Goal: Information Seeking & Learning: Compare options

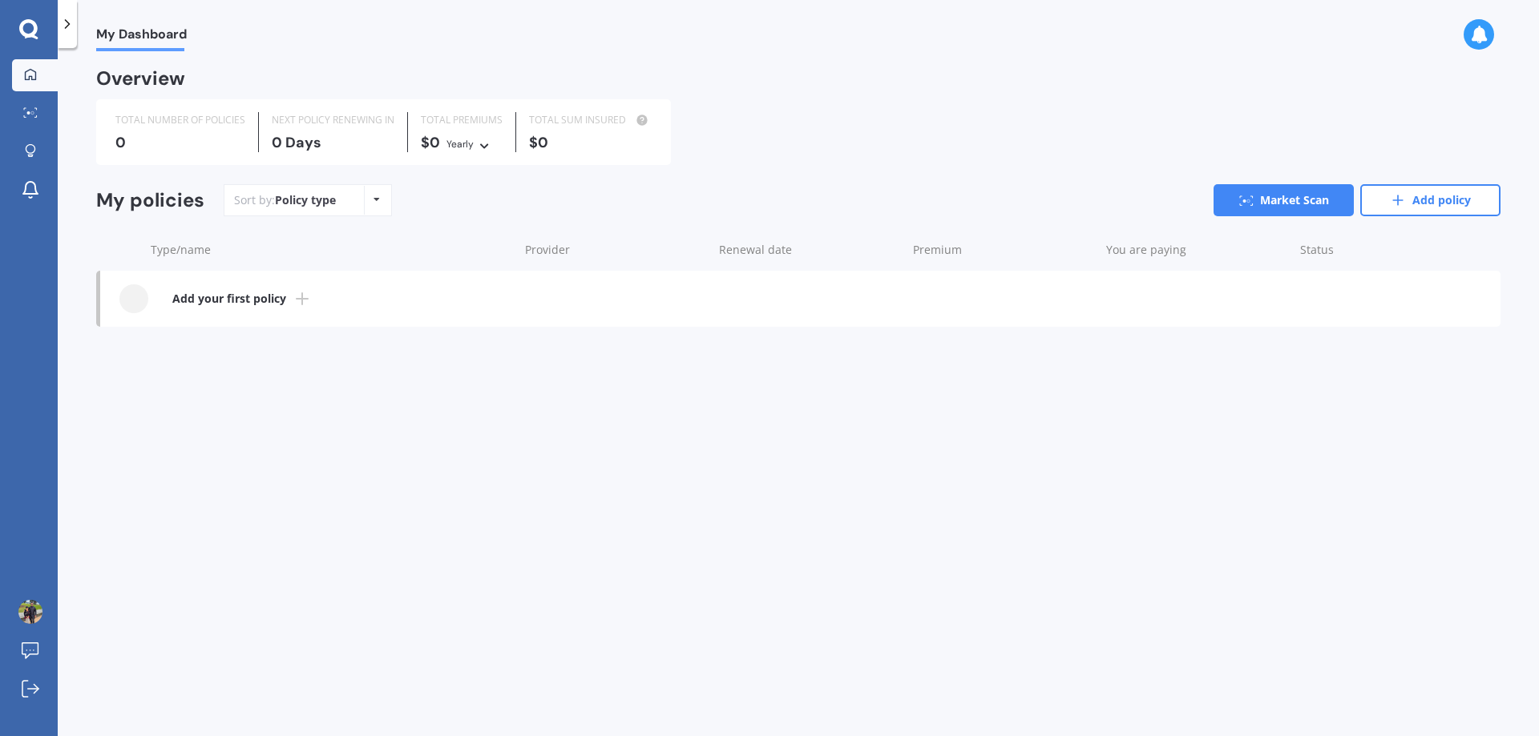
click at [216, 303] on b "Add your first policy" at bounding box center [229, 299] width 114 height 16
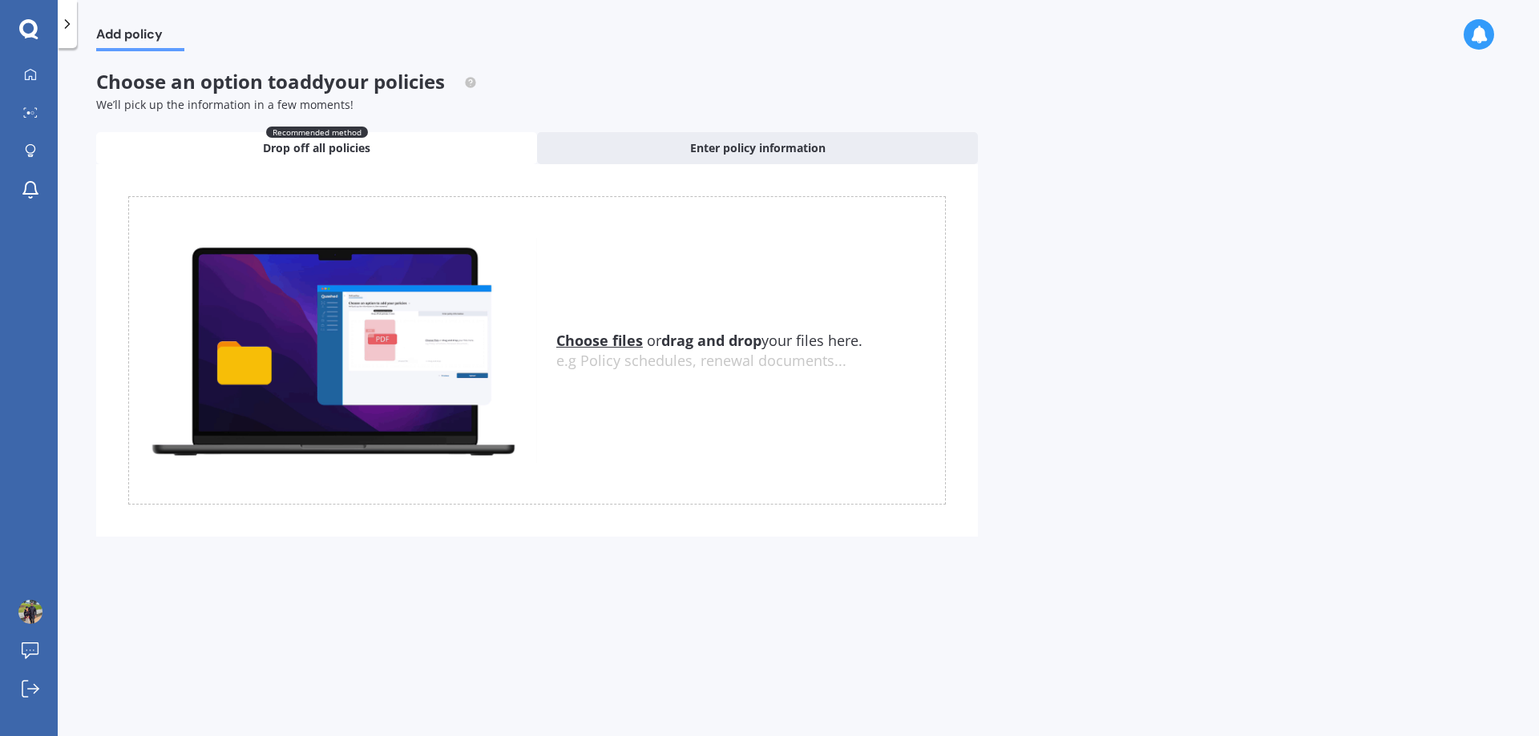
click at [31, 23] on icon at bounding box center [28, 28] width 18 height 18
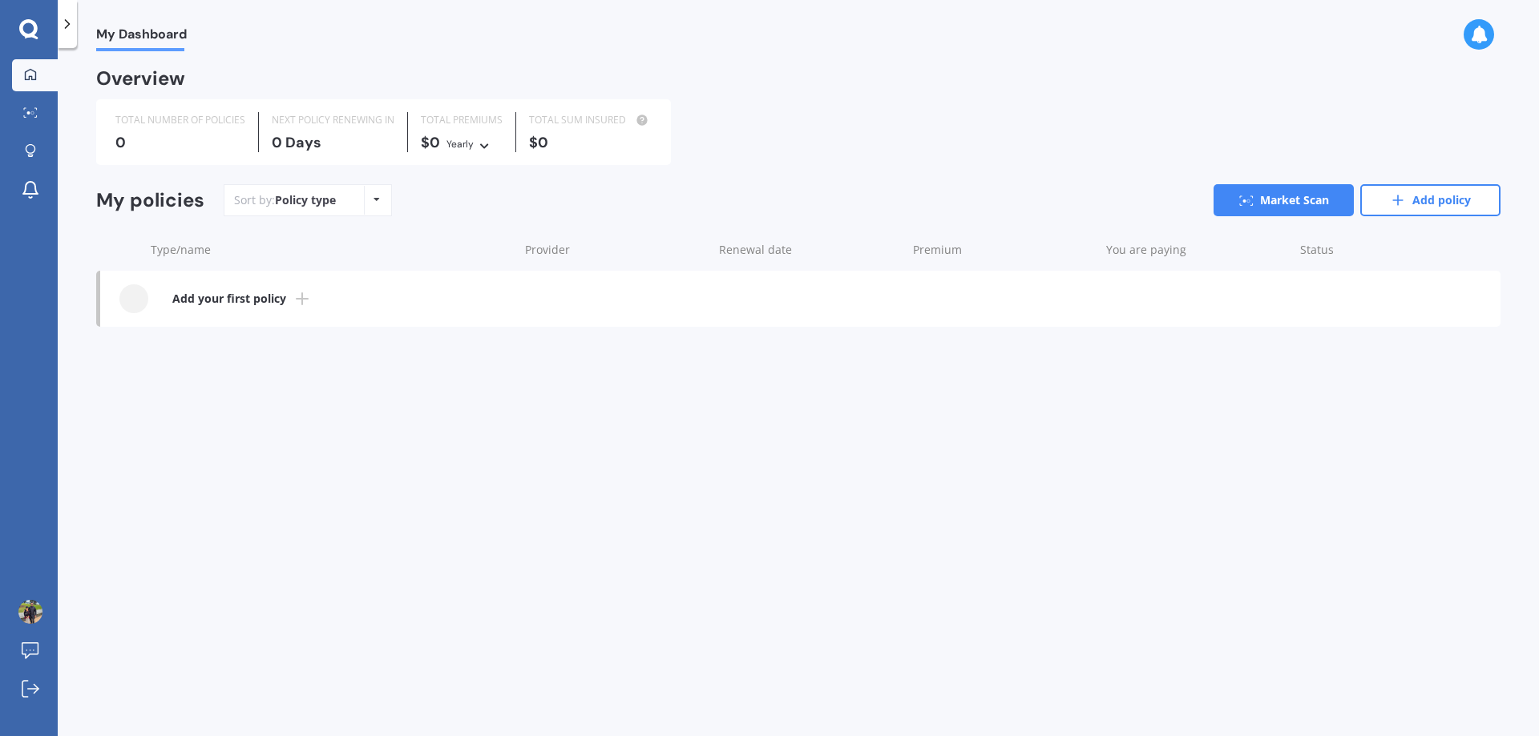
click at [122, 32] on span "My Dashboard" at bounding box center [141, 37] width 91 height 22
click at [130, 78] on div "Overview" at bounding box center [140, 79] width 89 height 16
click at [71, 19] on icon at bounding box center [67, 24] width 16 height 16
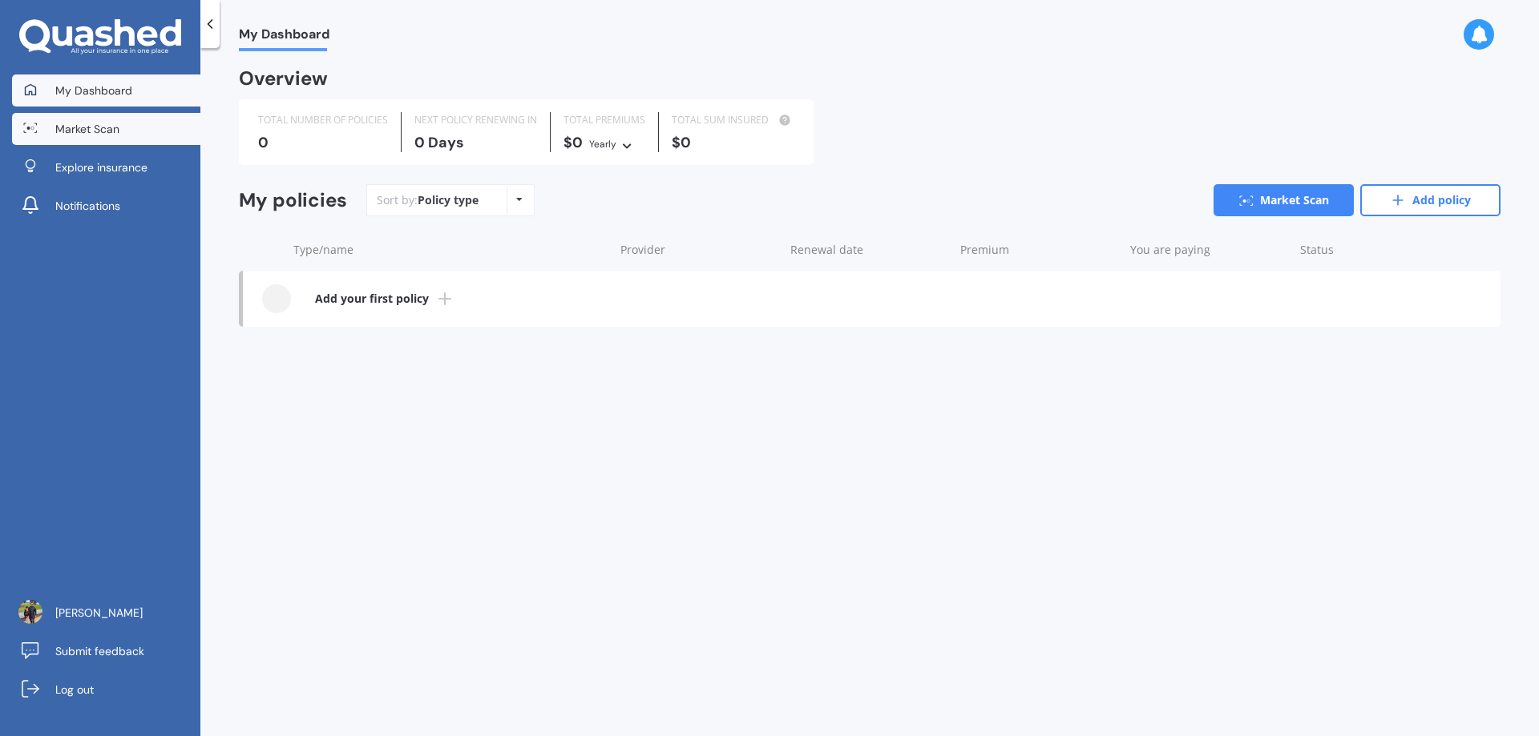
click at [80, 133] on span "Market Scan" at bounding box center [87, 129] width 64 height 16
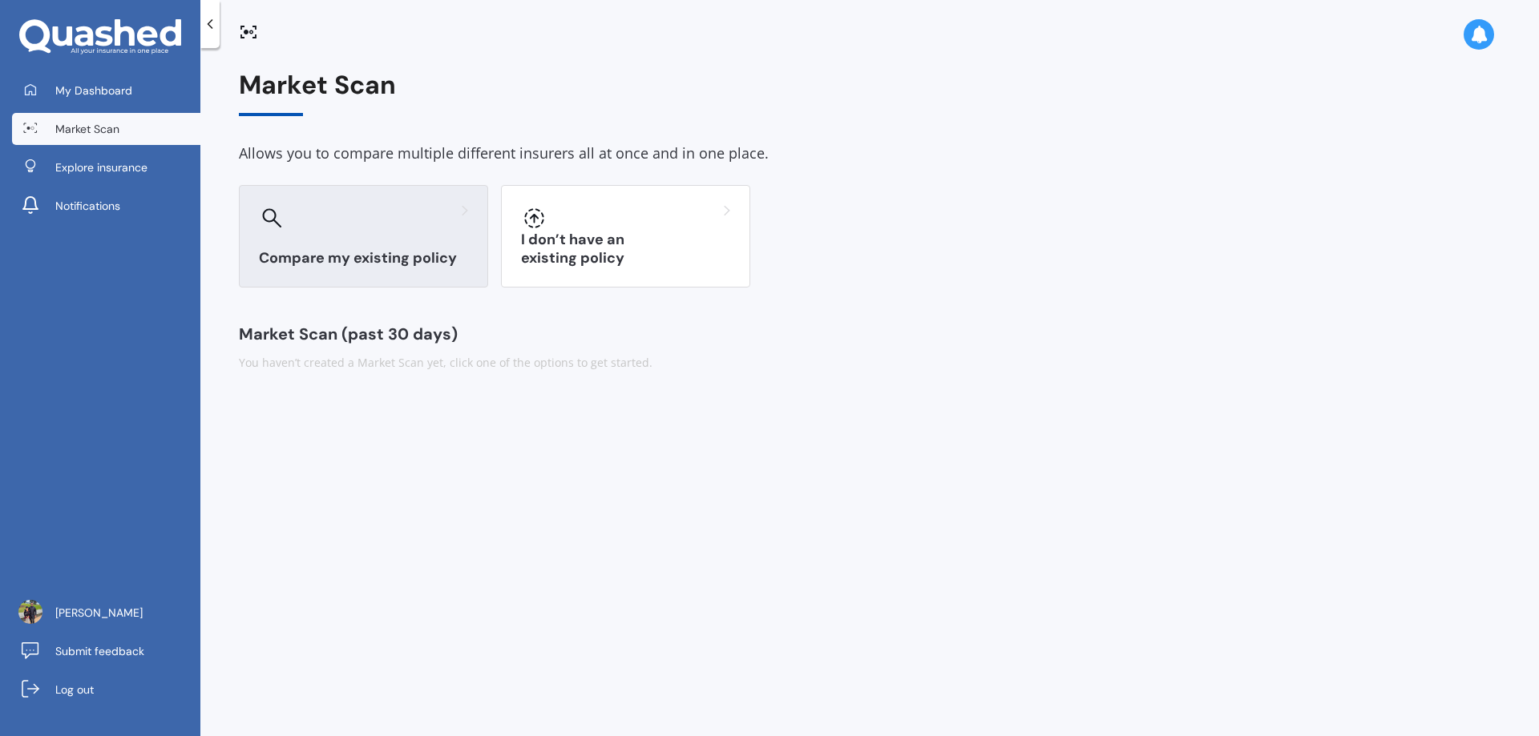
click at [397, 246] on div "Compare my existing policy" at bounding box center [363, 236] width 249 height 103
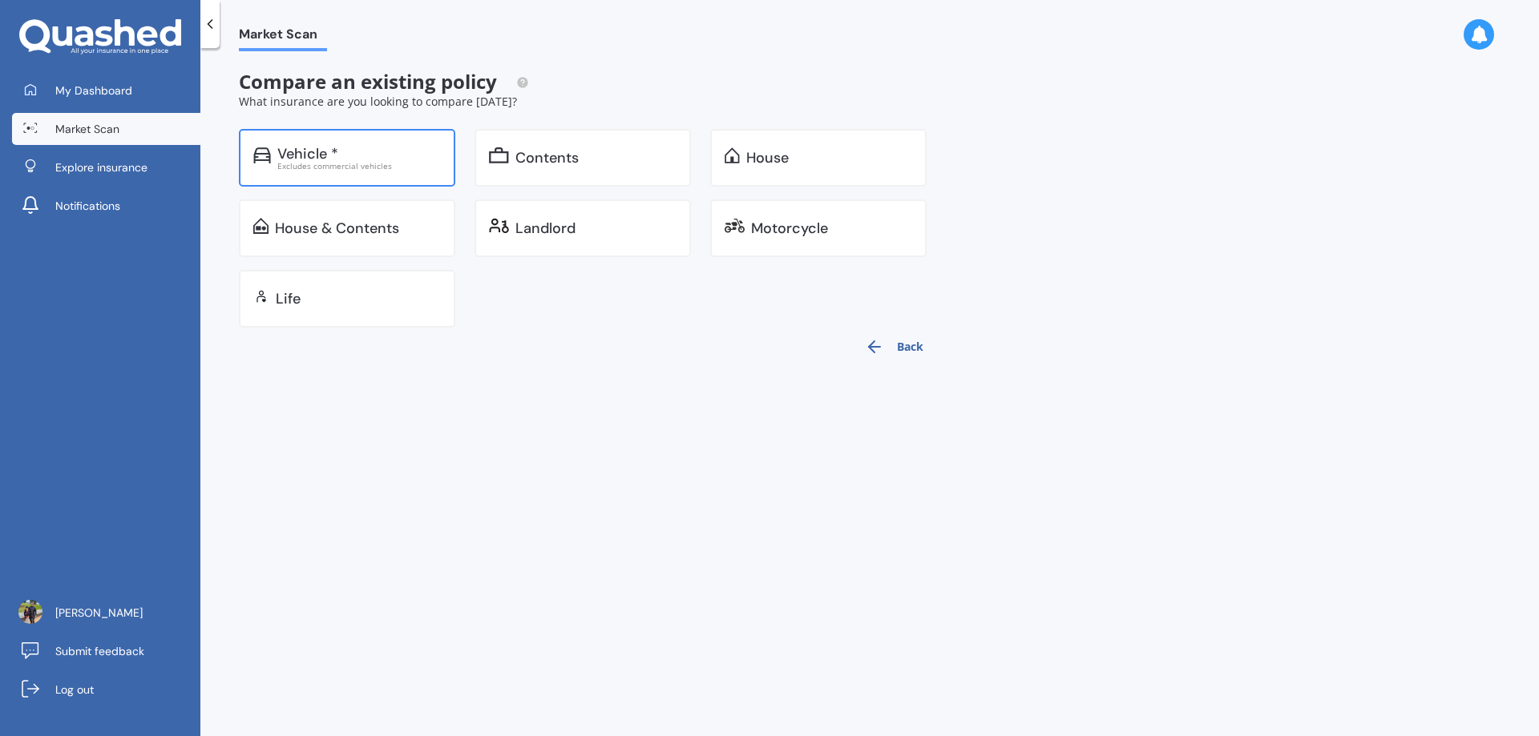
click at [353, 169] on div "Excludes commercial vehicles" at bounding box center [358, 166] width 163 height 8
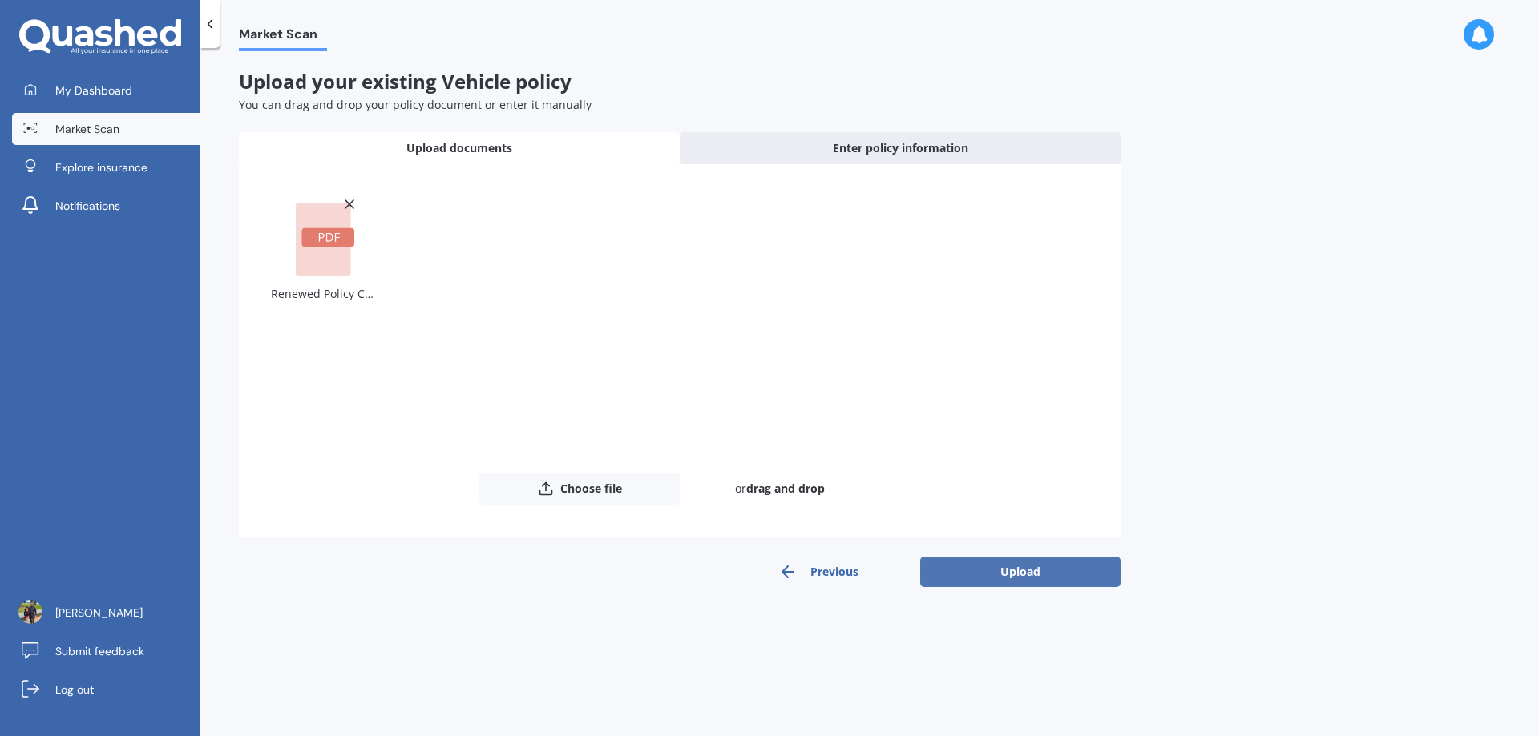
click at [1056, 573] on button "Upload" at bounding box center [1020, 572] width 200 height 30
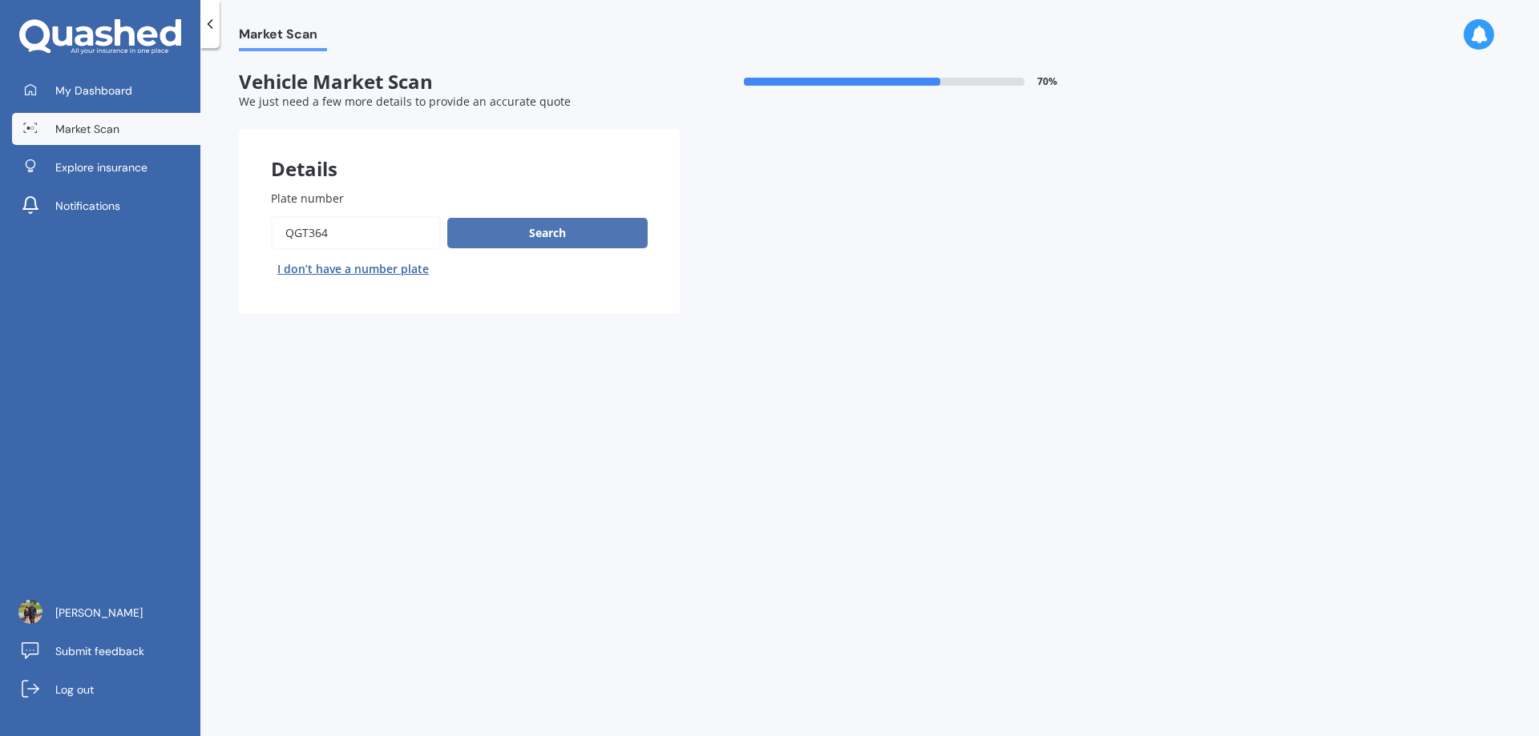
click at [531, 228] on button "Search" at bounding box center [547, 233] width 200 height 30
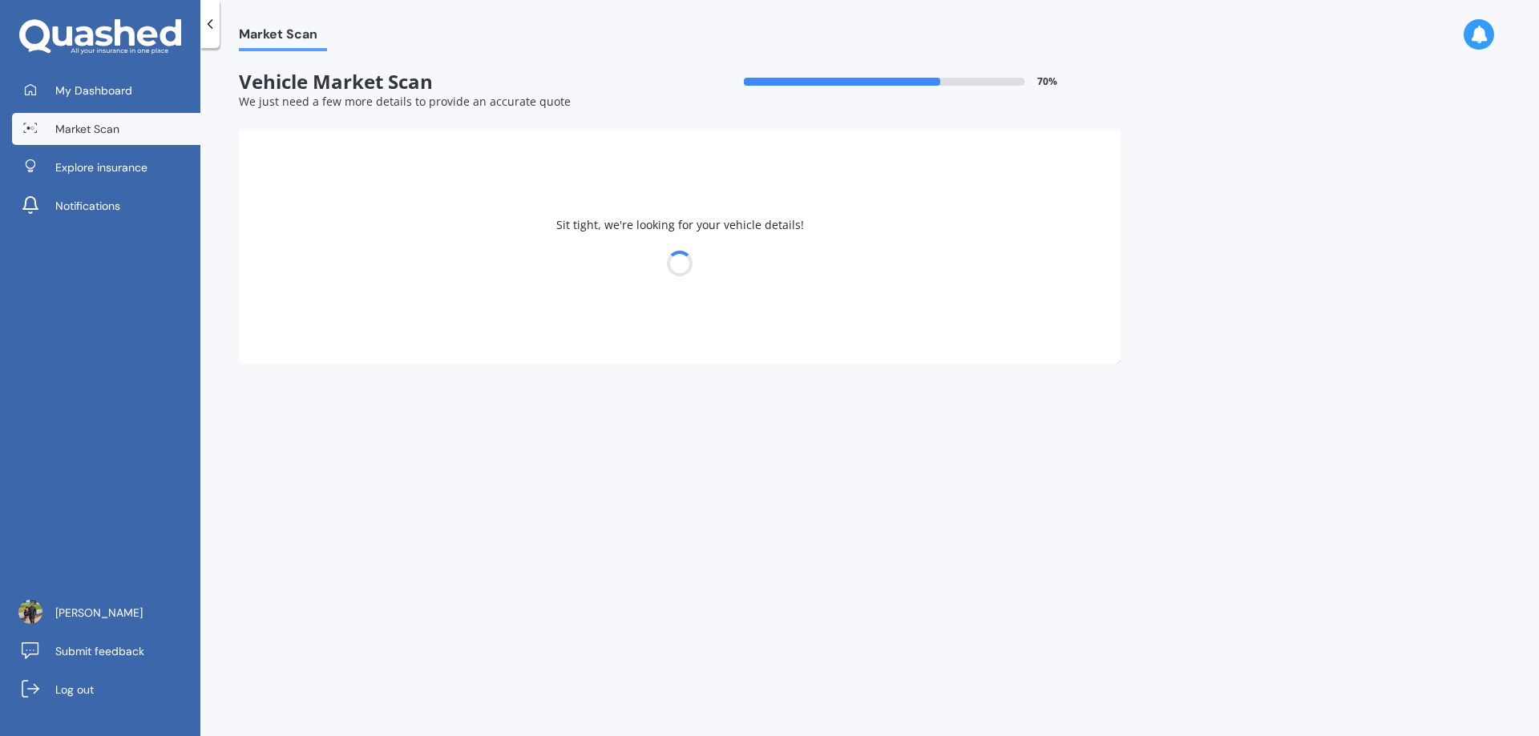
select select "HONDA"
select select "VEZEL"
select select "09"
select select "05"
select select "1983"
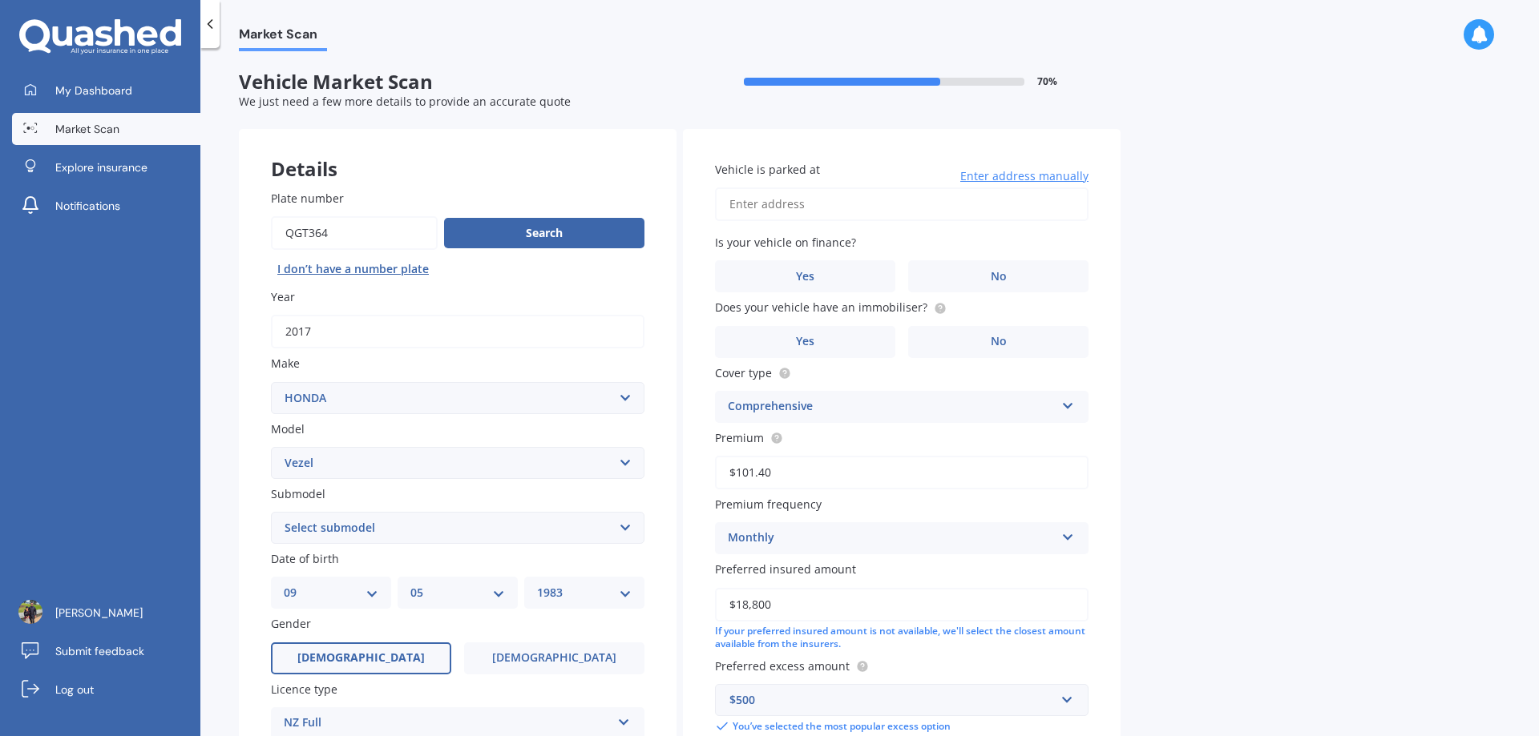
scroll to position [207, 0]
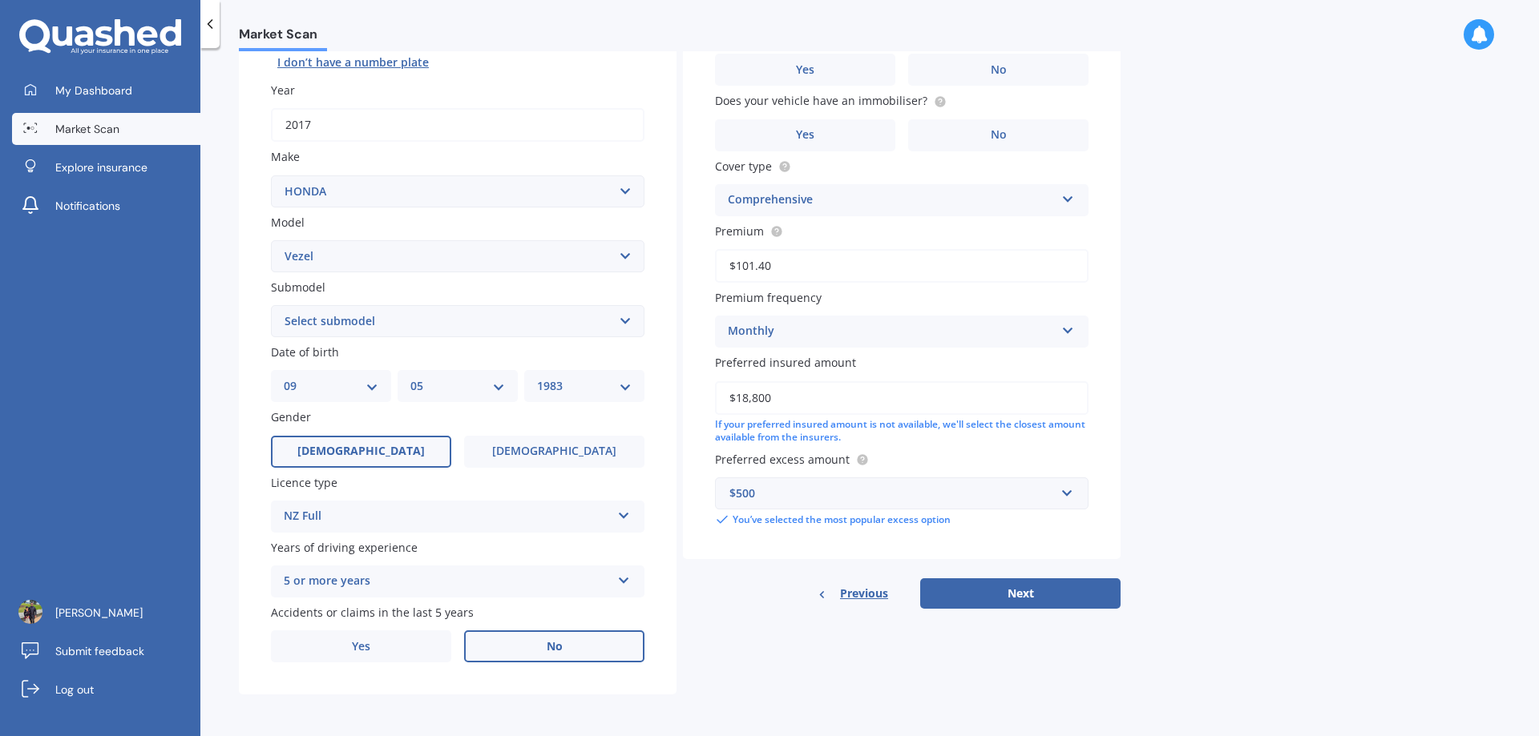
click at [536, 640] on label "No" at bounding box center [554, 647] width 180 height 32
click at [0, 0] on input "No" at bounding box center [0, 0] width 0 height 0
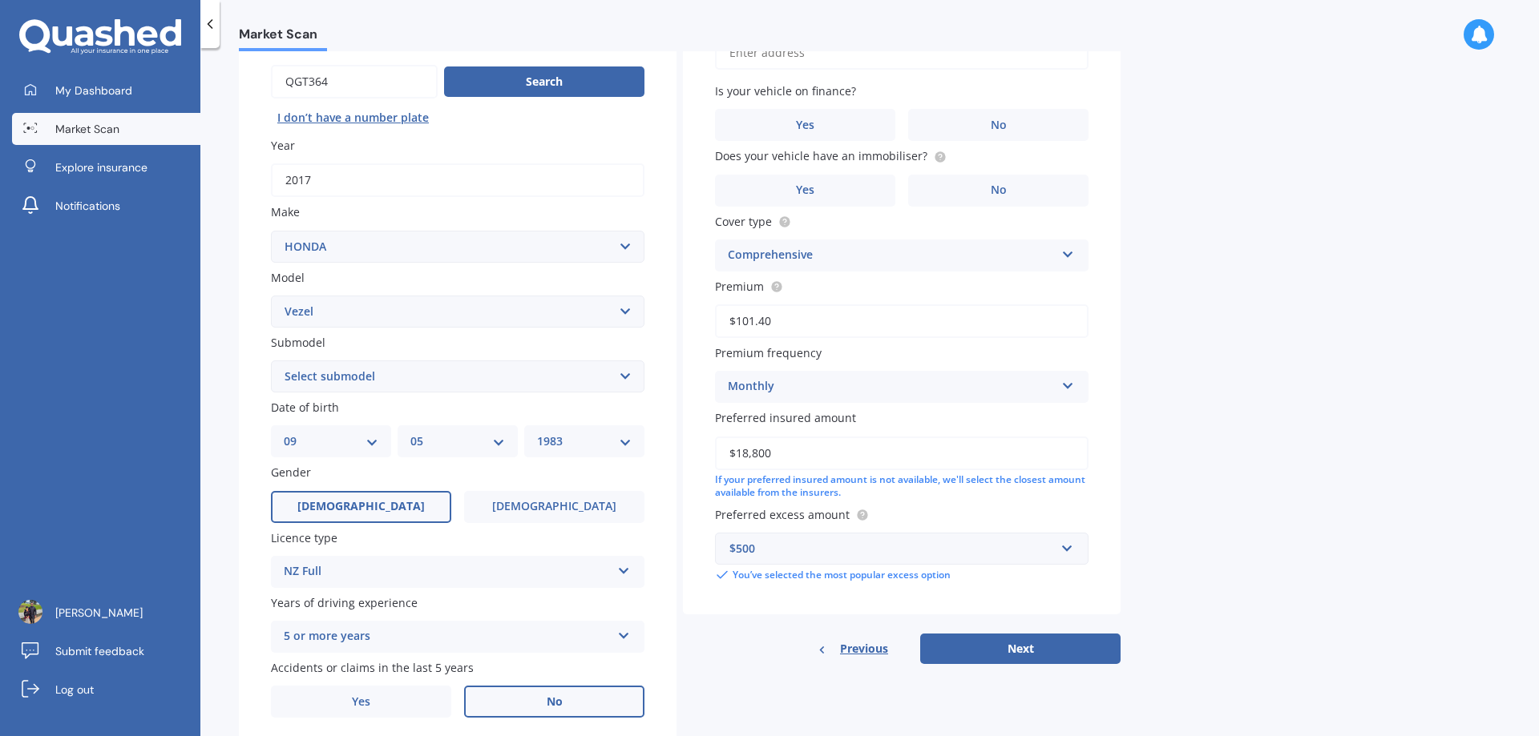
scroll to position [46, 0]
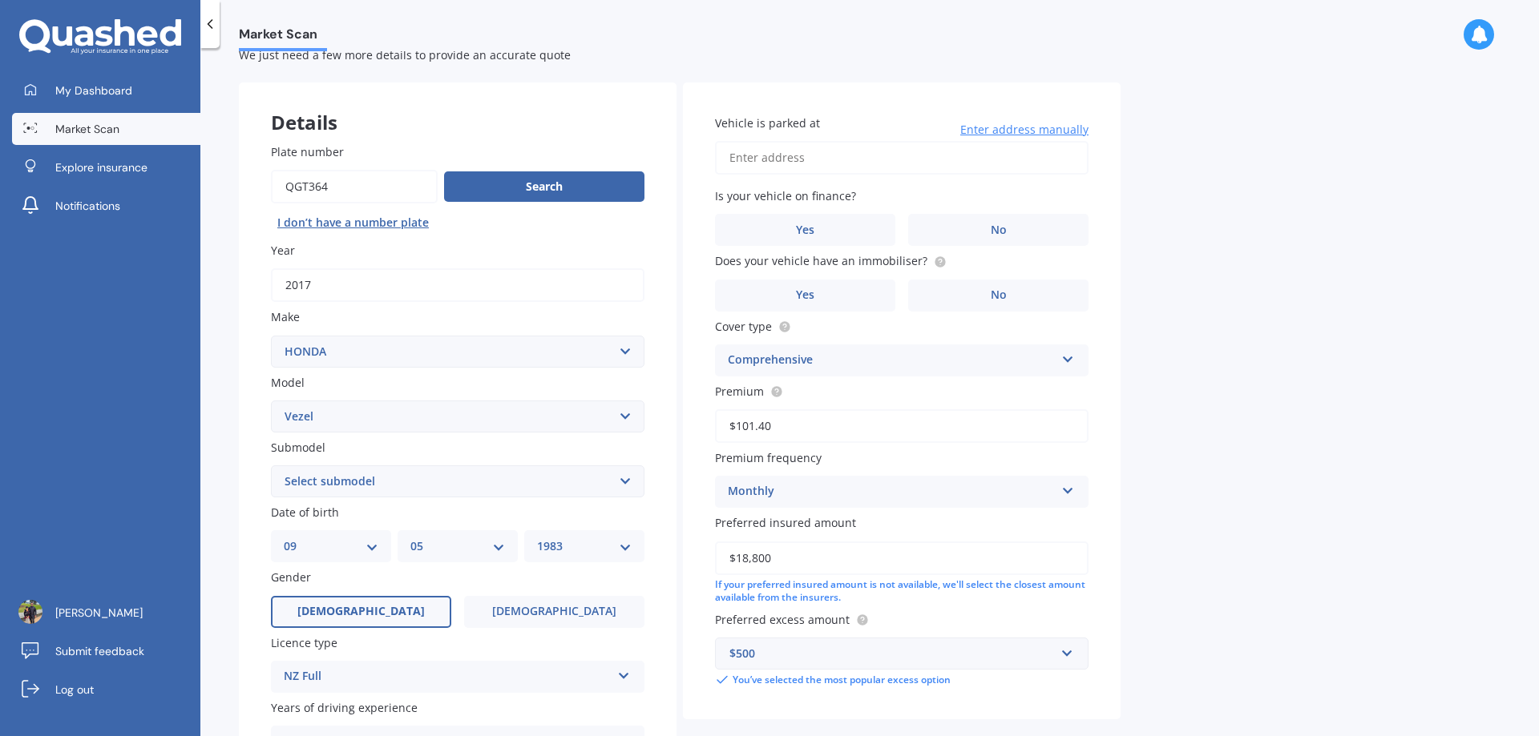
click at [797, 170] on input "Vehicle is parked at" at bounding box center [901, 158] width 373 height 34
drag, startPoint x: 876, startPoint y: 156, endPoint x: 907, endPoint y: 165, distance: 32.5
click at [876, 156] on input "[STREET_ADDRESS]" at bounding box center [901, 158] width 373 height 34
type input "[STREET_ADDRESS][PERSON_NAME]"
click at [810, 221] on label "Yes" at bounding box center [805, 230] width 180 height 32
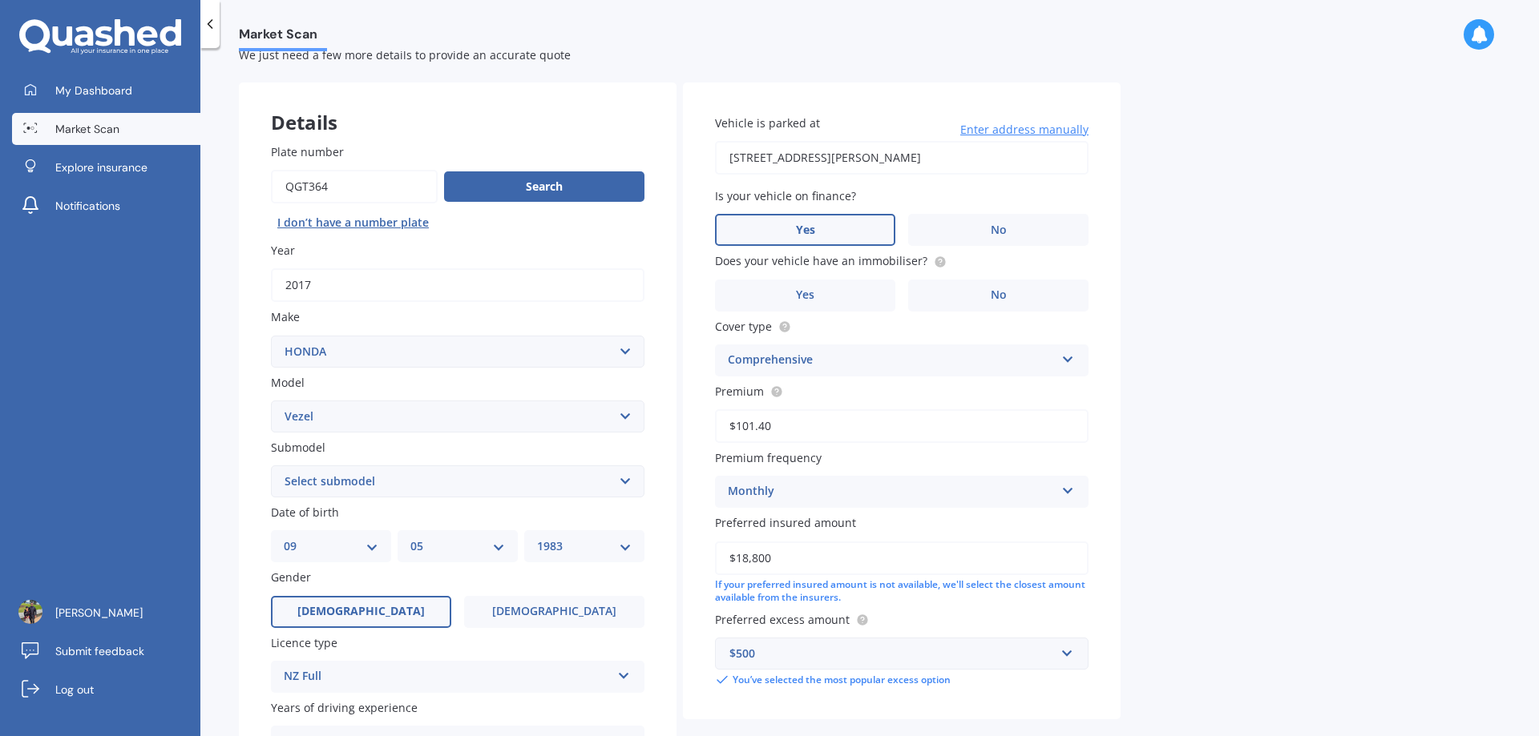
click at [0, 0] on input "Yes" at bounding box center [0, 0] width 0 height 0
click at [1006, 299] on span "No" at bounding box center [999, 296] width 16 height 14
click at [0, 0] on input "No" at bounding box center [0, 0] width 0 height 0
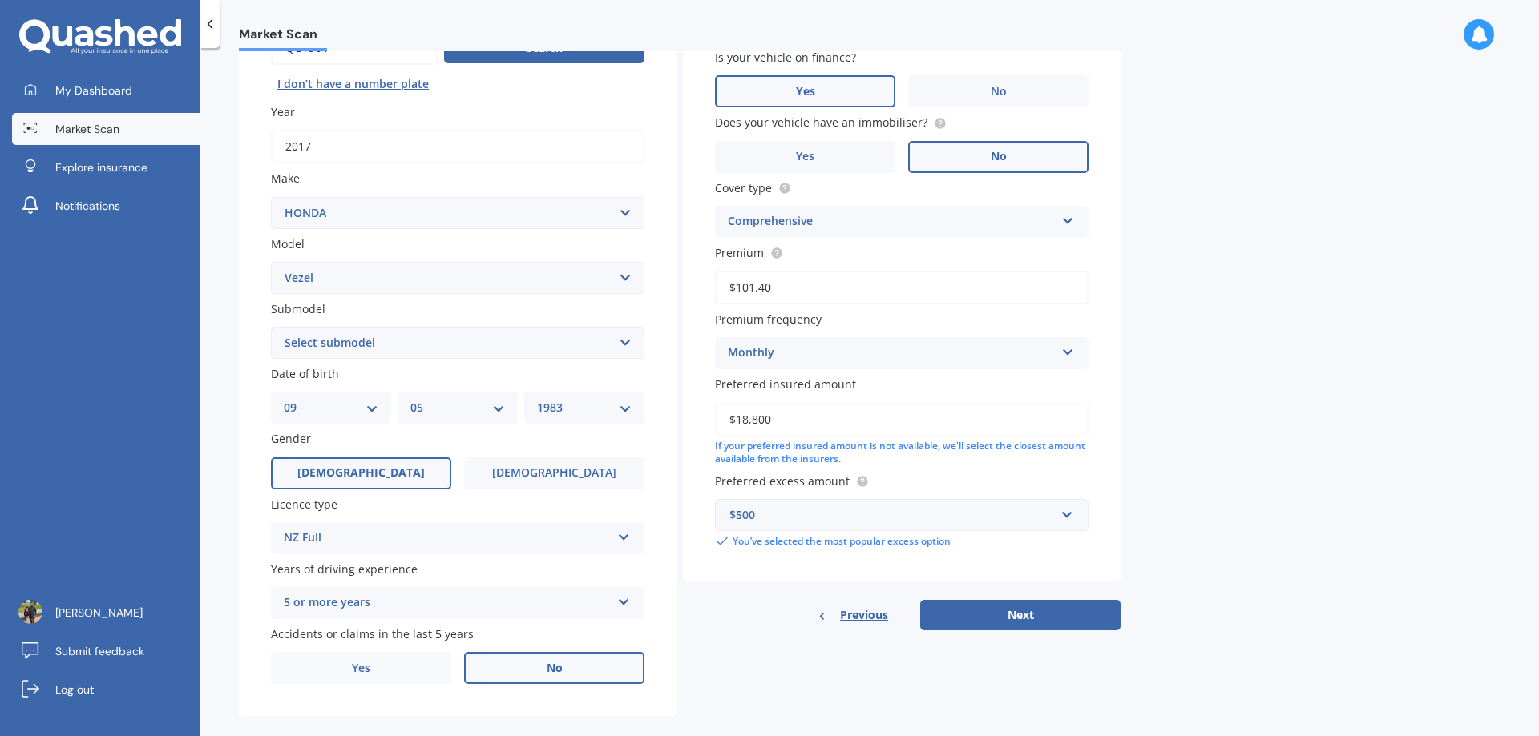
scroll to position [207, 0]
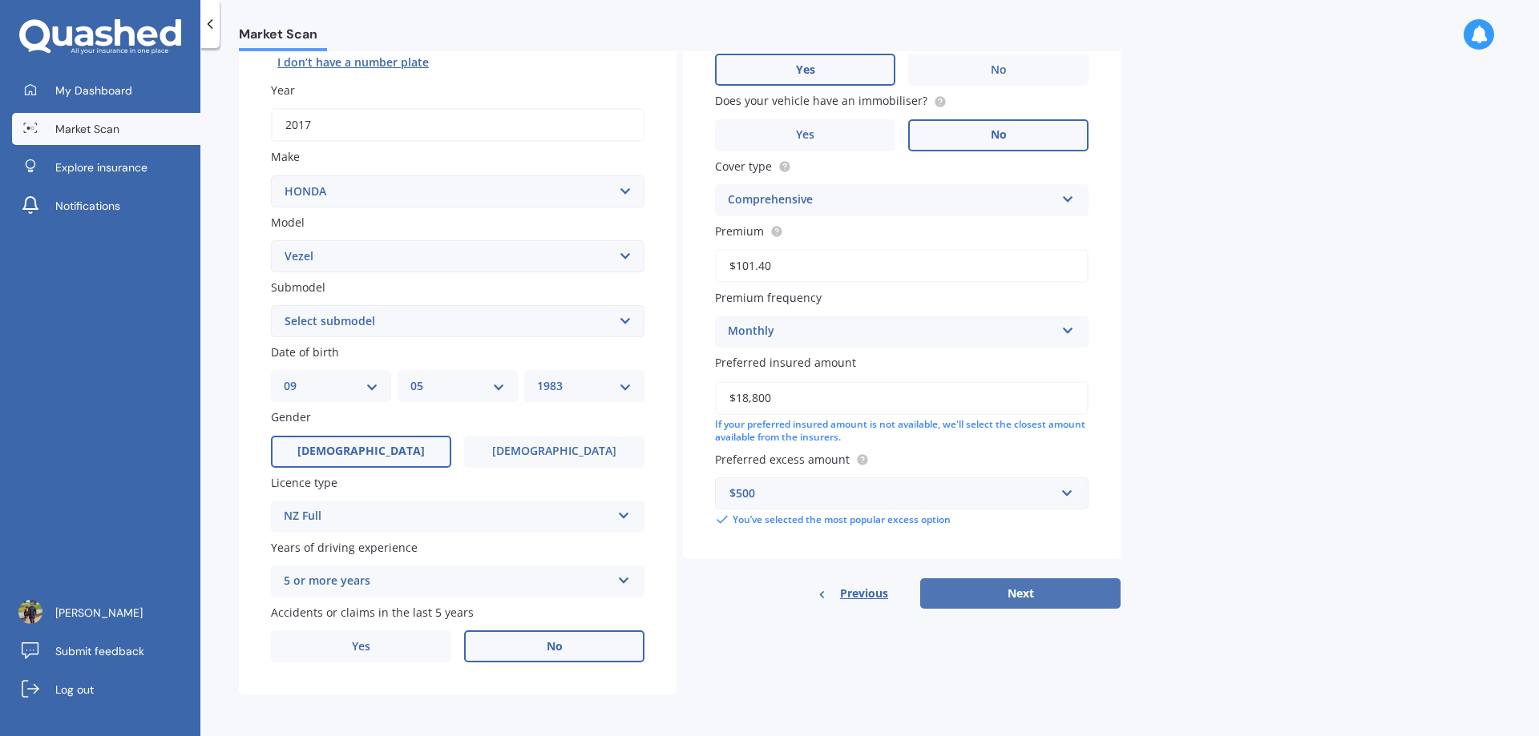
click at [995, 597] on button "Next" at bounding box center [1020, 594] width 200 height 30
click at [418, 318] on select "Select submodel Hatchback Petrol Hybrid Hybrid 4WD" at bounding box center [457, 321] width 373 height 32
select select "HYBRID"
click at [271, 305] on select "Select submodel Hatchback Petrol Hybrid Hybrid 4WD" at bounding box center [457, 321] width 373 height 32
click at [1071, 595] on button "Next" at bounding box center [1020, 594] width 200 height 30
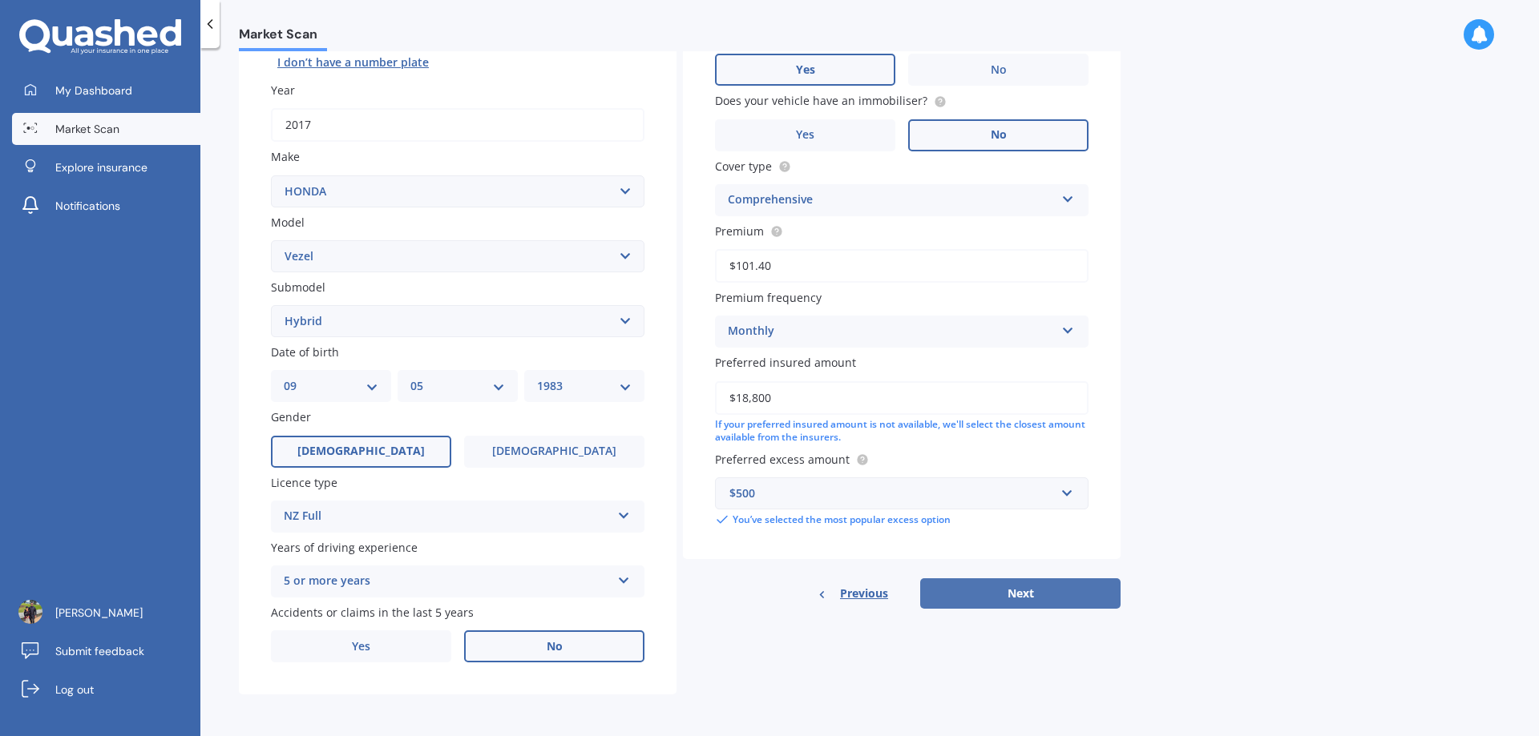
select select "09"
select select "05"
select select "1983"
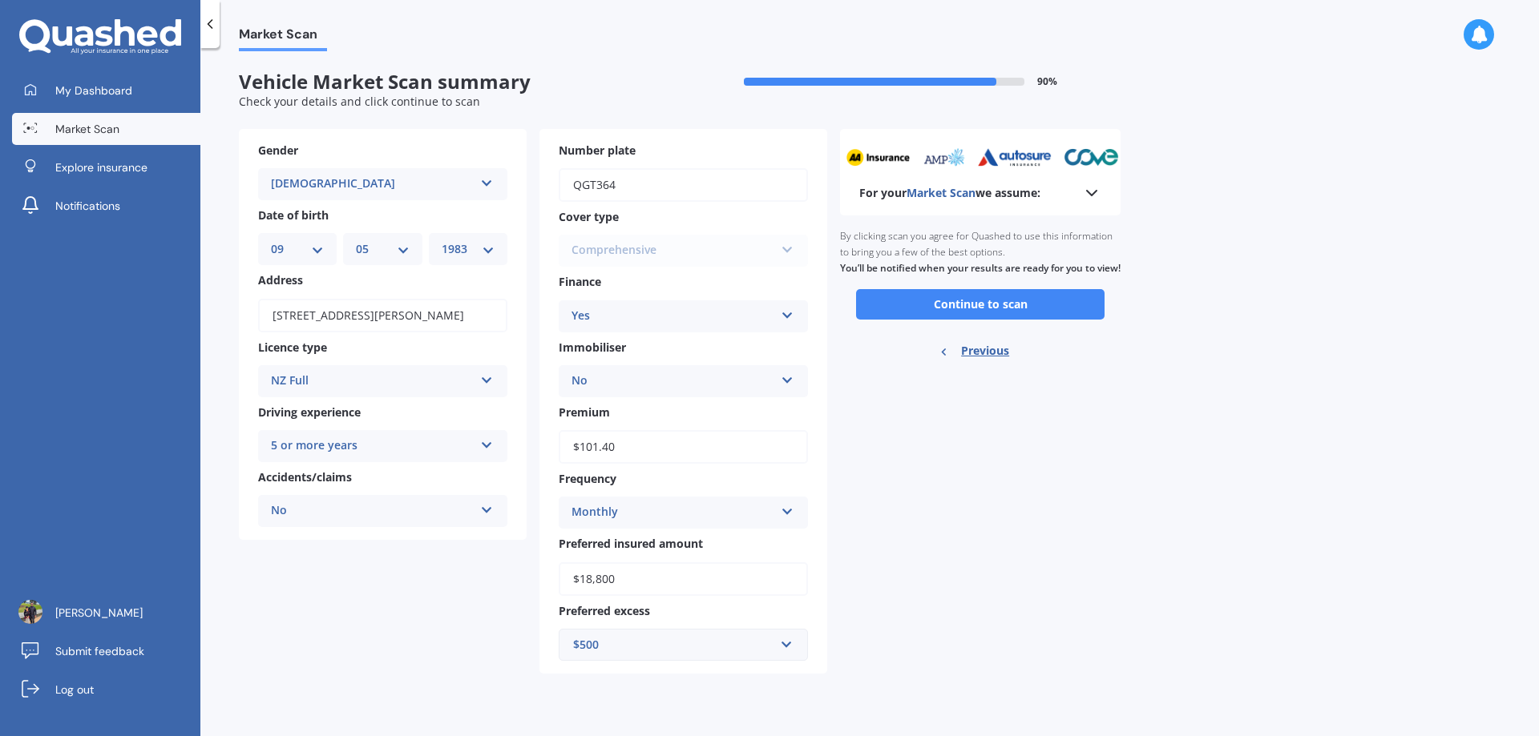
scroll to position [0, 0]
click at [1003, 314] on button "Continue to scan" at bounding box center [980, 304] width 248 height 30
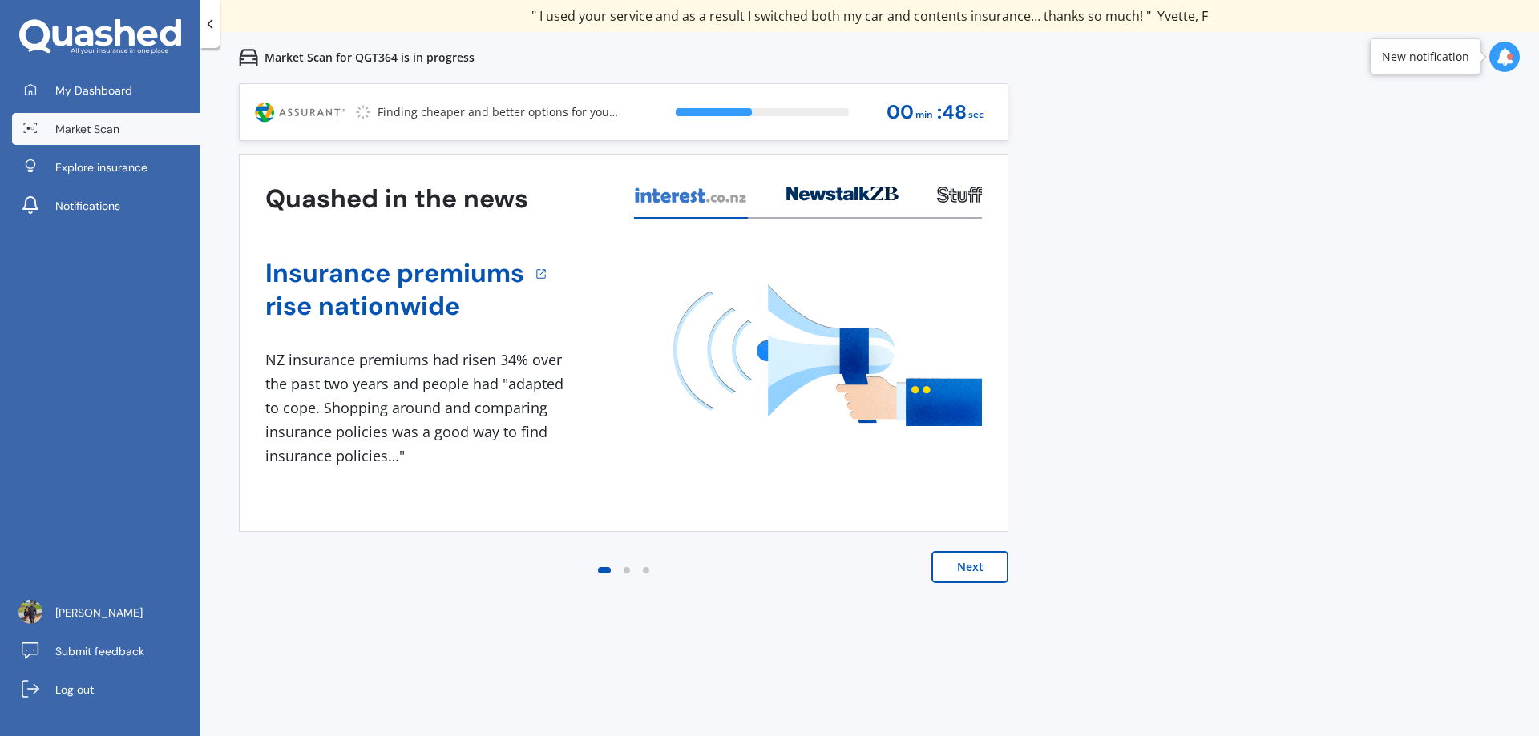
click at [952, 569] on button "Next" at bounding box center [969, 567] width 77 height 32
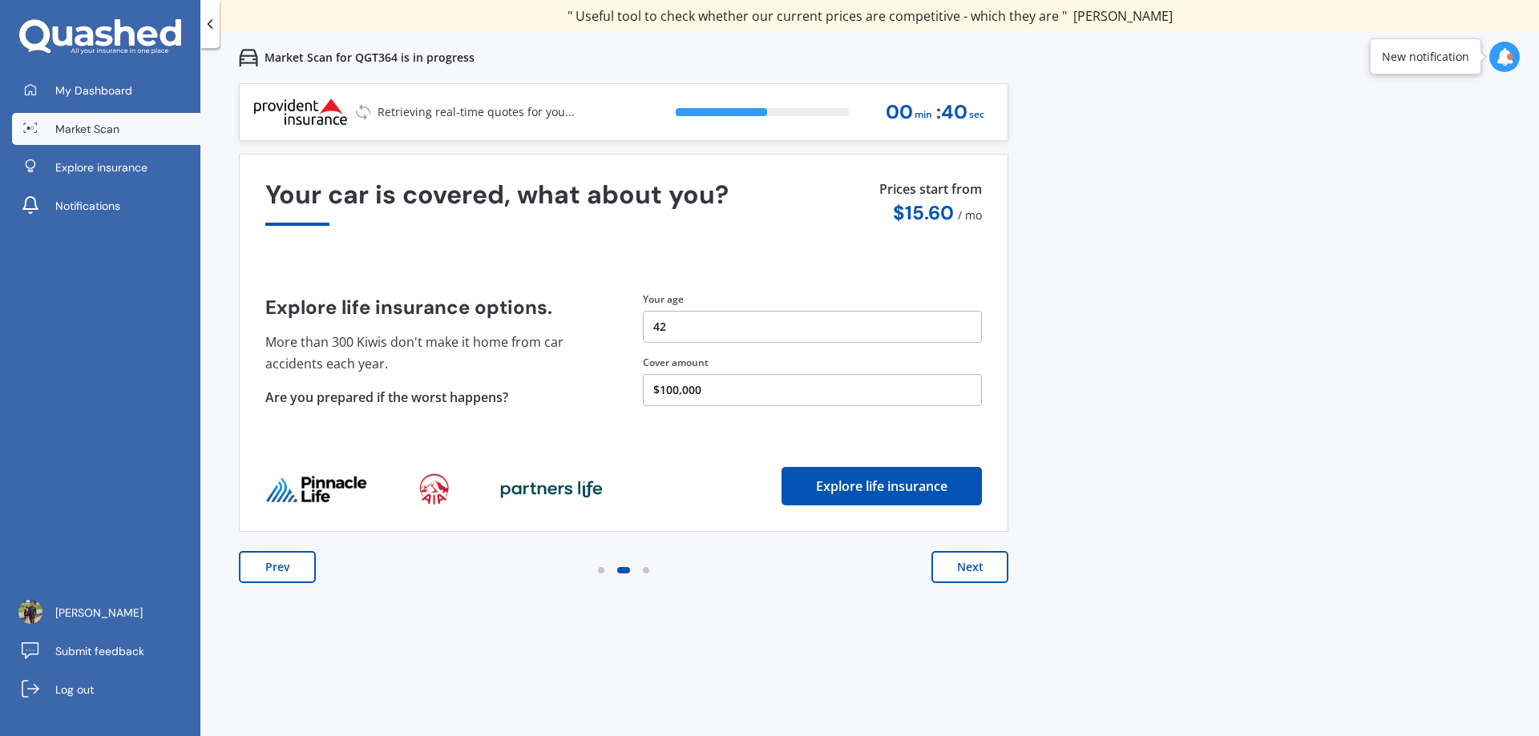
click at [722, 391] on button "$100,000" at bounding box center [812, 390] width 339 height 32
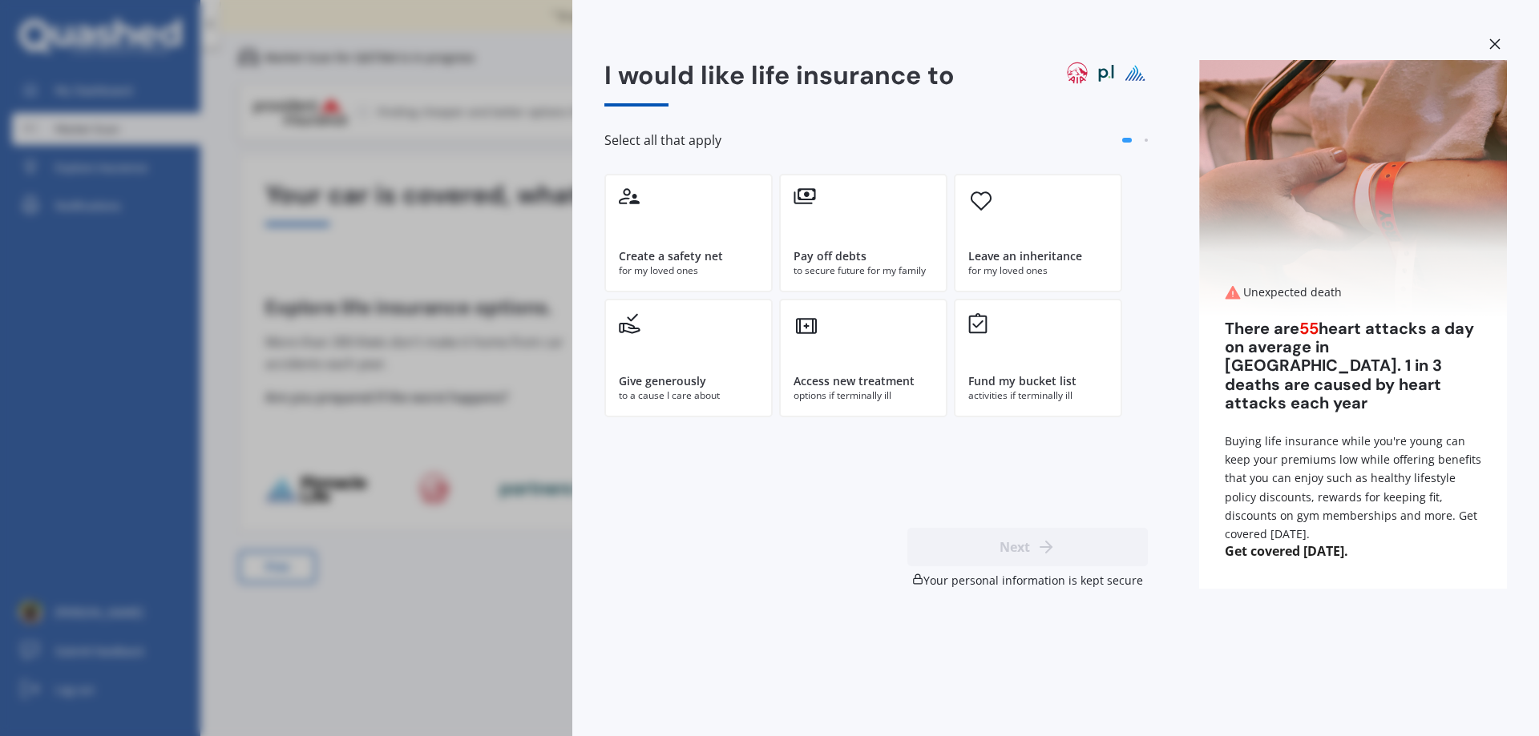
click at [1485, 42] on div at bounding box center [1495, 46] width 24 height 28
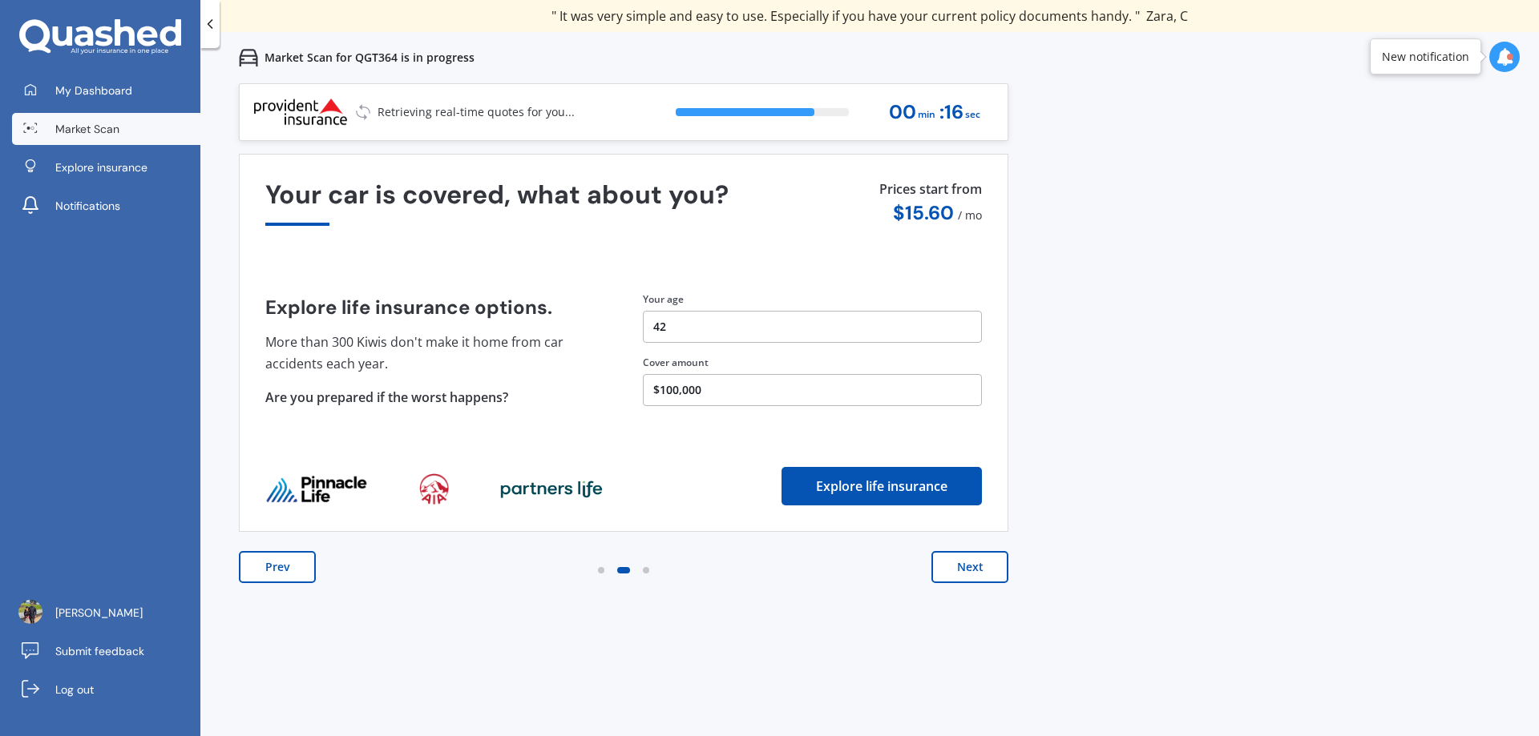
click at [669, 382] on button "$100,000" at bounding box center [812, 390] width 339 height 32
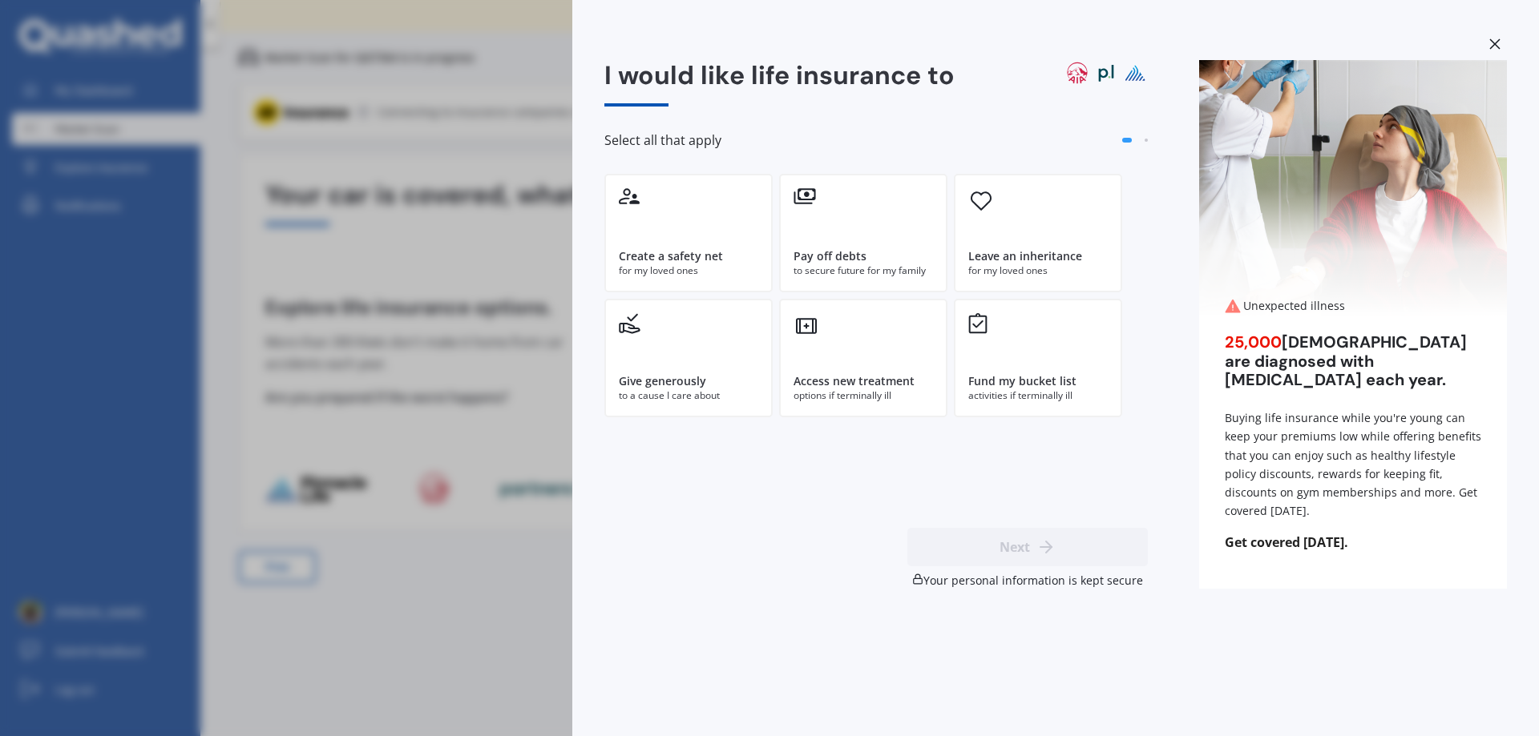
click at [1502, 42] on div at bounding box center [1495, 46] width 24 height 28
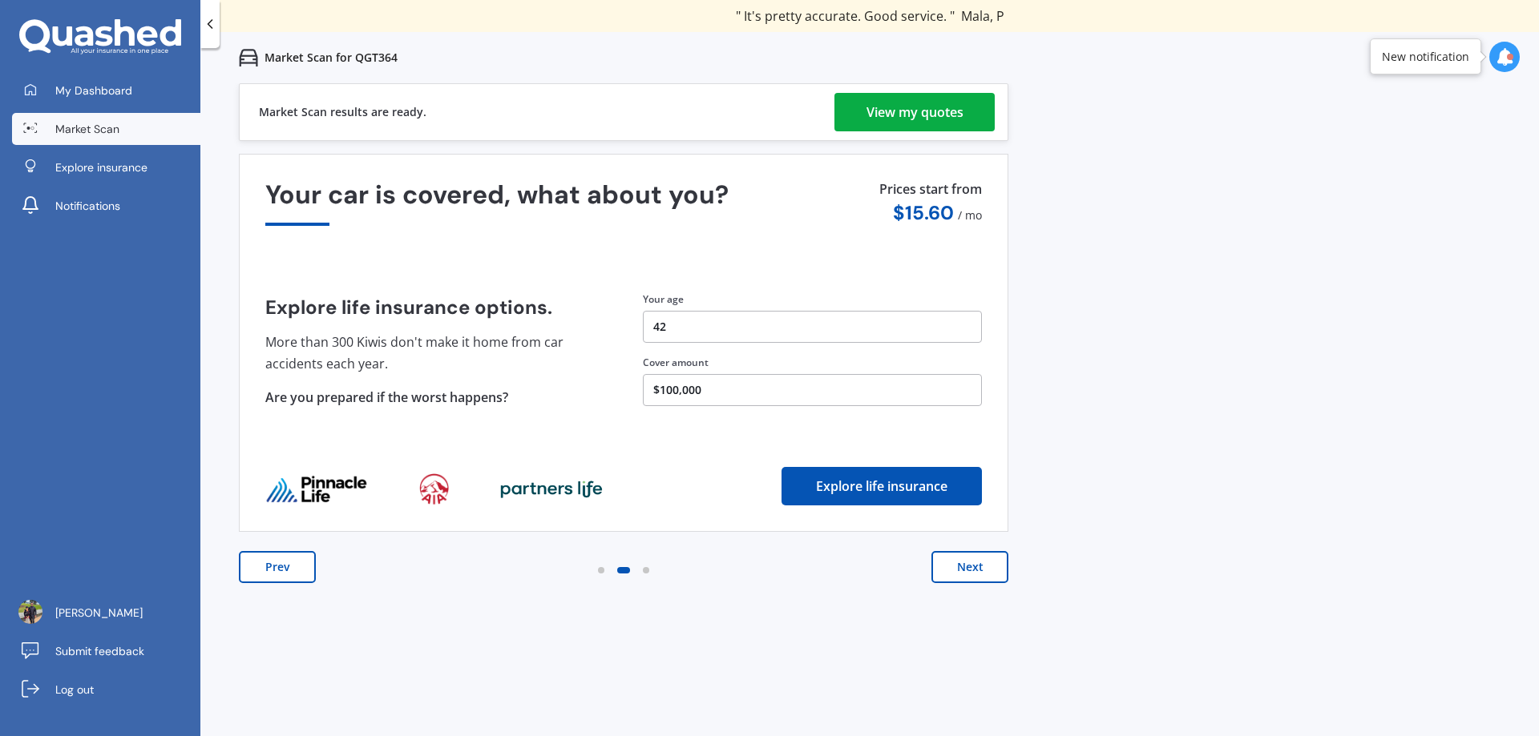
click at [902, 107] on div "View my quotes" at bounding box center [914, 112] width 97 height 38
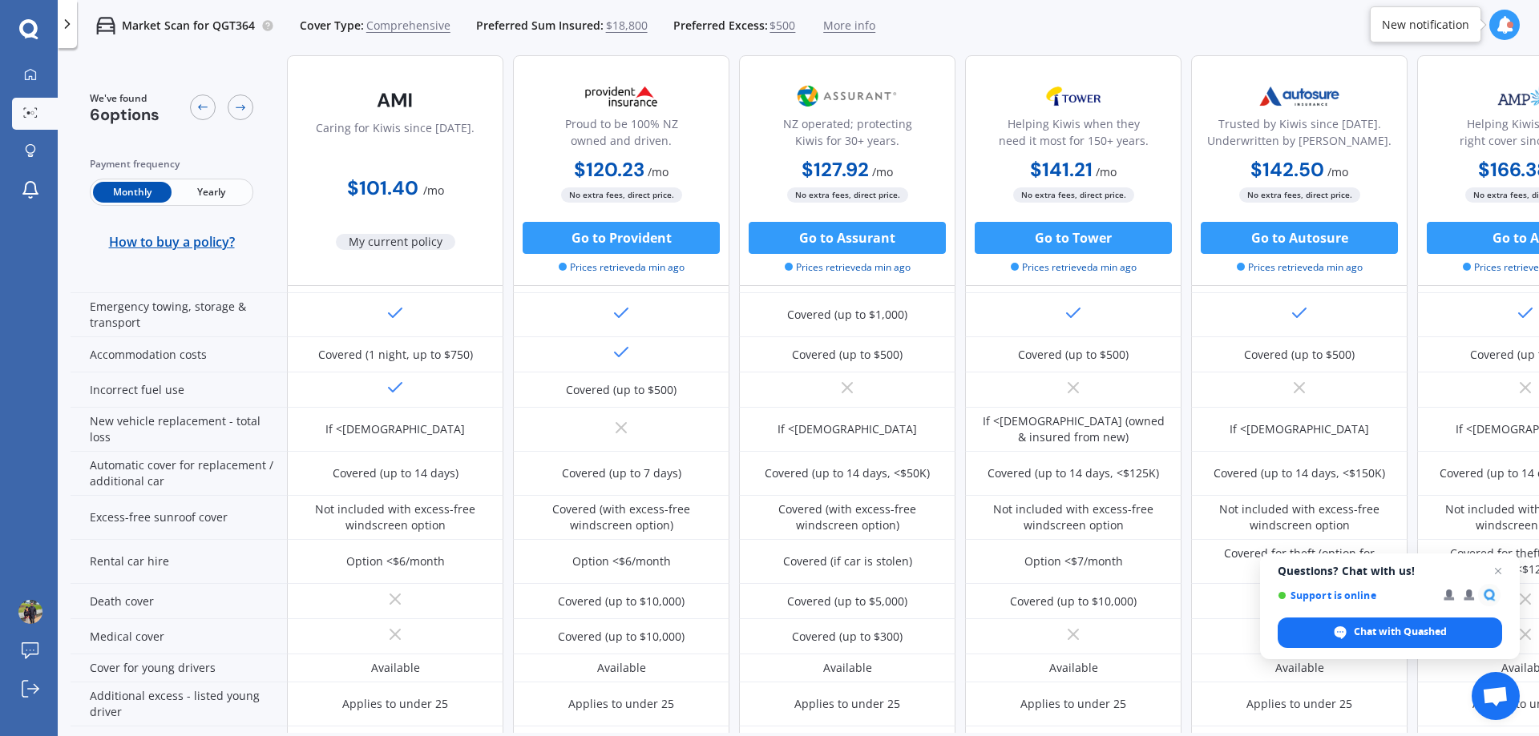
scroll to position [481, 0]
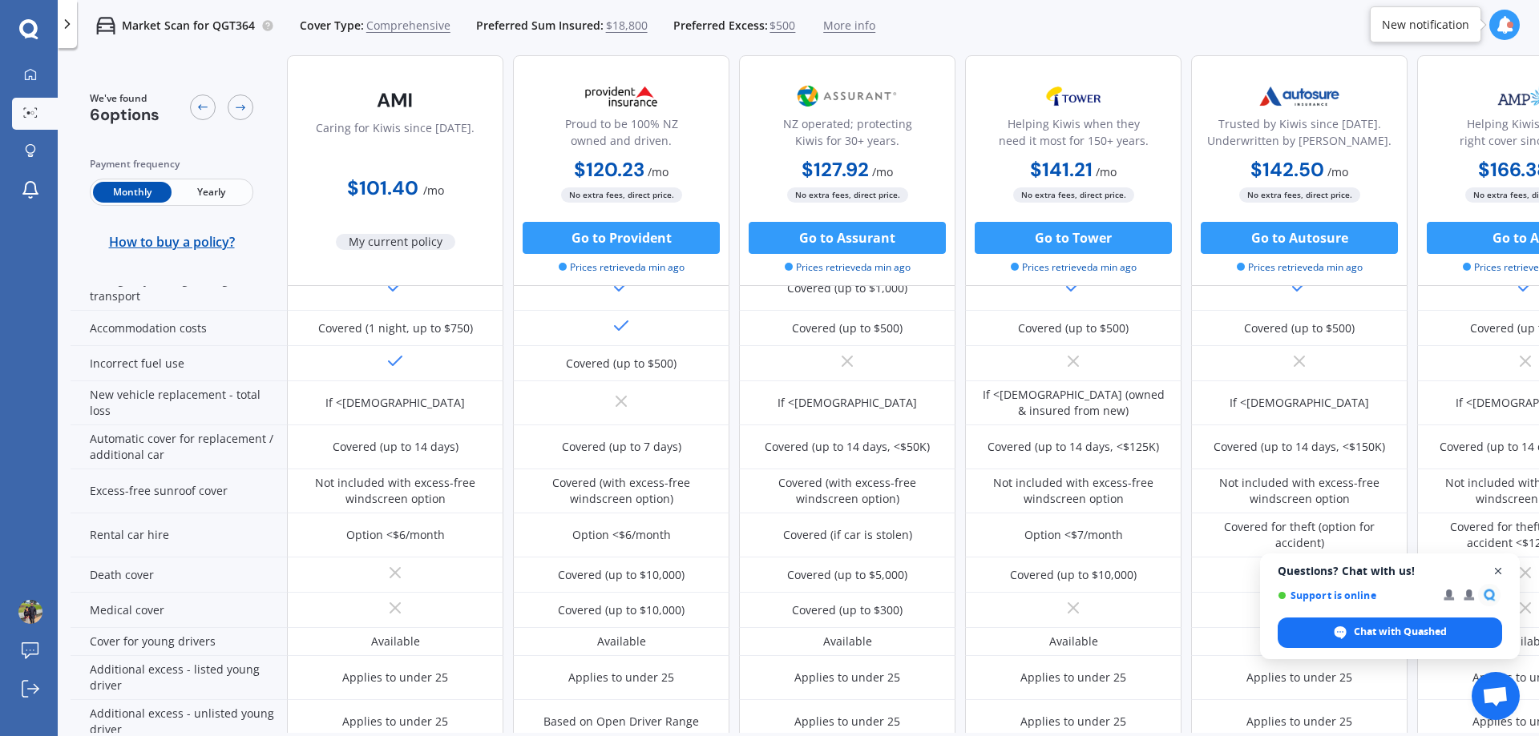
click at [1499, 568] on span "Close chat" at bounding box center [1498, 572] width 20 height 20
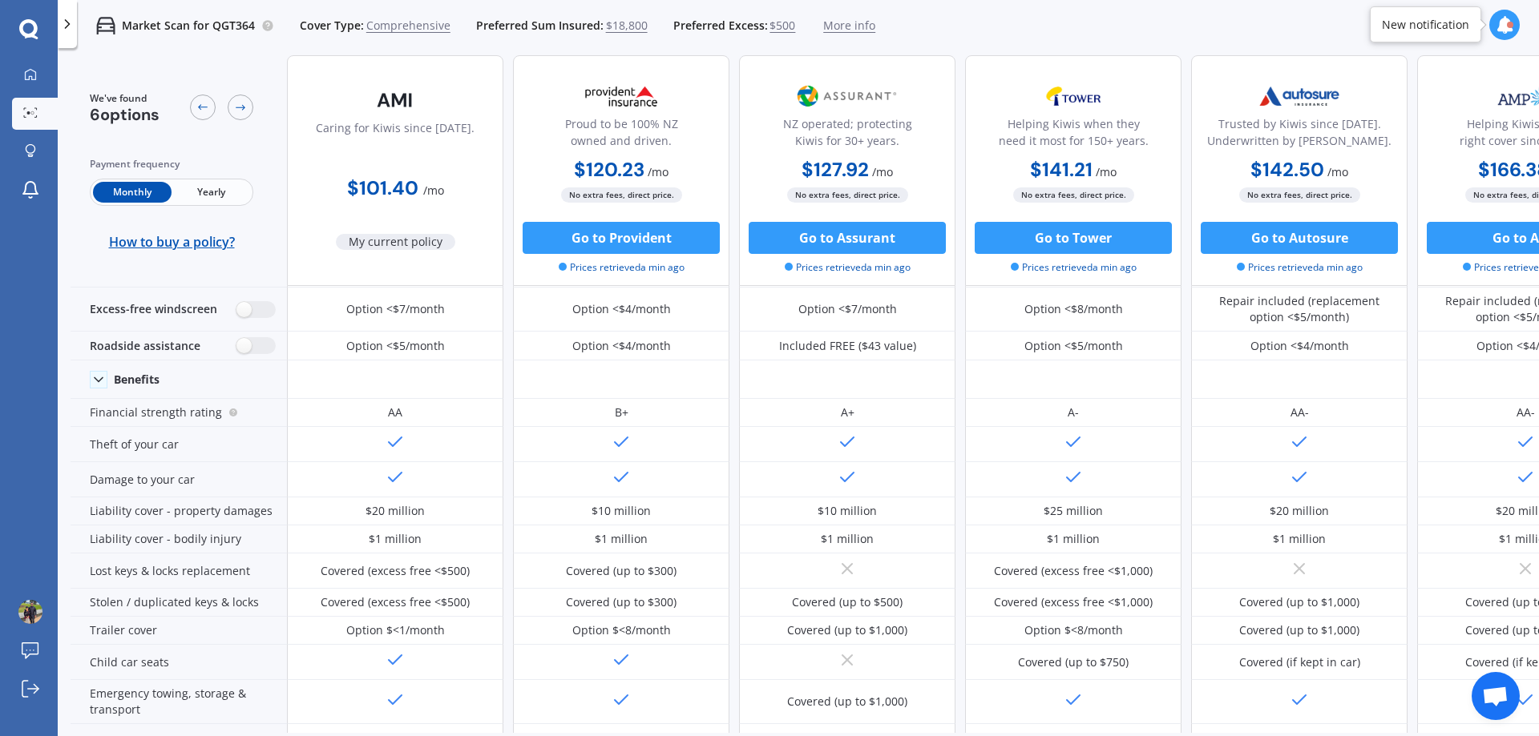
scroll to position [0, 0]
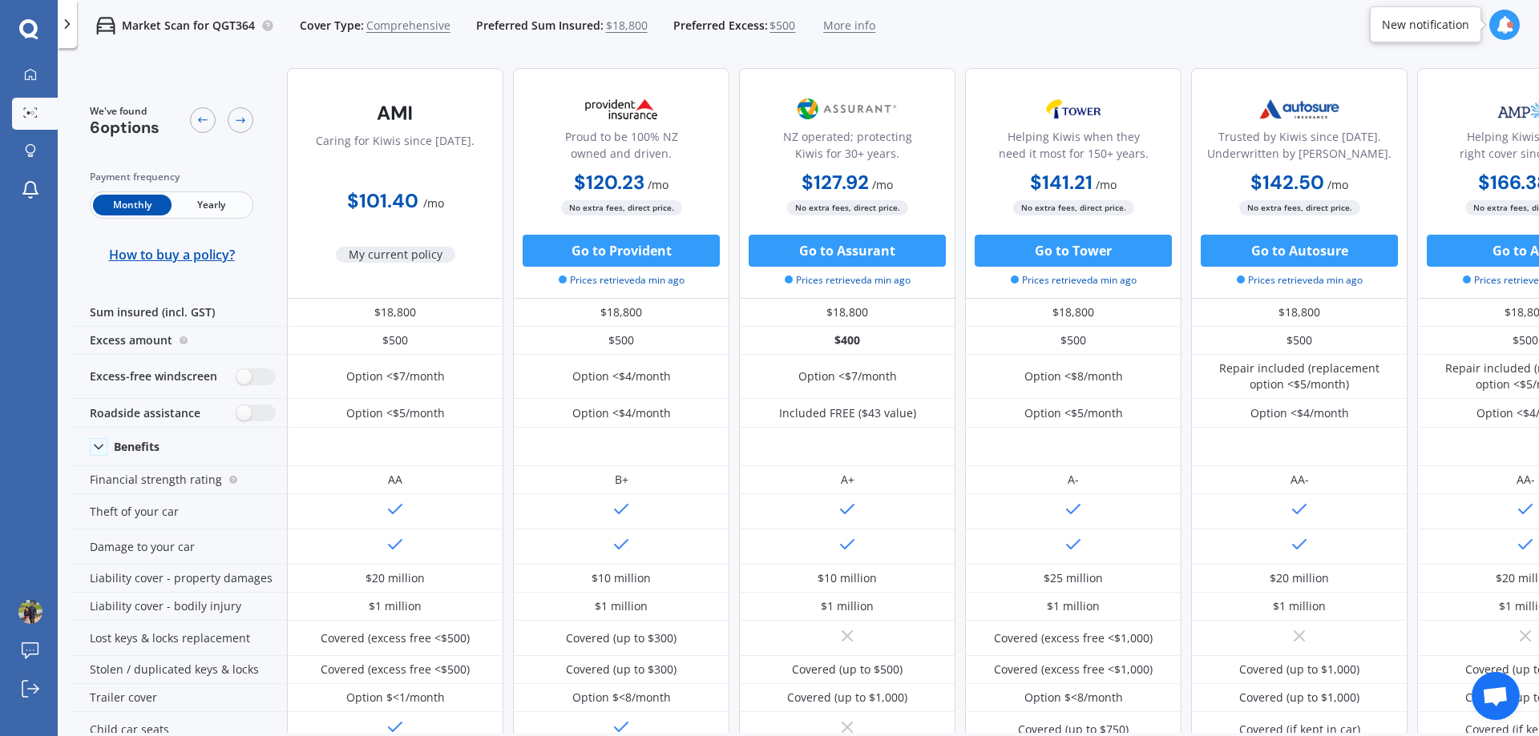
click at [142, 28] on p "Market Scan for QGT364" at bounding box center [188, 26] width 133 height 16
click at [206, 120] on icon at bounding box center [203, 121] width 10 height 6
click at [74, 24] on icon at bounding box center [67, 24] width 16 height 16
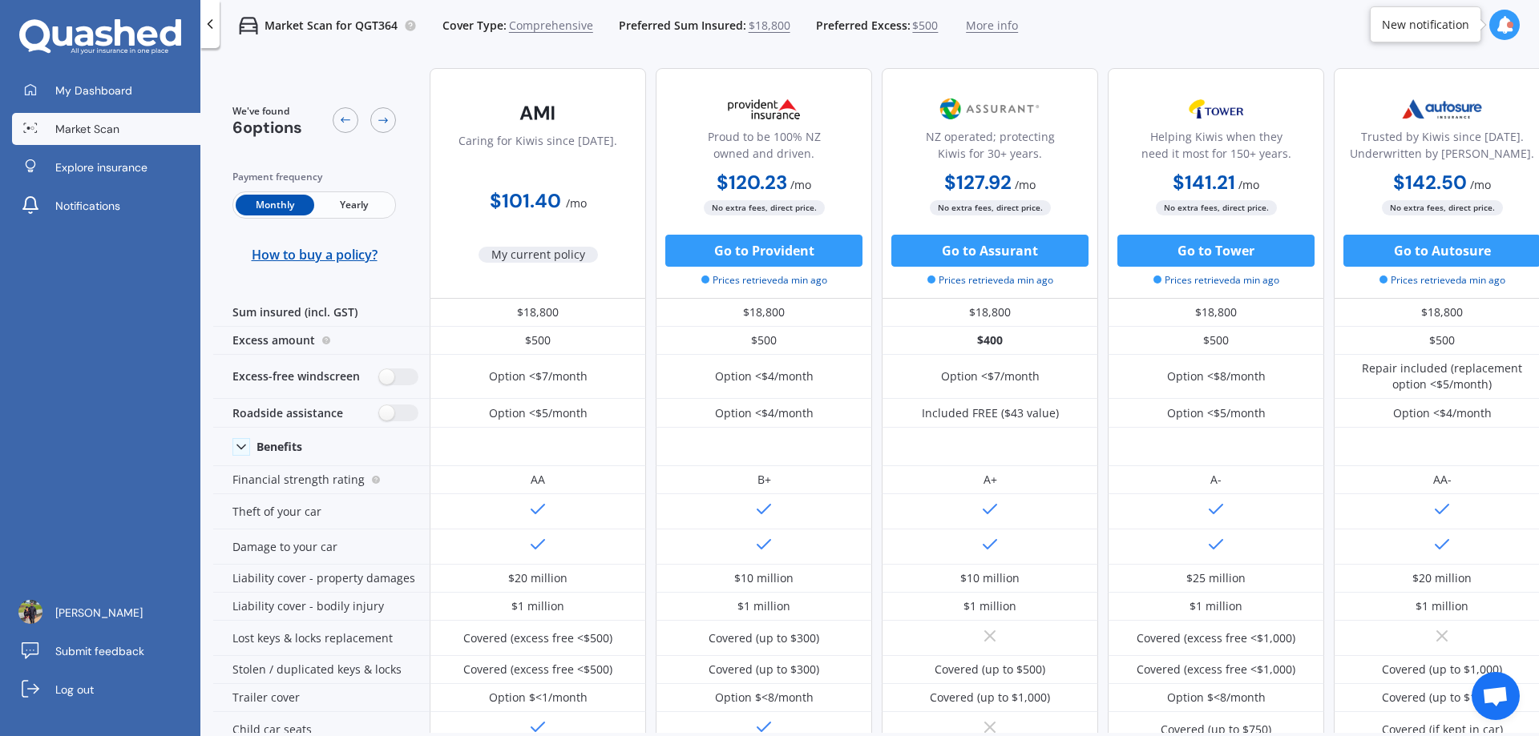
click at [82, 107] on div "My Dashboard Market Scan Explore insurance Notifications" at bounding box center [100, 152] width 200 height 154
click at [86, 97] on span "My Dashboard" at bounding box center [93, 91] width 77 height 16
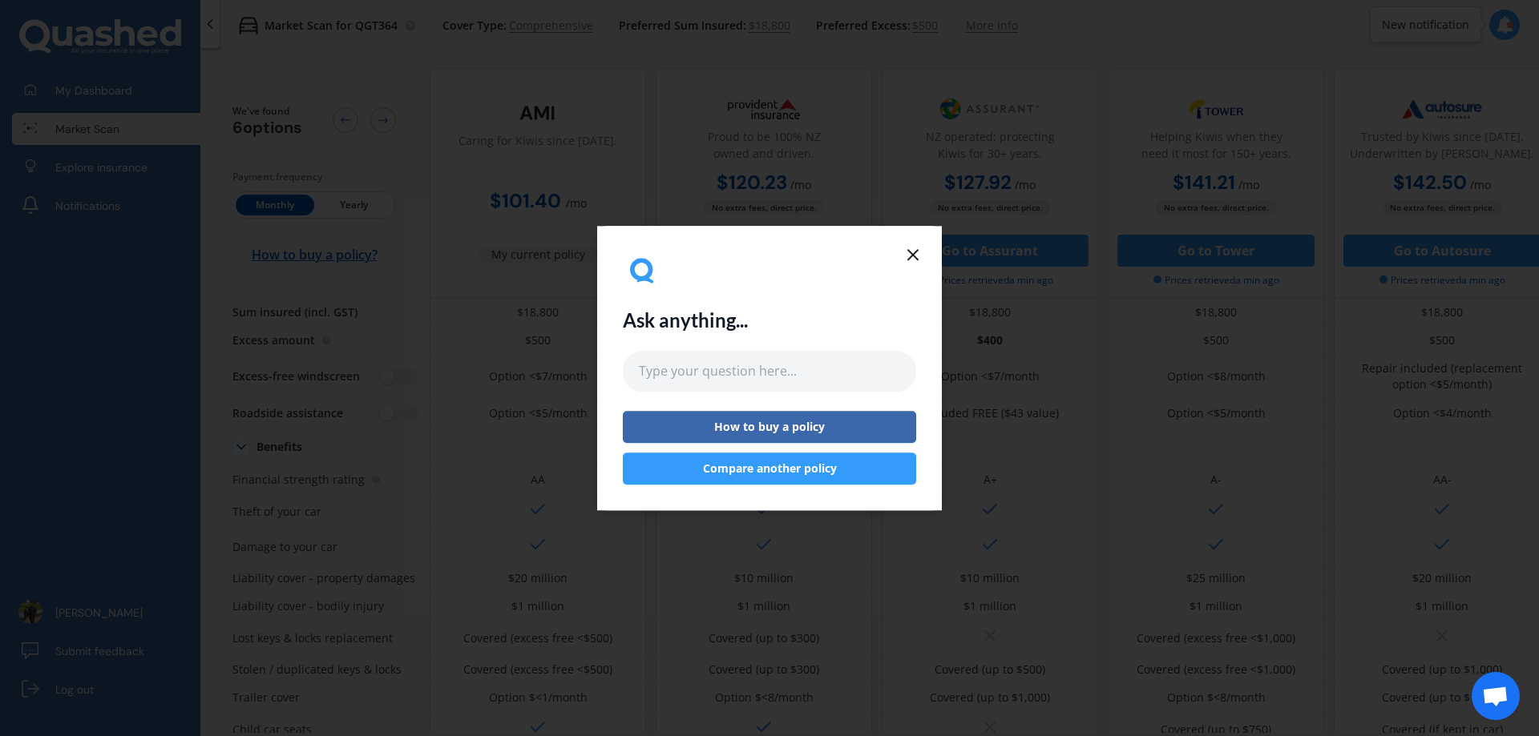
click at [785, 472] on button "Compare another policy" at bounding box center [769, 469] width 293 height 32
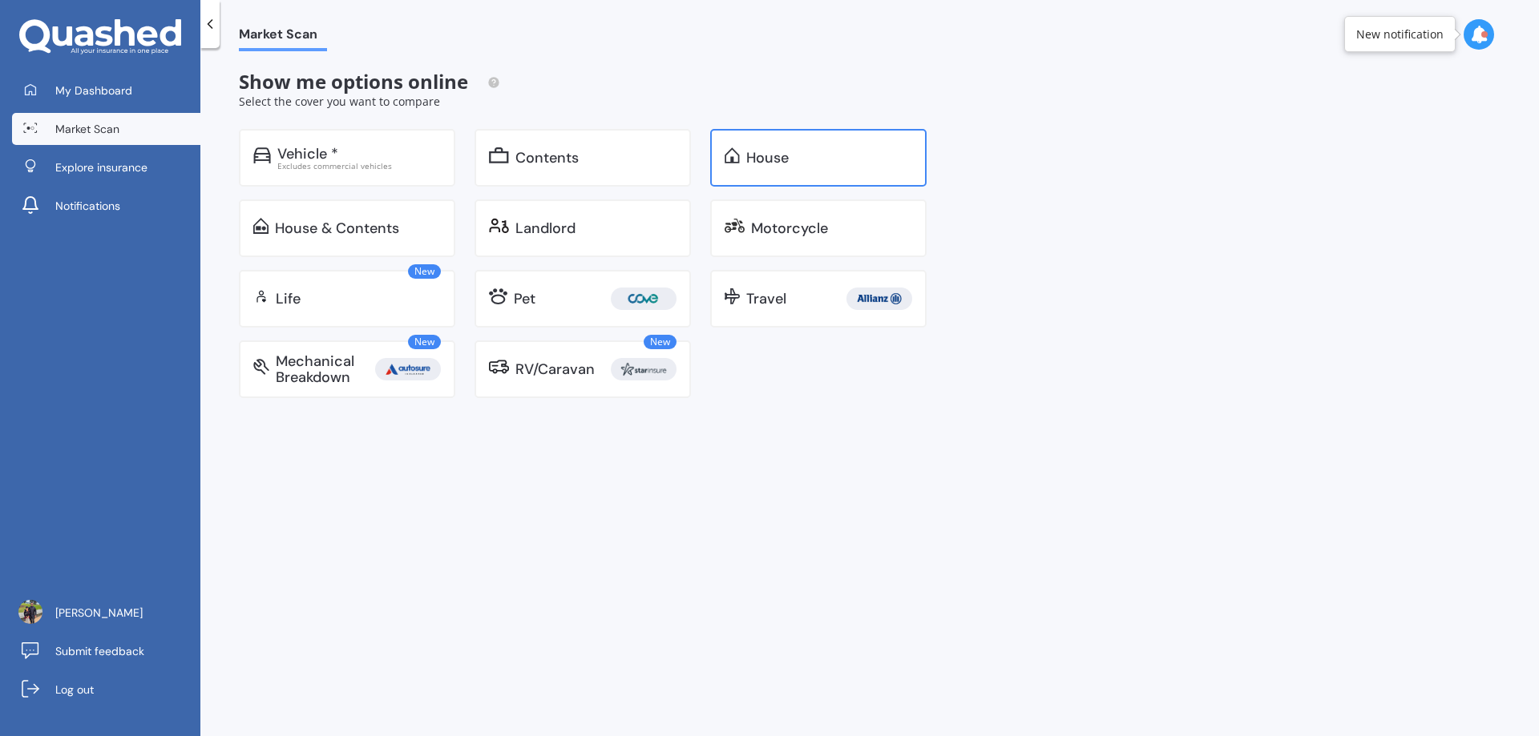
click at [753, 171] on div "House" at bounding box center [818, 158] width 216 height 58
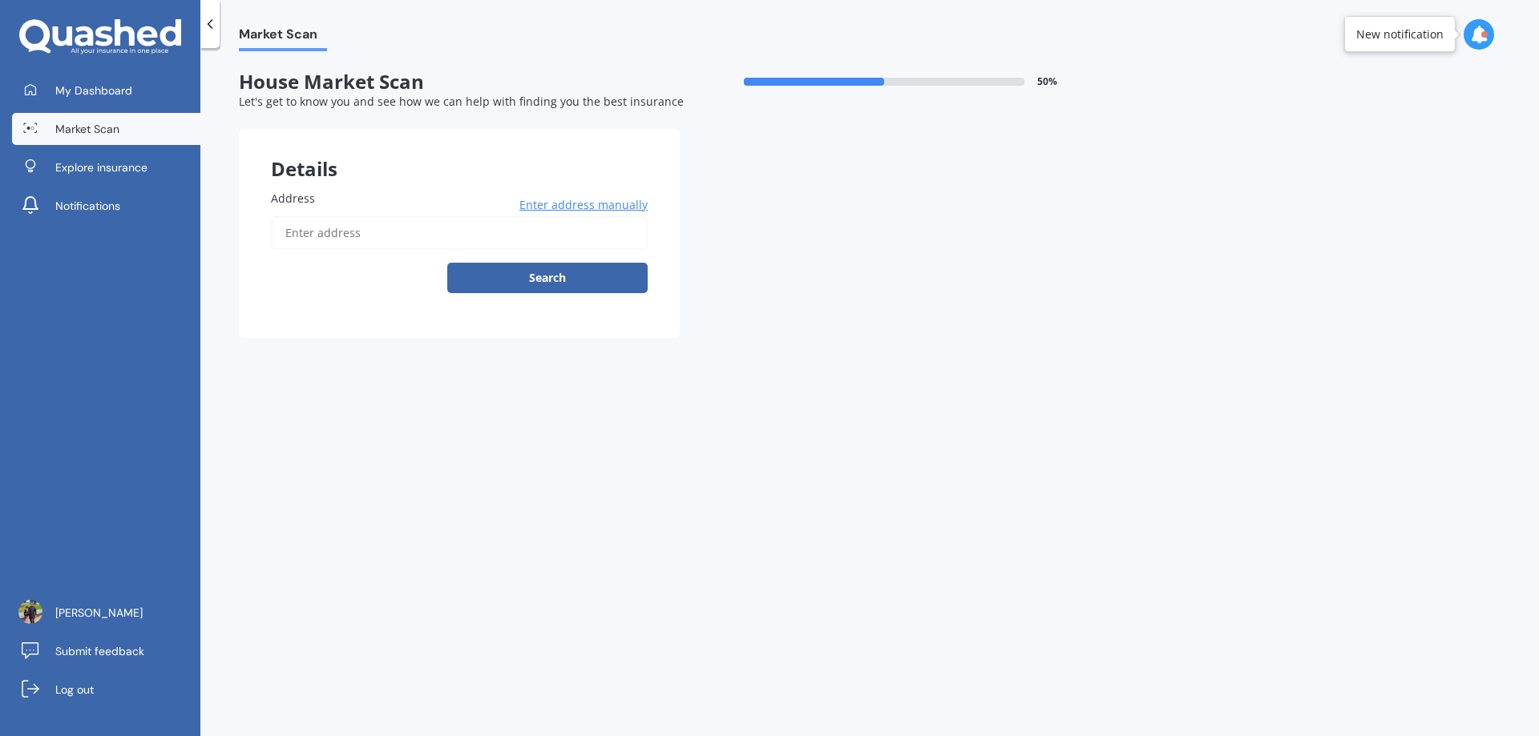
click at [309, 227] on input "Address" at bounding box center [459, 233] width 377 height 34
type input "[STREET_ADDRESS][PERSON_NAME]"
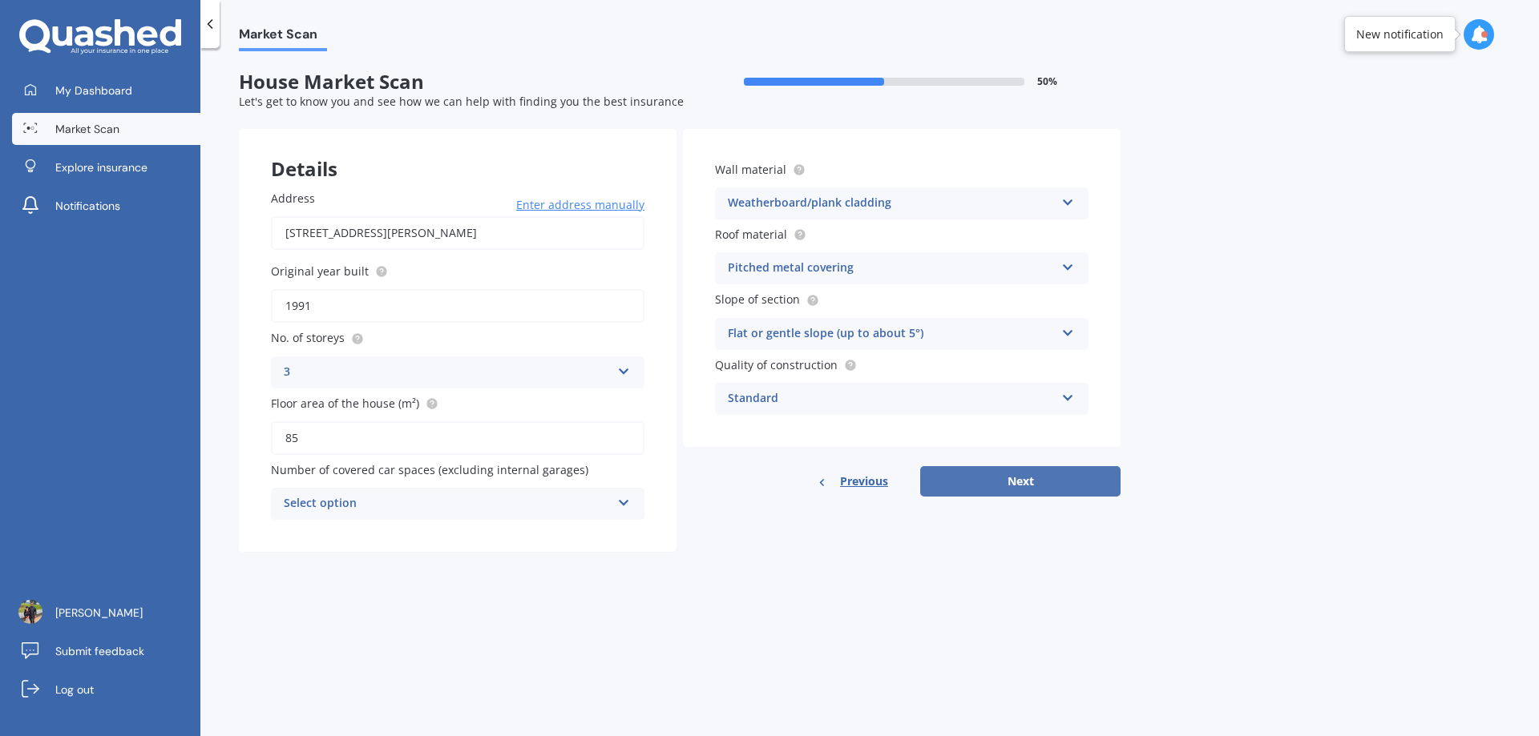
click at [1043, 478] on button "Next" at bounding box center [1020, 481] width 200 height 30
click at [434, 504] on div "Select option" at bounding box center [450, 504] width 319 height 18
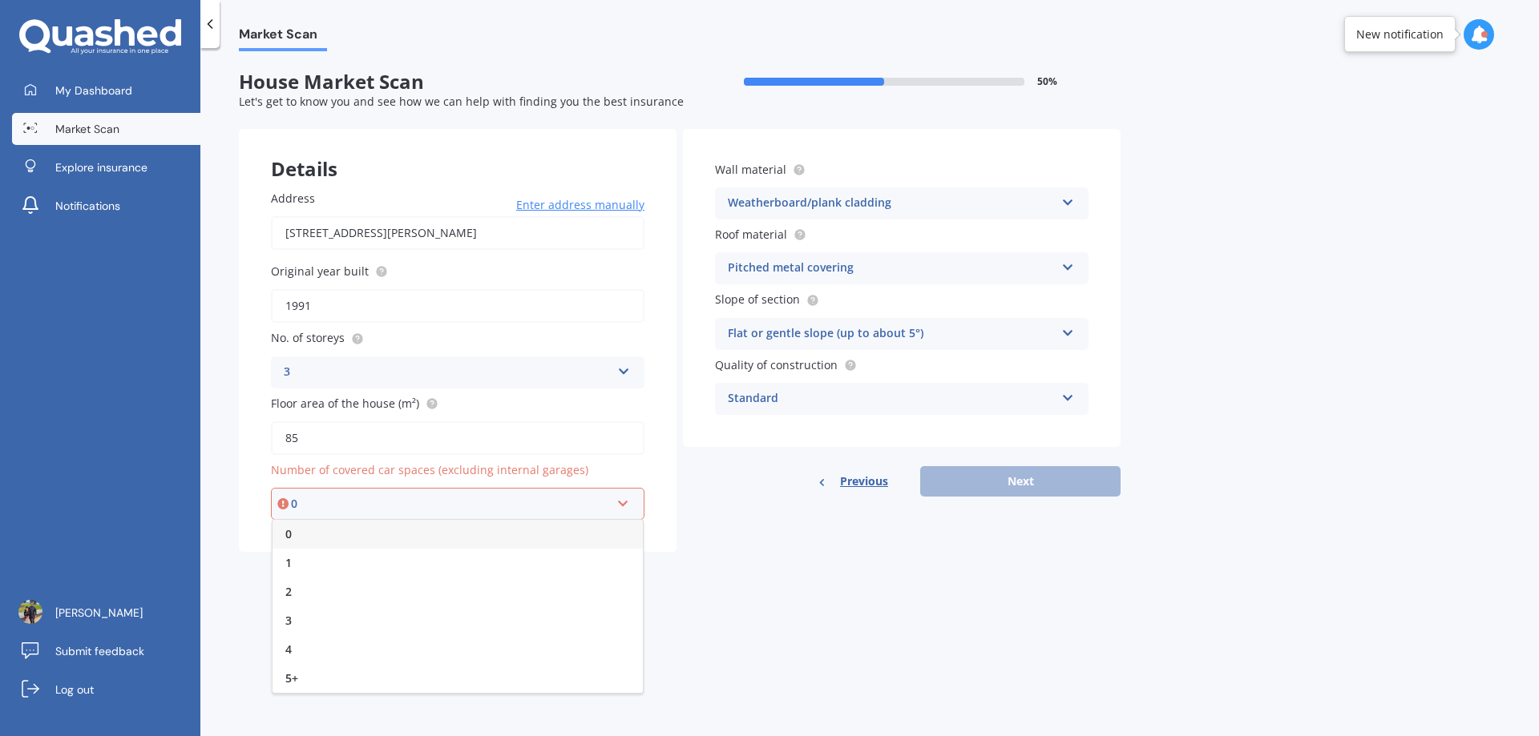
click at [352, 540] on div "0" at bounding box center [457, 534] width 370 height 29
click at [966, 479] on button "Next" at bounding box center [1020, 481] width 200 height 30
select select "09"
select select "05"
select select "1983"
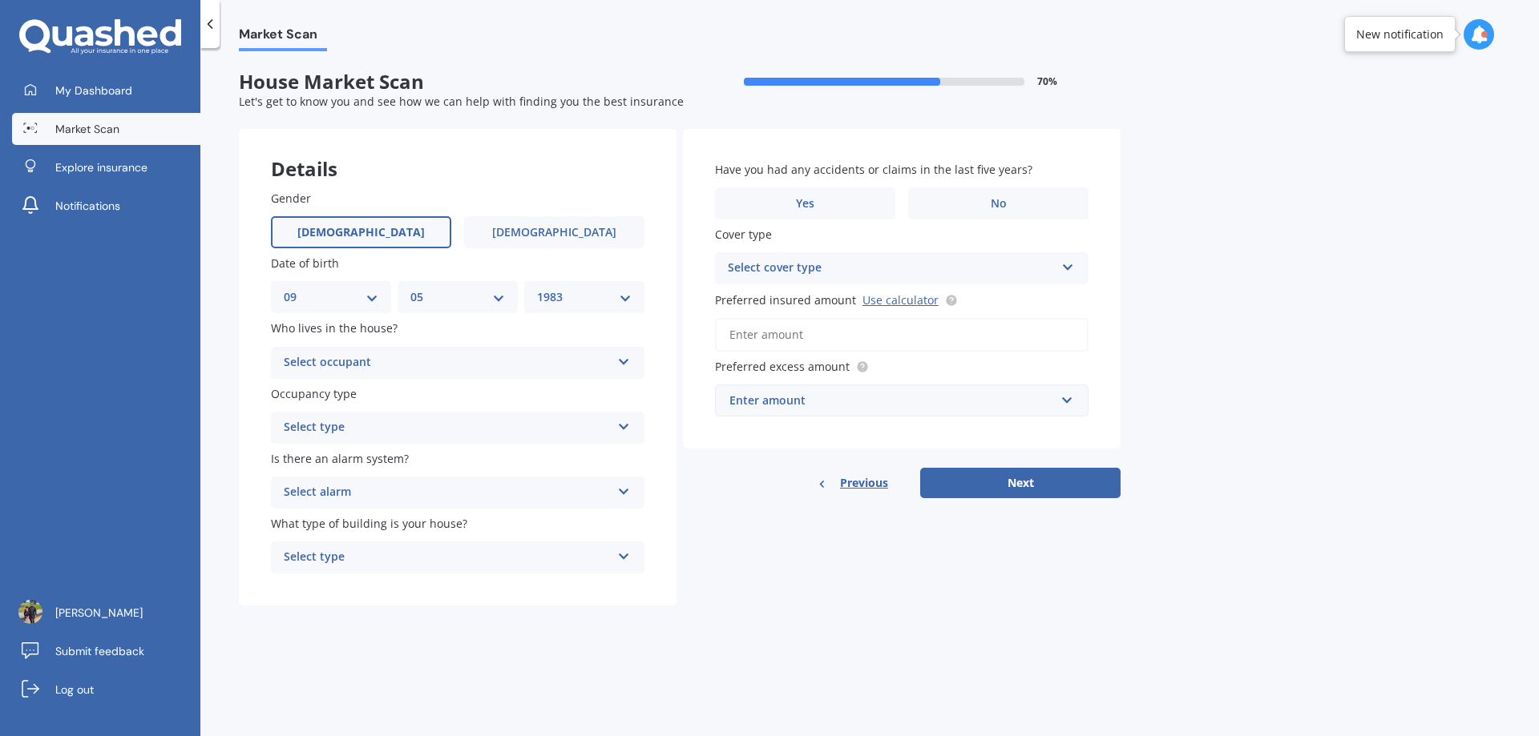
click at [381, 361] on div "Select occupant" at bounding box center [447, 362] width 327 height 19
click at [372, 393] on div "Owner" at bounding box center [458, 394] width 372 height 29
click at [390, 425] on div "Select type" at bounding box center [447, 427] width 327 height 19
click at [351, 458] on div "Permanent" at bounding box center [458, 459] width 372 height 29
click at [343, 492] on div "Select alarm" at bounding box center [447, 492] width 327 height 19
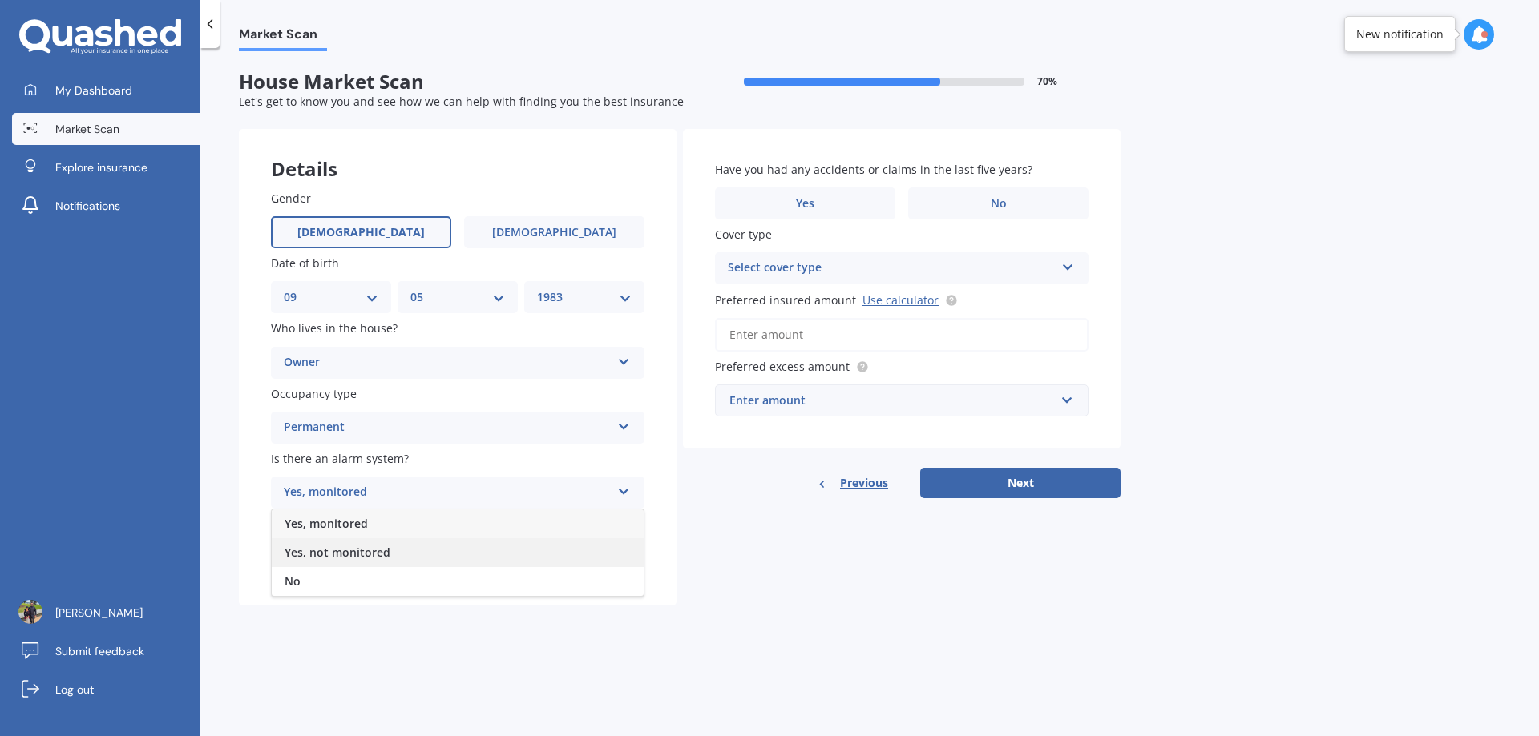
click at [330, 553] on span "Yes, not monitored" at bounding box center [337, 552] width 106 height 15
click at [347, 559] on div "Select type" at bounding box center [447, 557] width 327 height 19
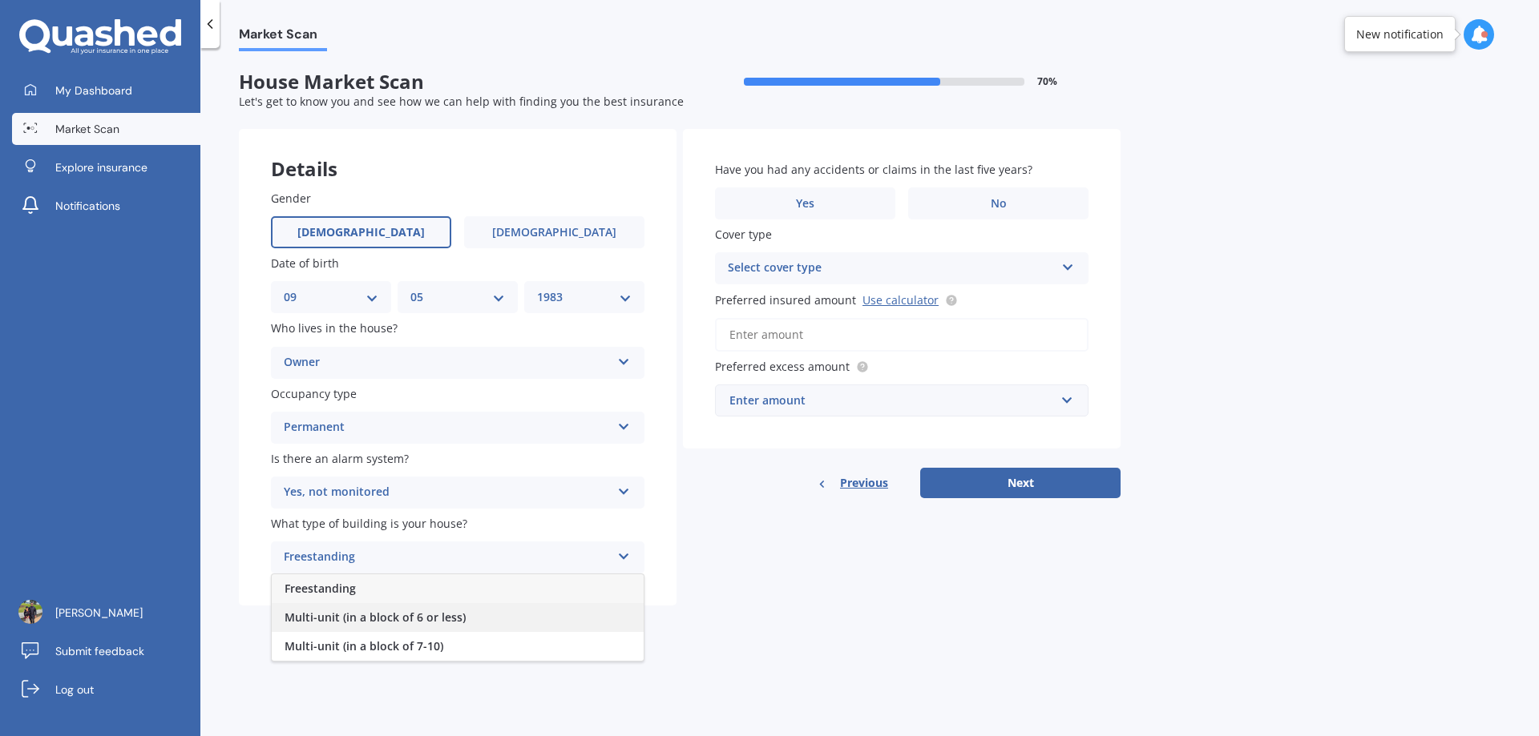
click at [365, 621] on span "Multi-unit (in a block of 6 or less)" at bounding box center [374, 617] width 181 height 15
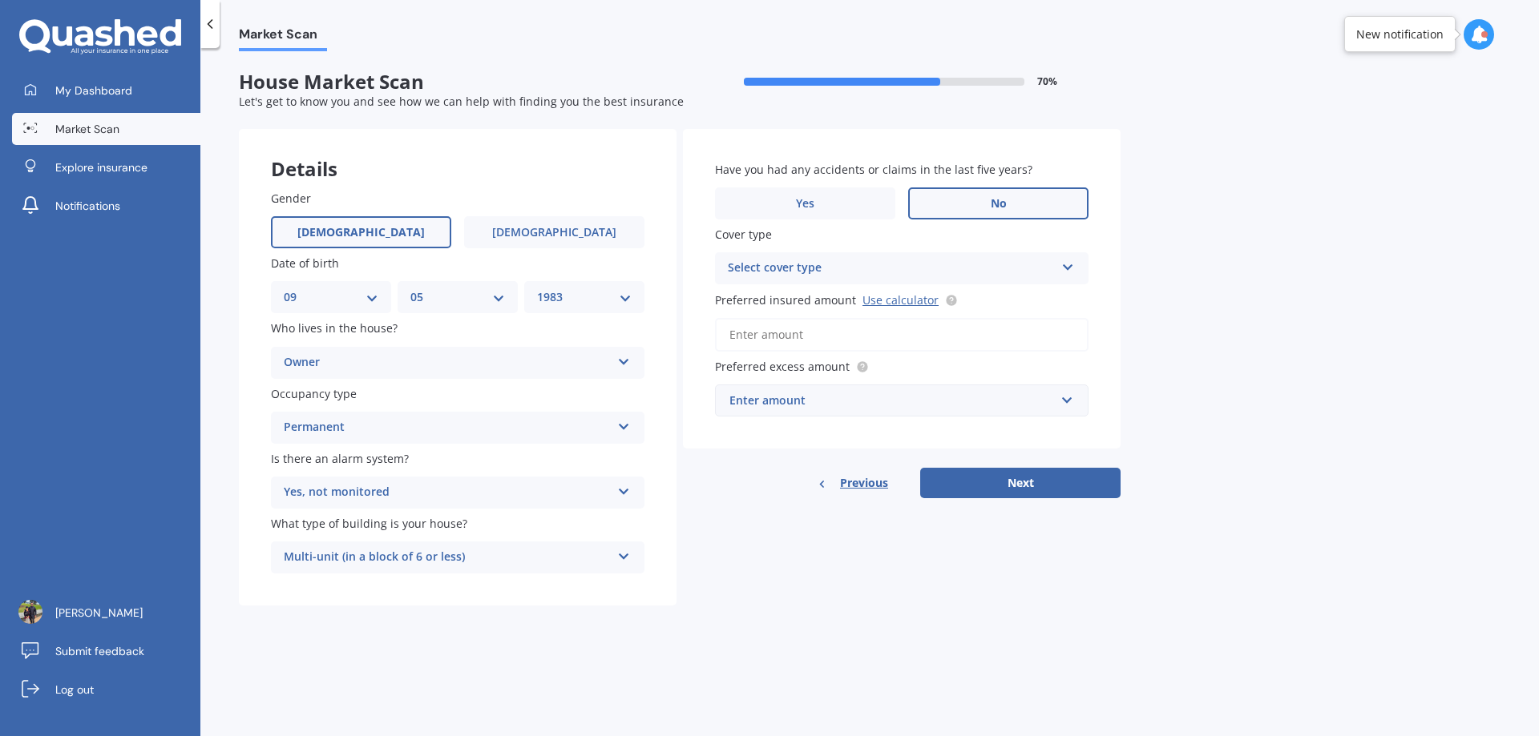
click at [971, 203] on label "No" at bounding box center [998, 204] width 180 height 32
click at [0, 0] on input "No" at bounding box center [0, 0] width 0 height 0
click at [777, 273] on div "Select cover type" at bounding box center [891, 268] width 327 height 19
click at [750, 268] on div "High" at bounding box center [891, 268] width 327 height 19
click at [788, 261] on div "Select cover type" at bounding box center [894, 269] width 319 height 18
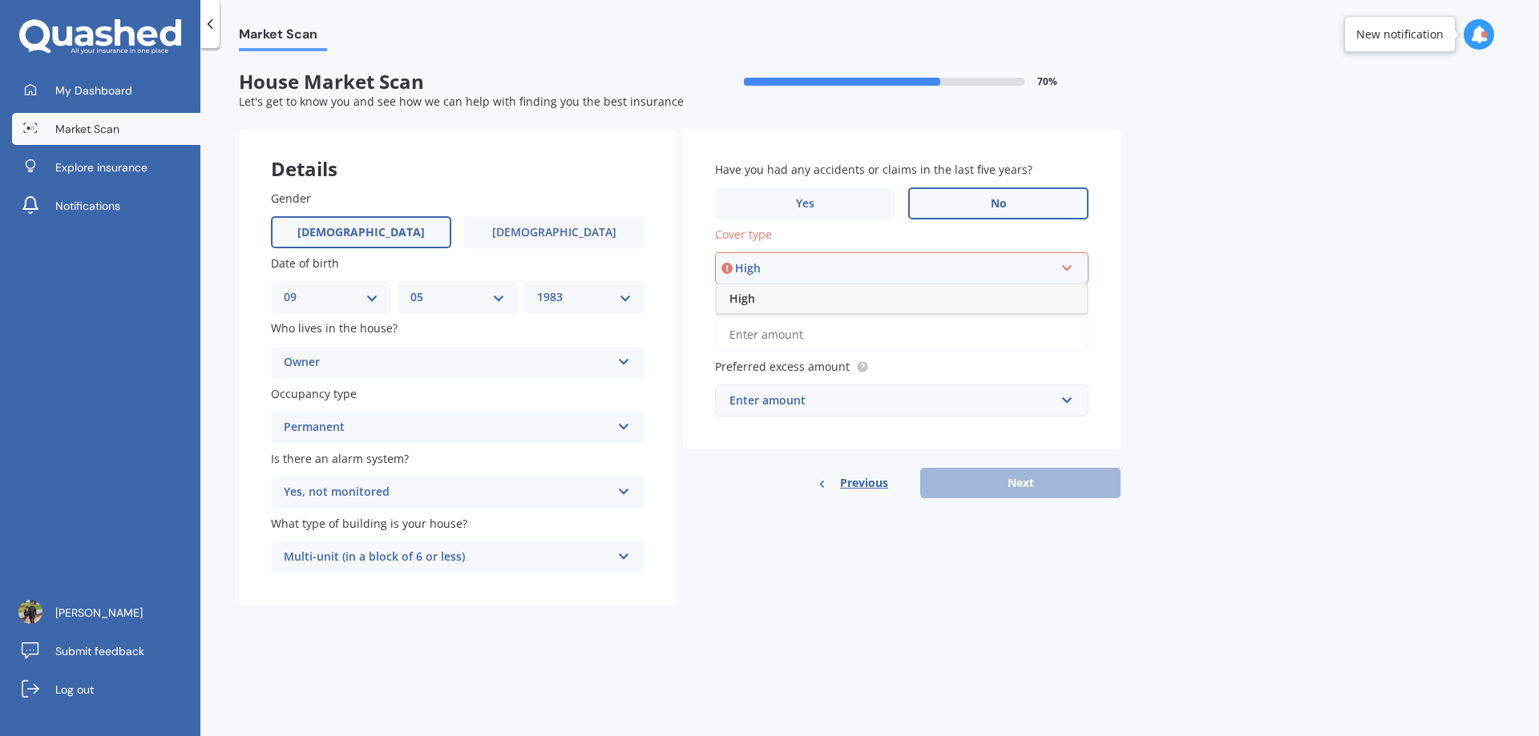
click at [753, 297] on span "High" at bounding box center [742, 298] width 26 height 15
click at [796, 342] on input "Preferred insured amount Use calculator" at bounding box center [901, 335] width 373 height 34
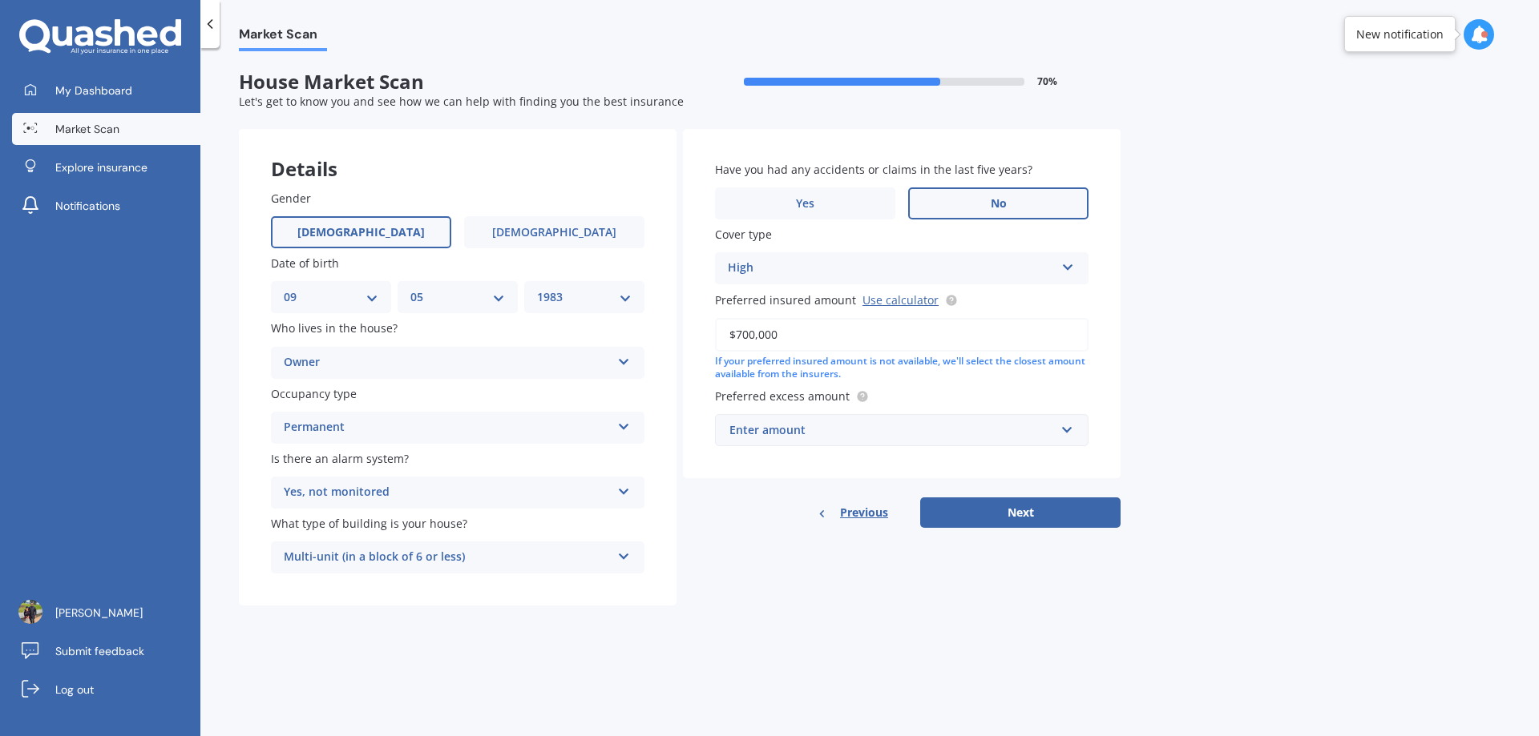
type input "$700,000"
click at [788, 442] on input "text" at bounding box center [895, 430] width 359 height 30
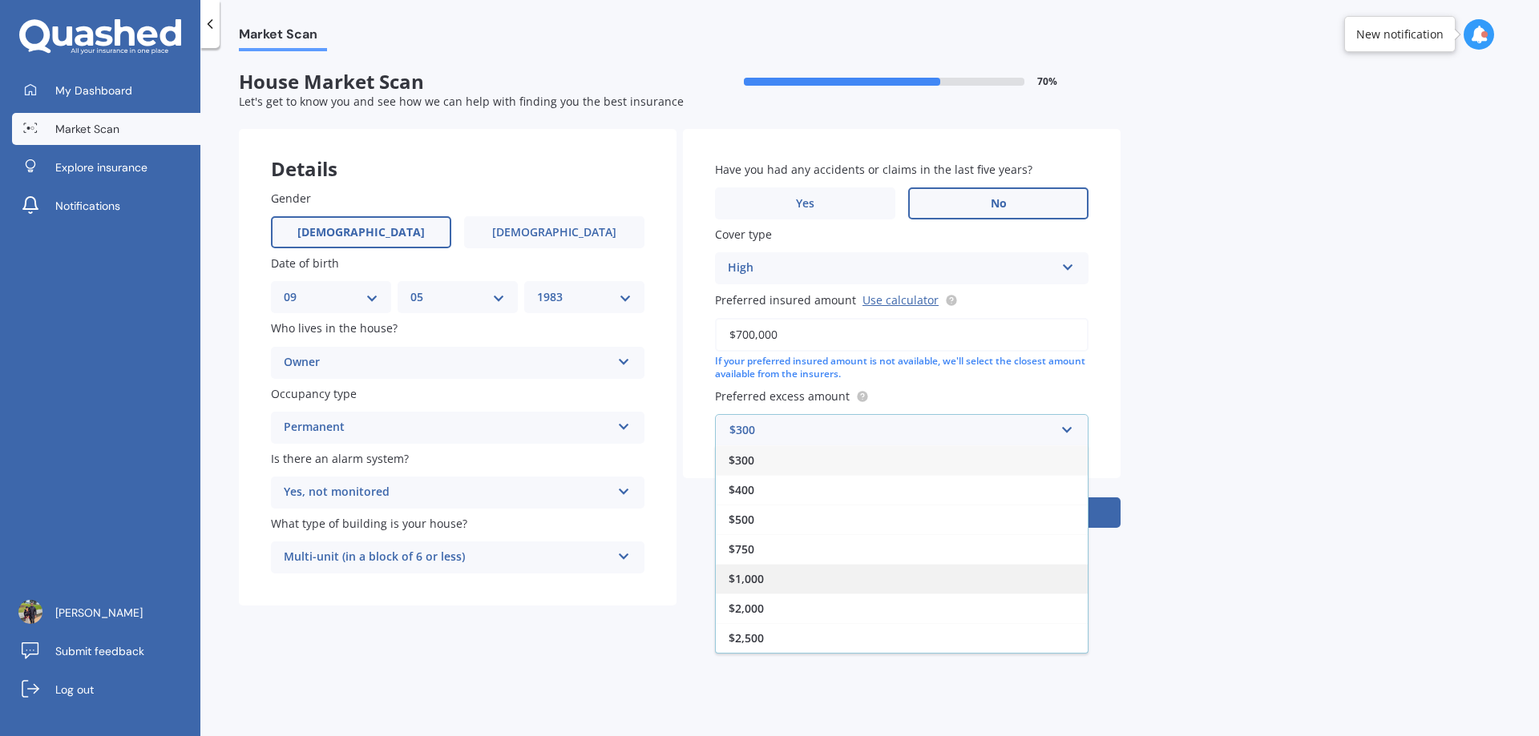
click at [754, 579] on span "$1,000" at bounding box center [745, 578] width 35 height 15
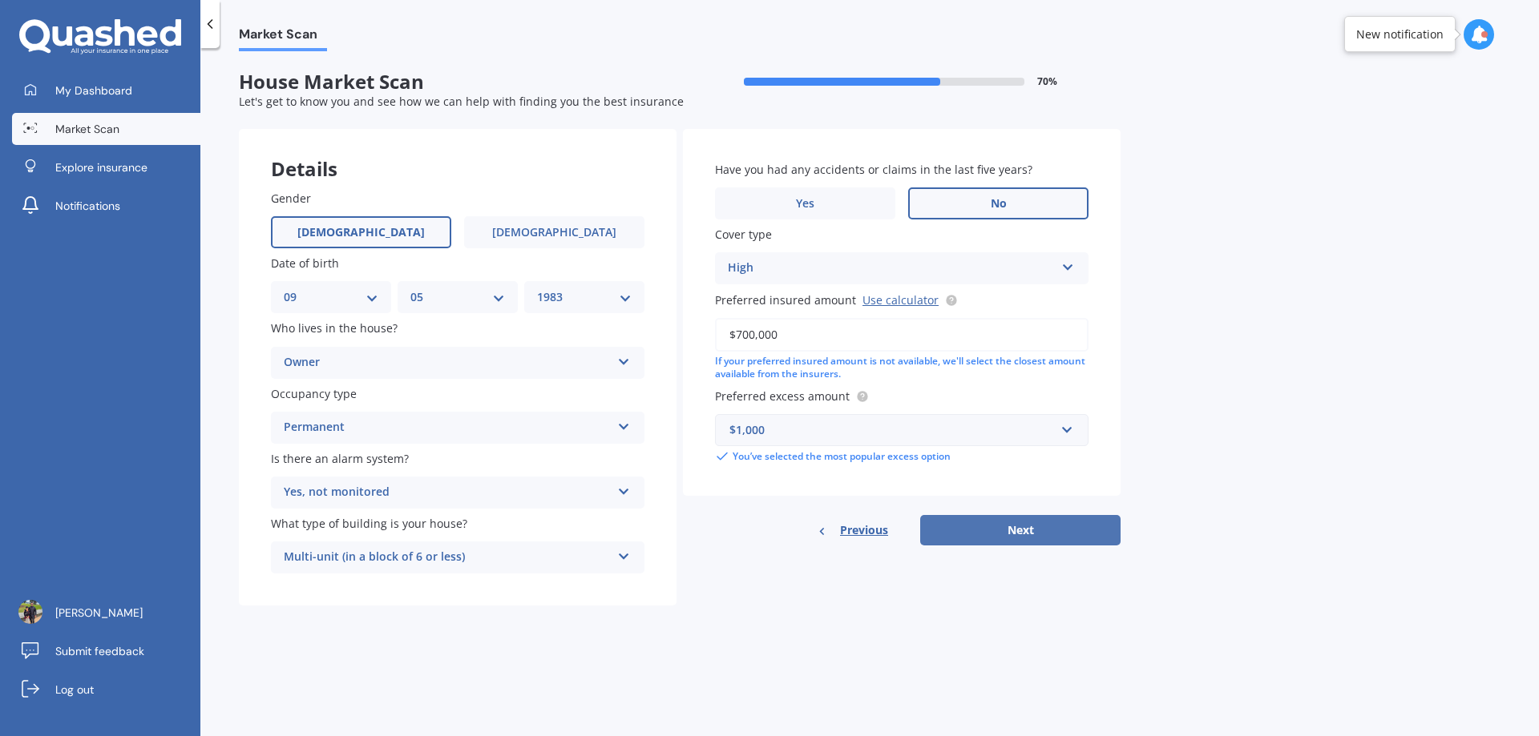
click at [1033, 523] on button "Next" at bounding box center [1020, 530] width 200 height 30
select select "09"
select select "05"
select select "1983"
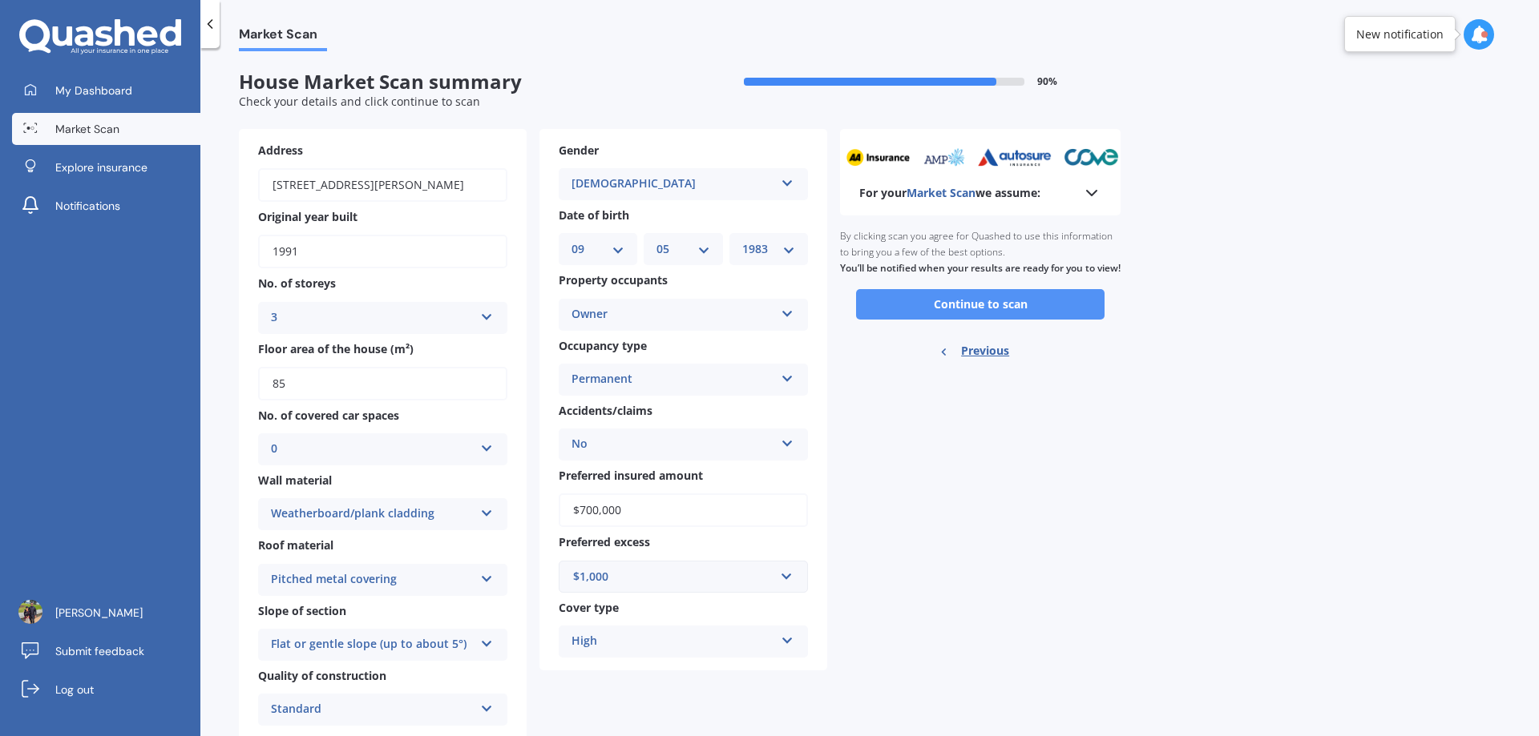
click at [953, 317] on button "Continue to scan" at bounding box center [980, 304] width 248 height 30
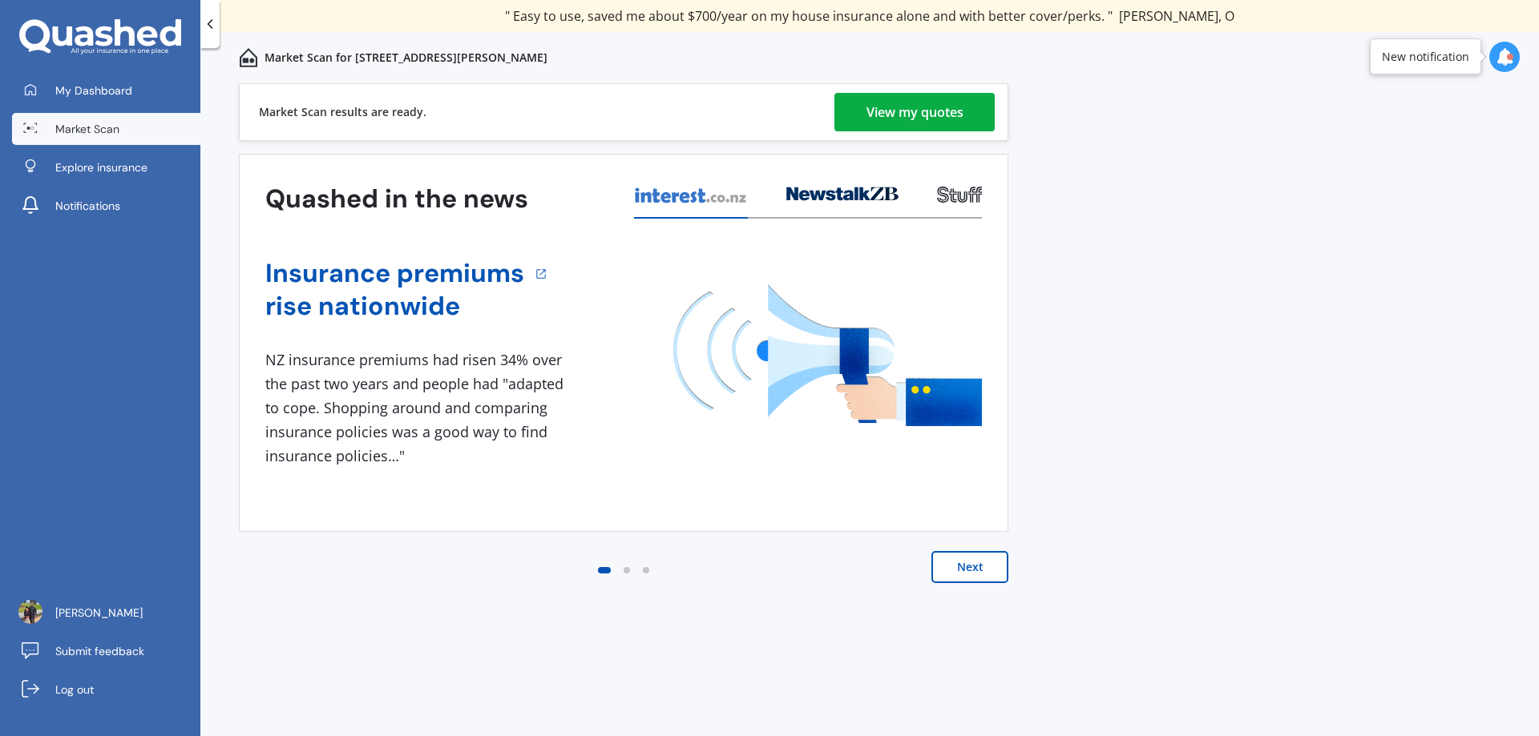
click at [901, 115] on div "View my quotes" at bounding box center [914, 112] width 97 height 38
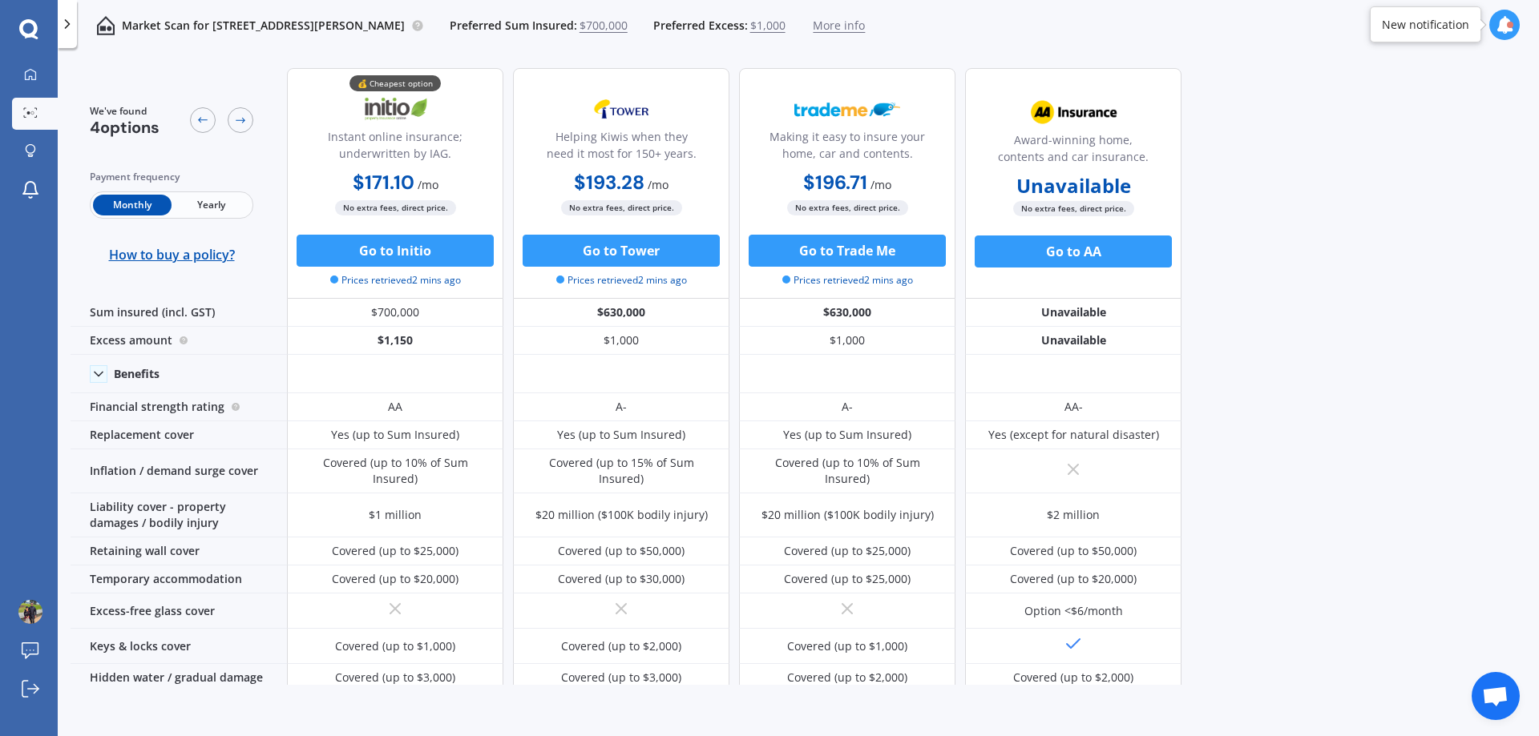
click at [14, 31] on div at bounding box center [29, 29] width 58 height 21
click at [26, 26] on icon at bounding box center [28, 29] width 19 height 21
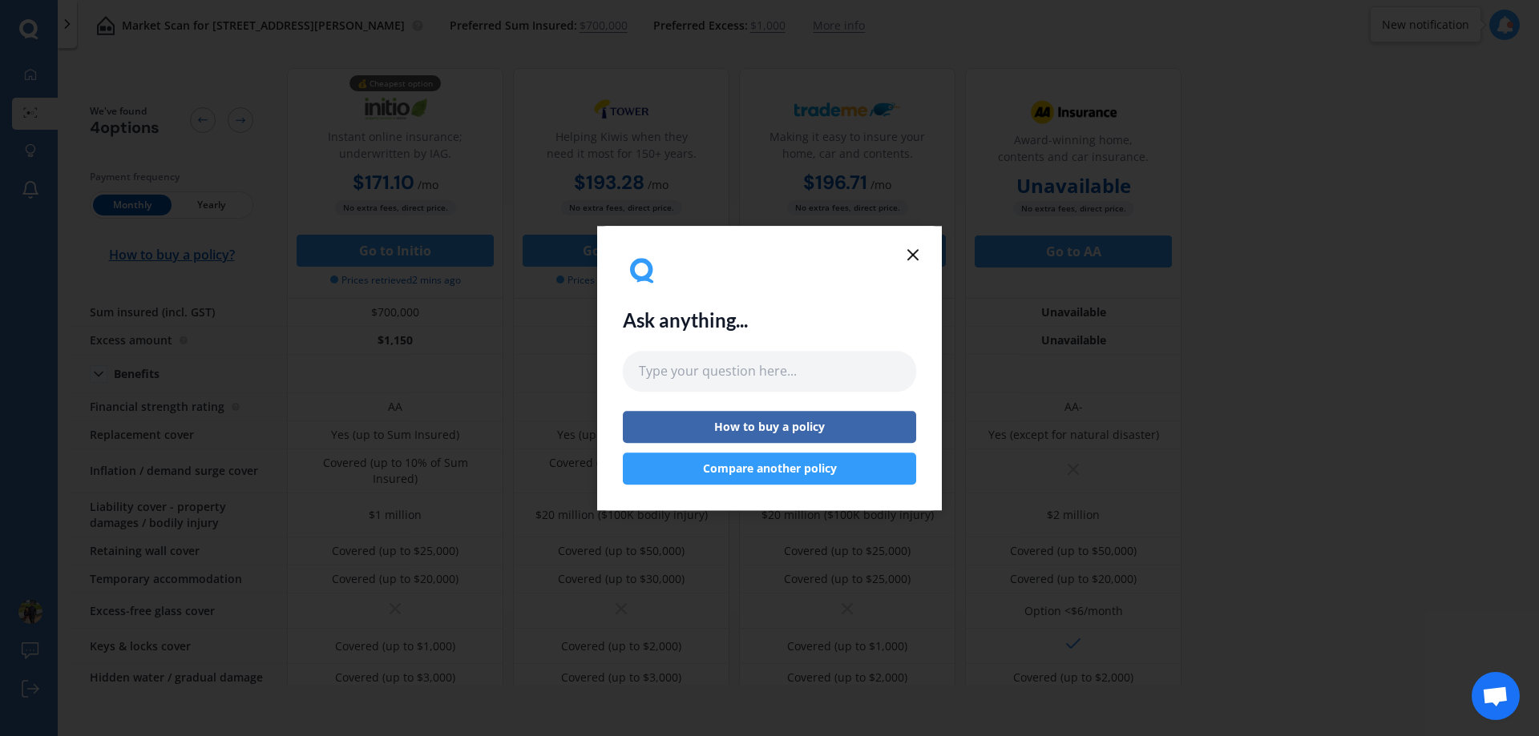
click at [744, 469] on button "Compare another policy" at bounding box center [769, 469] width 293 height 32
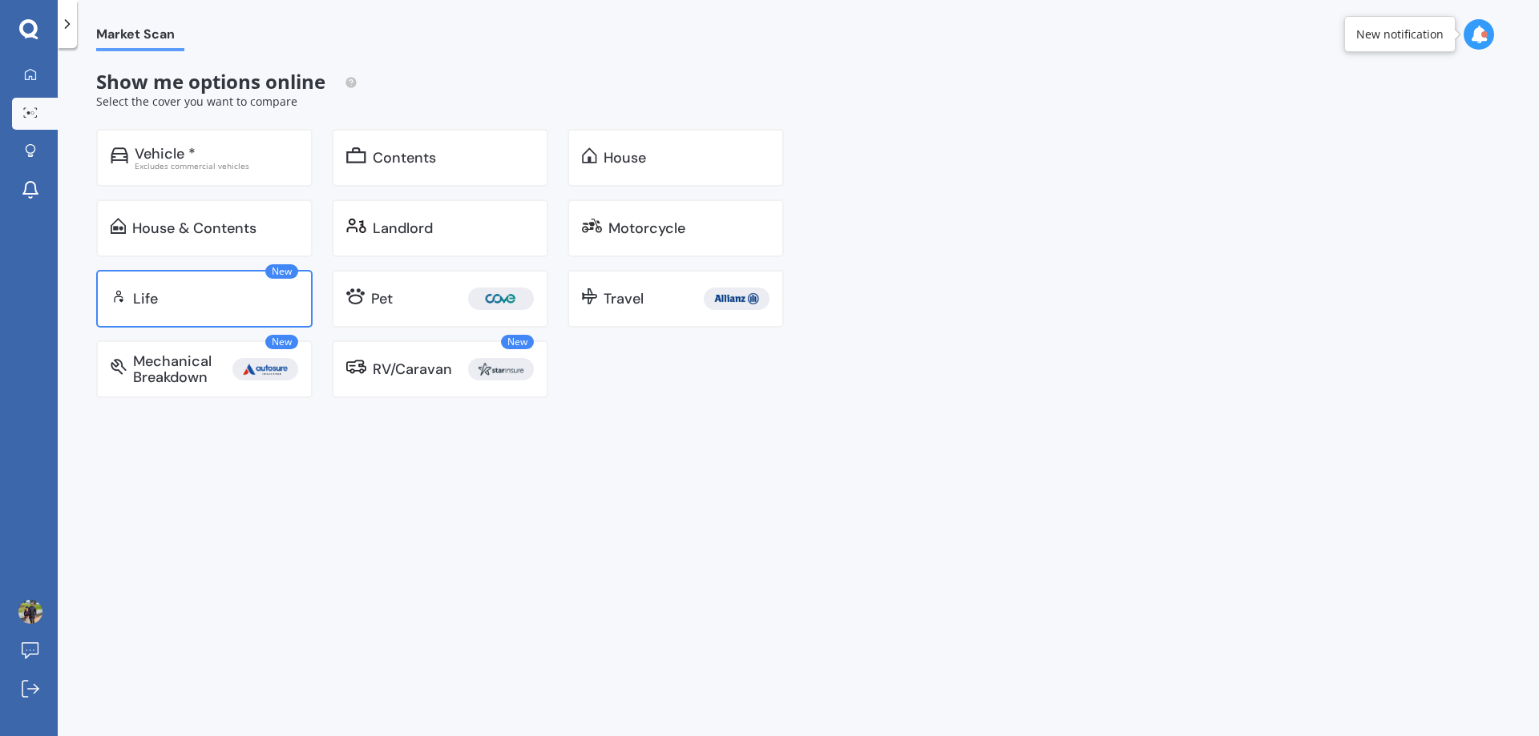
click at [171, 291] on div "Life" at bounding box center [215, 299] width 165 height 16
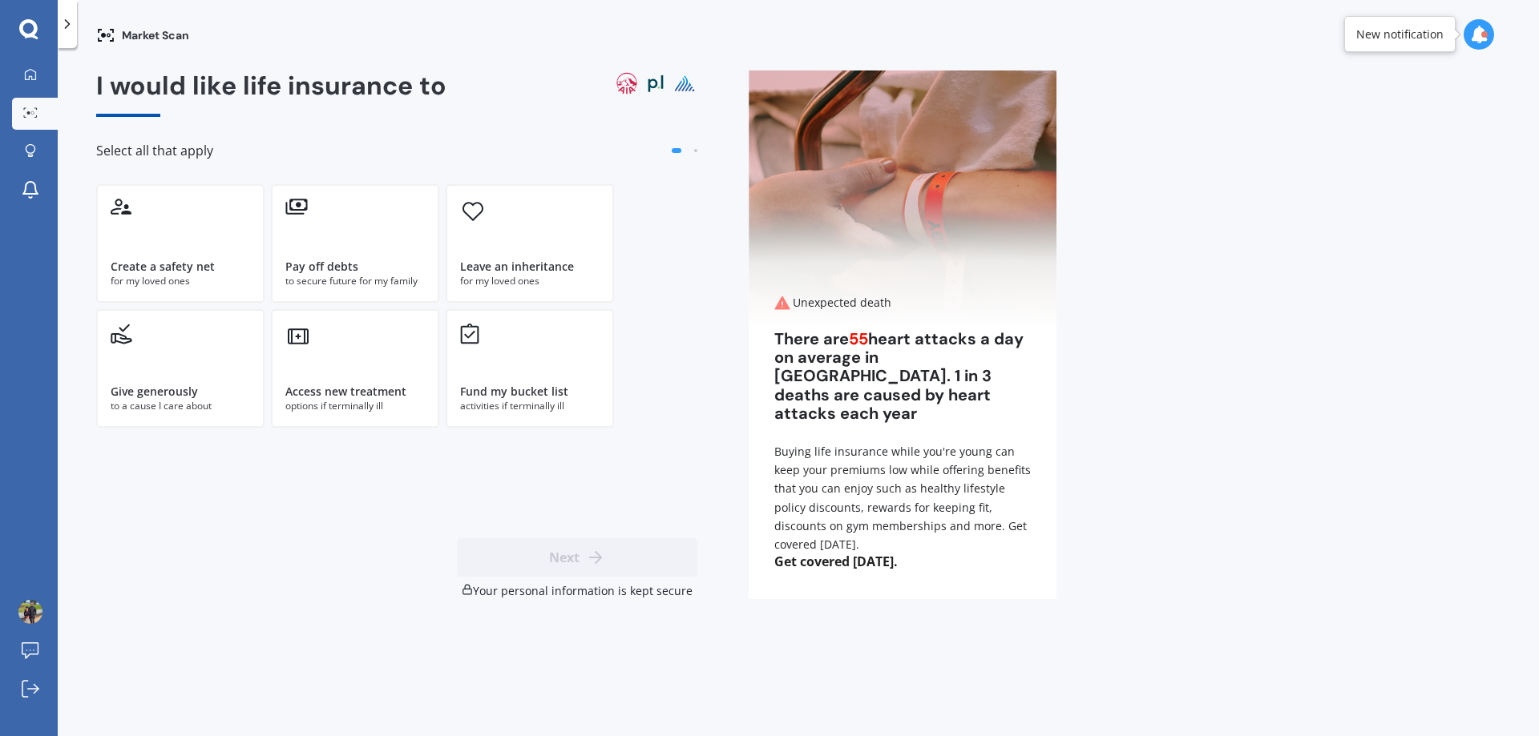
click at [171, 291] on div "Create a safety net for my loved ones" at bounding box center [180, 243] width 168 height 119
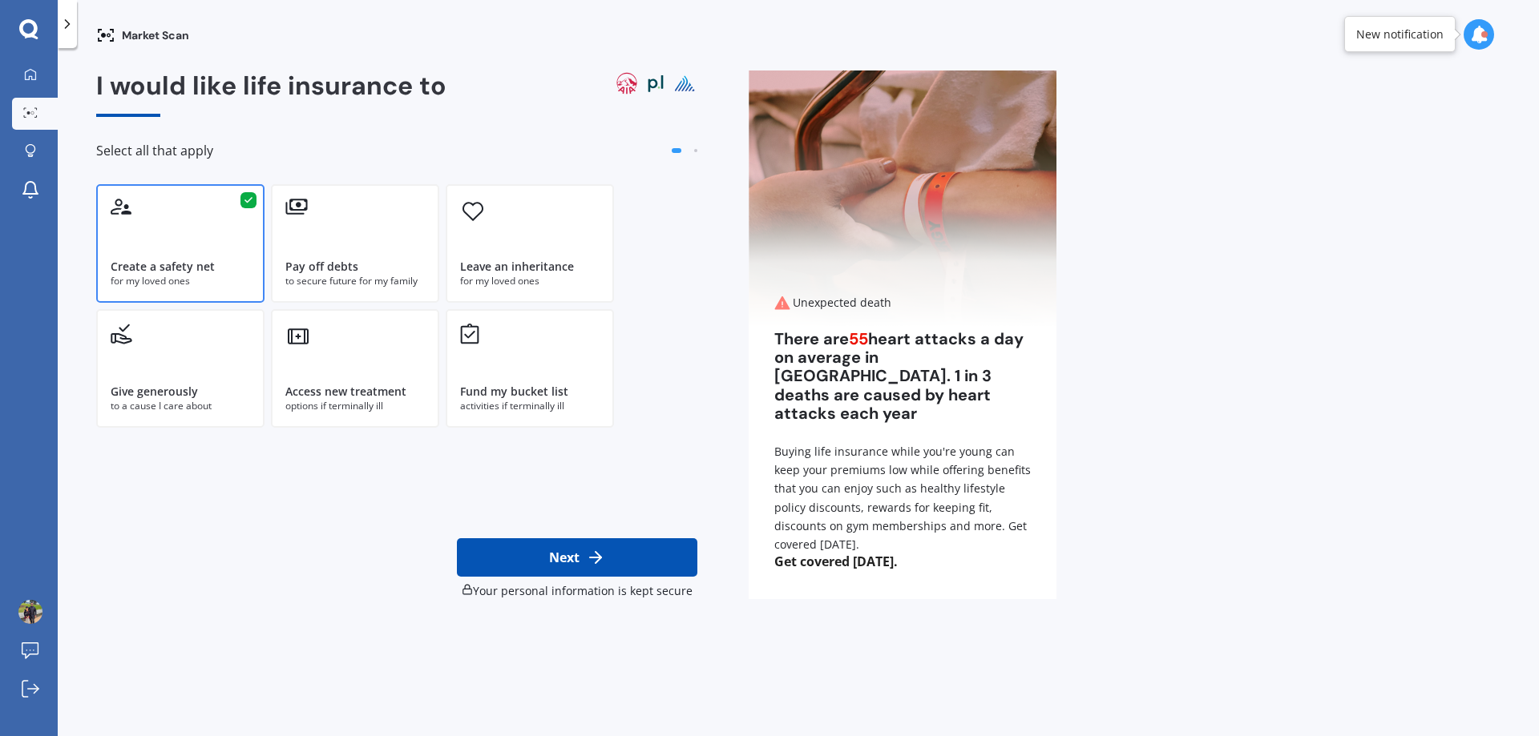
click at [502, 547] on button "Next" at bounding box center [577, 558] width 240 height 38
select select "09"
select select "05"
select select "1983"
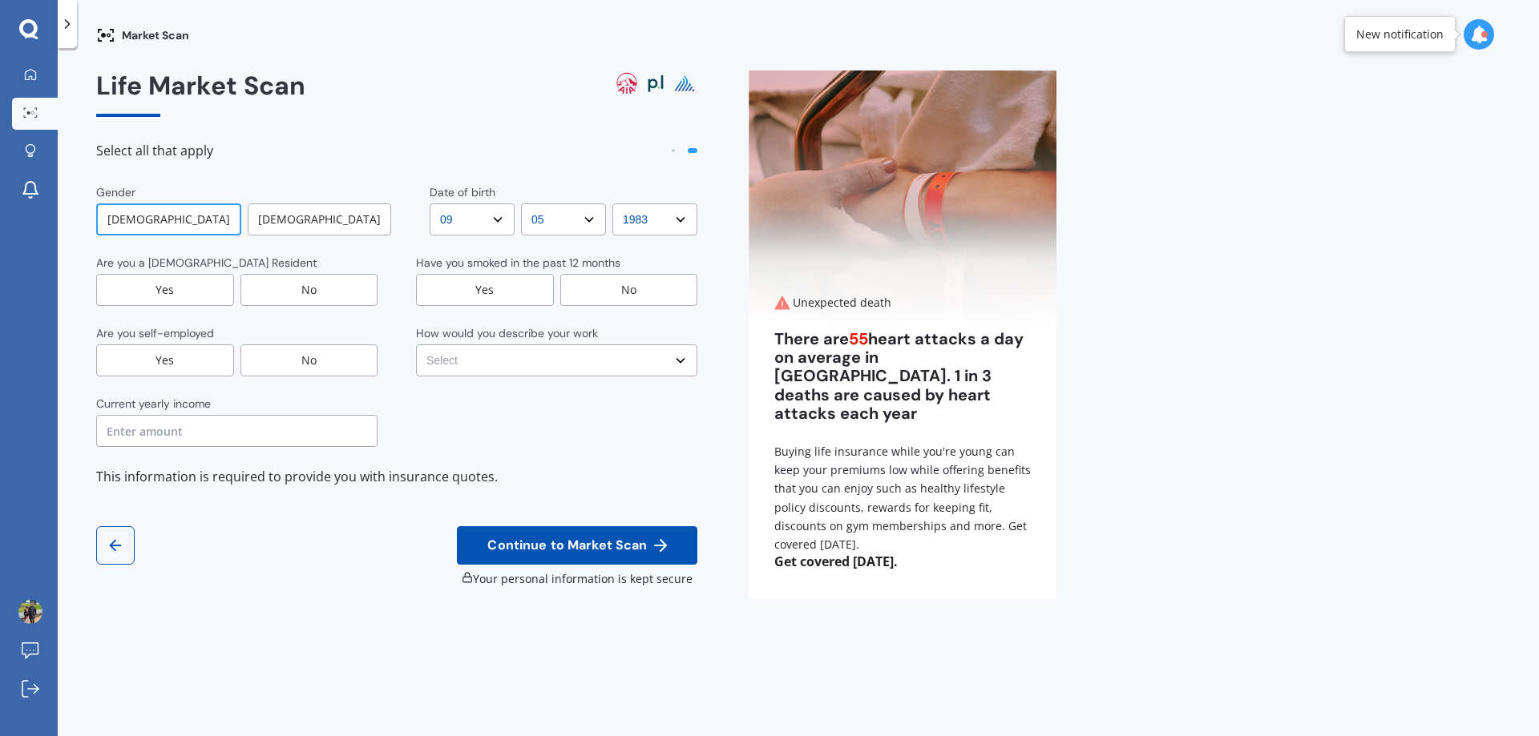
click at [123, 287] on div "Yes" at bounding box center [165, 290] width 138 height 32
click at [669, 289] on div "No" at bounding box center [629, 290] width 138 height 32
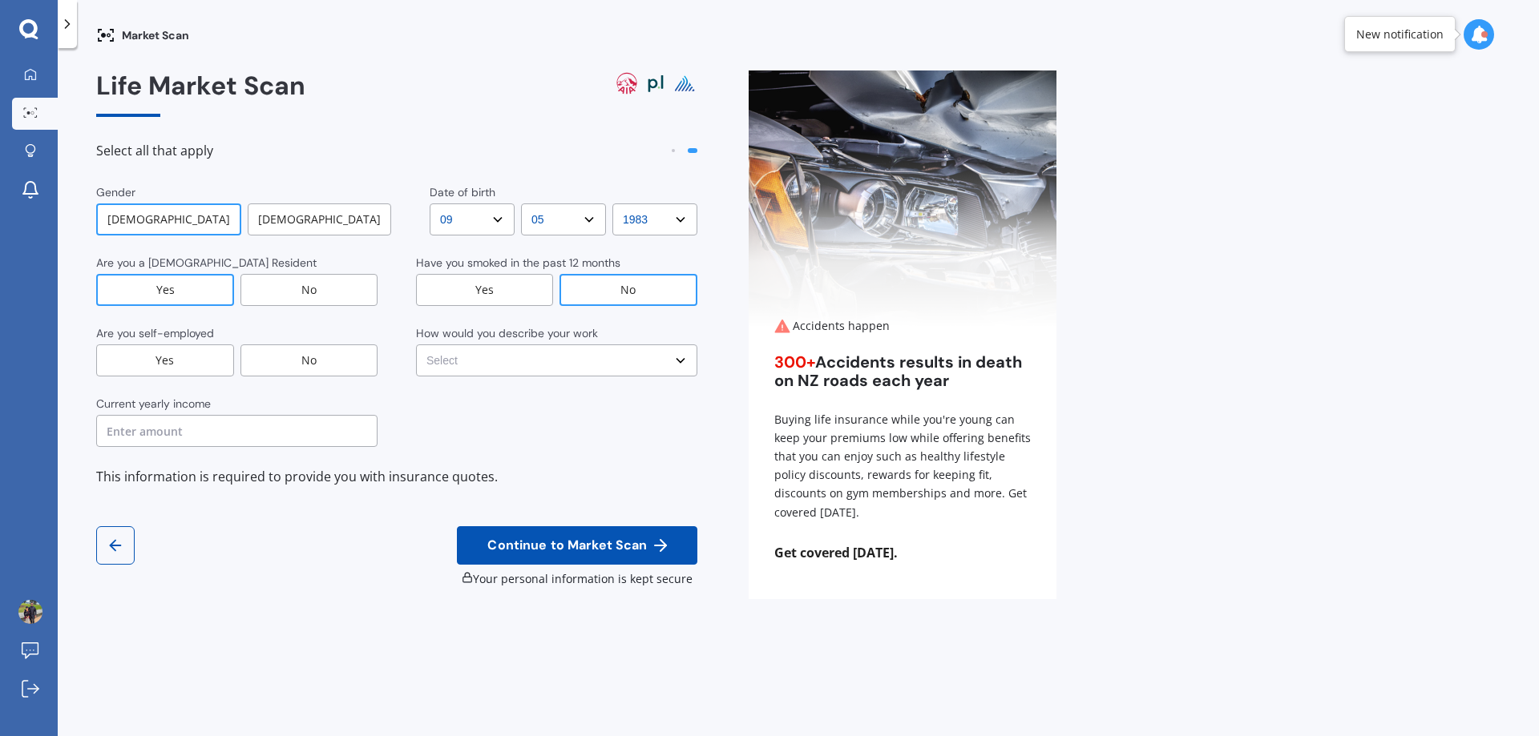
click at [317, 358] on div "No" at bounding box center [309, 361] width 138 height 32
click at [526, 368] on select "Select No manual work e.g. lawyer, consultant, engineer Light manual work [PERS…" at bounding box center [556, 361] width 281 height 32
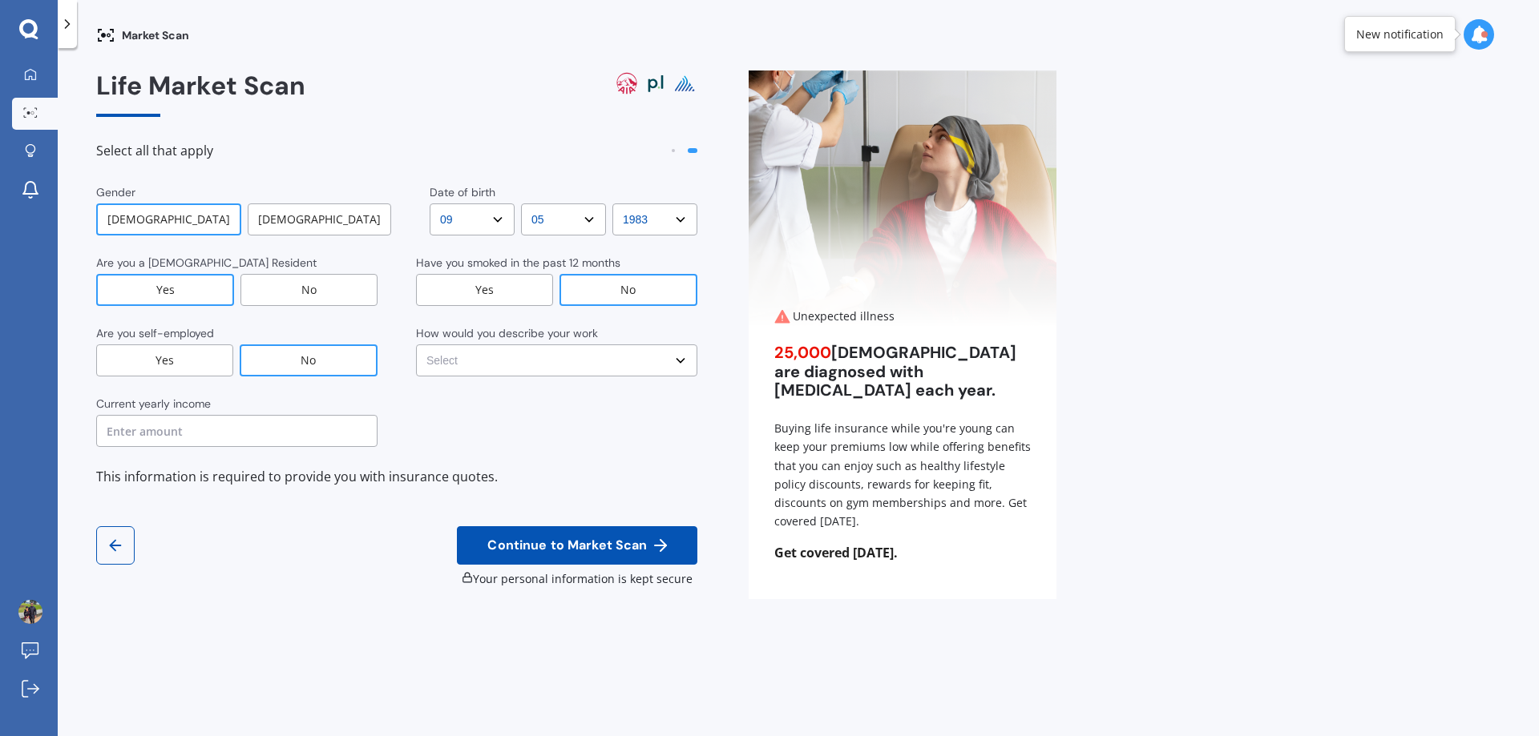
select select "No manual work e.g. lawyer, consultant, engineer"
click at [416, 345] on select "Select No manual work e.g. lawyer, consultant, engineer Light manual work [PERS…" at bounding box center [556, 361] width 281 height 32
click at [239, 434] on input "text" at bounding box center [236, 431] width 281 height 32
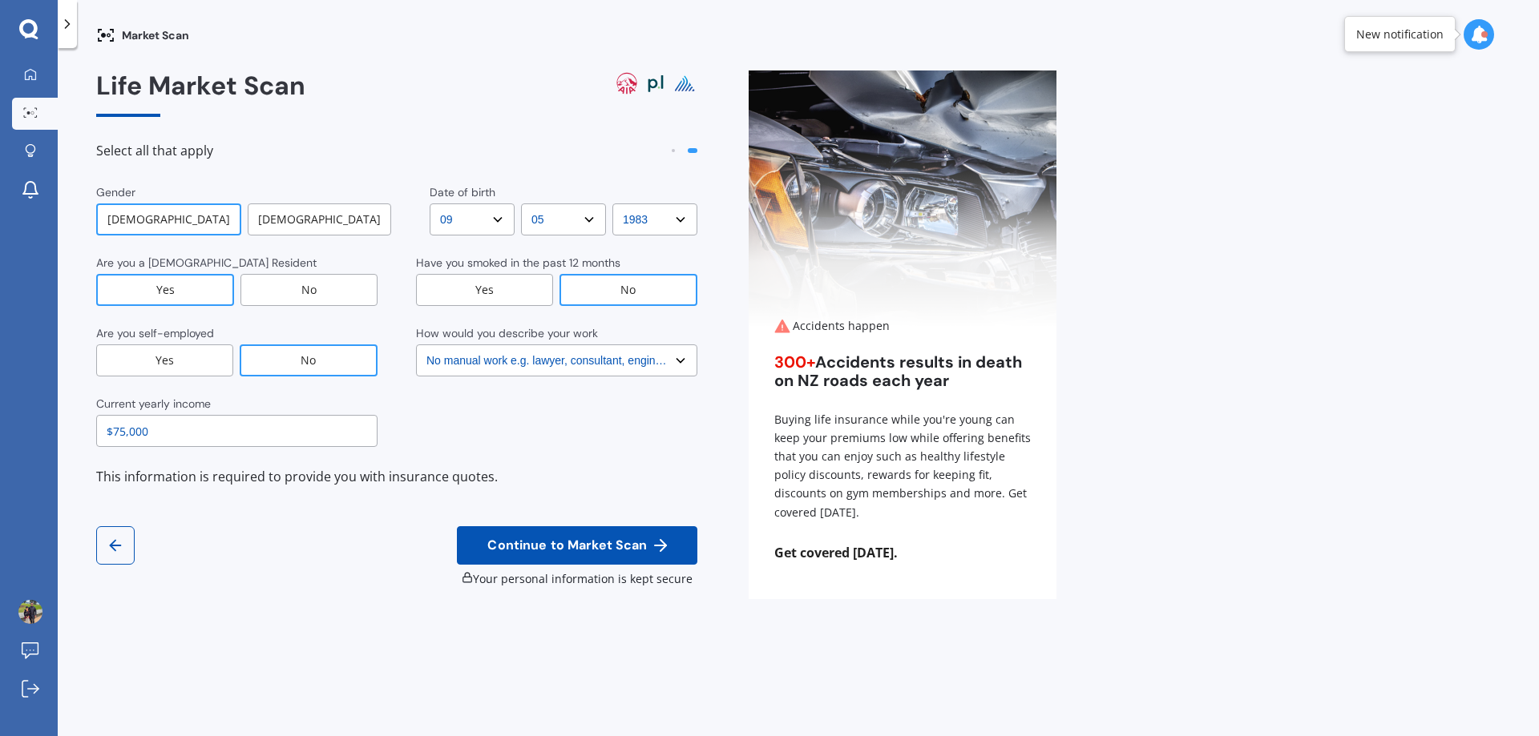
type input "$75,000"
click at [527, 552] on span "Continue to Market Scan" at bounding box center [567, 546] width 166 height 15
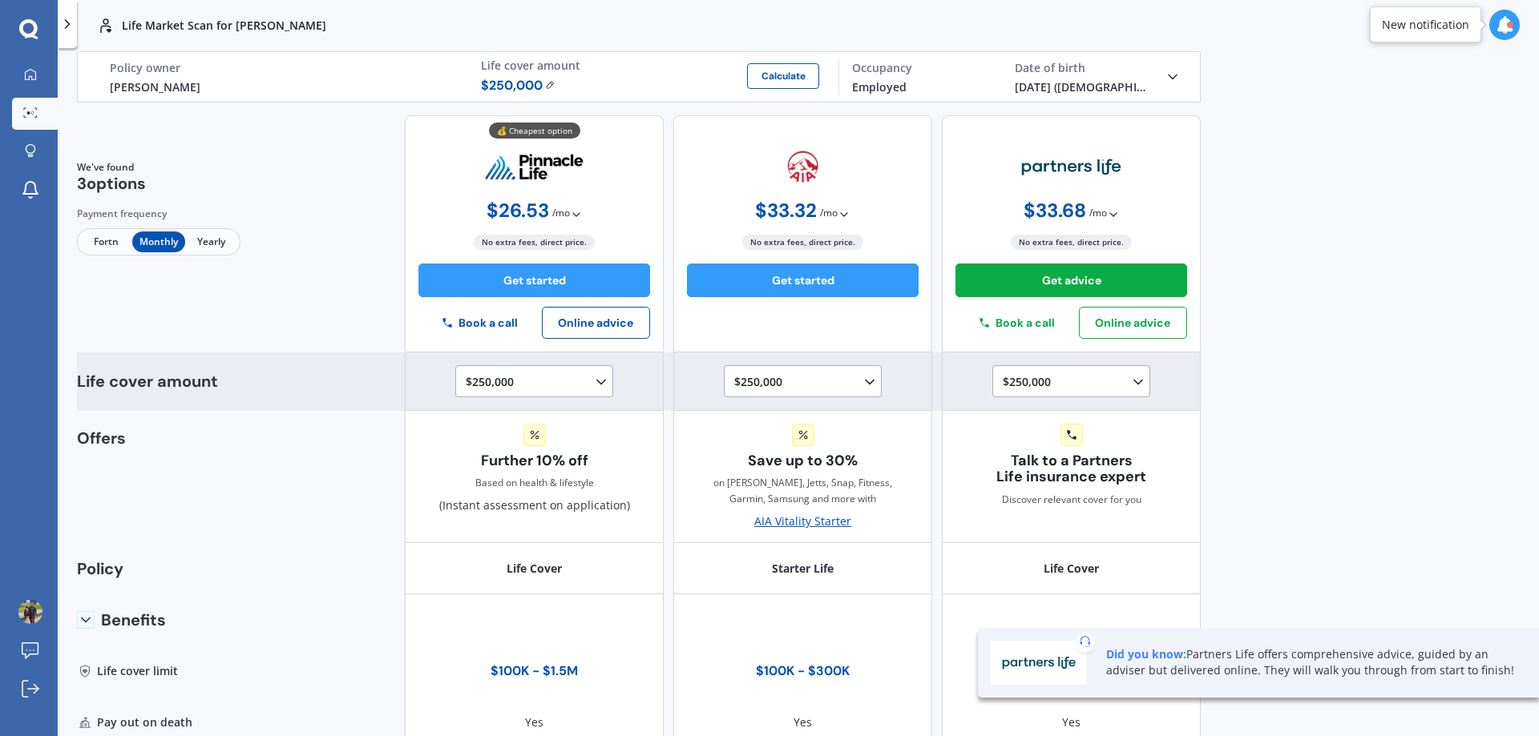
click at [597, 381] on polyline at bounding box center [601, 382] width 8 height 4
click at [545, 502] on div "$400,000" at bounding box center [537, 505] width 142 height 29
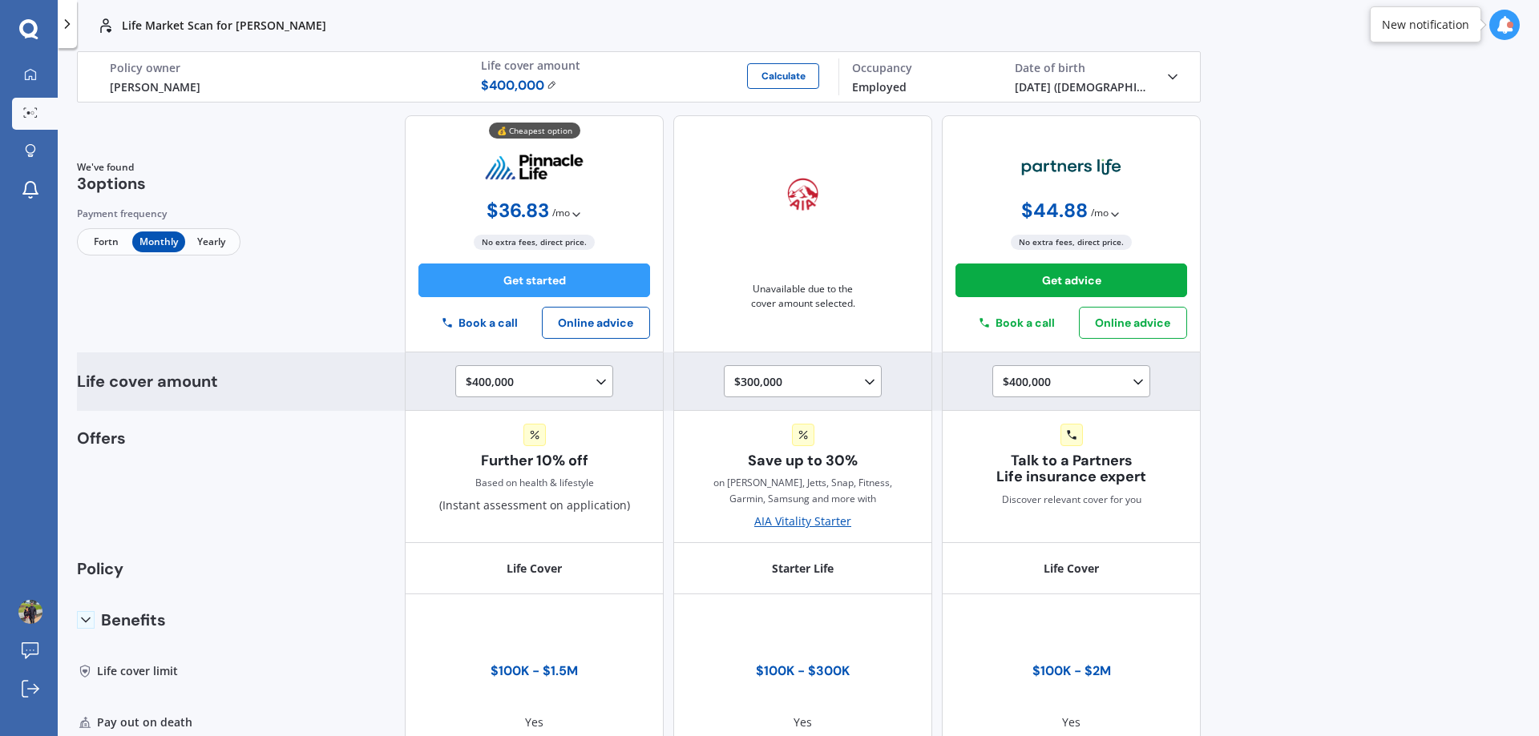
click at [834, 383] on div "$300,000 $100,000 $150,000 $200,000 $250,000 $300,000" at bounding box center [805, 382] width 143 height 19
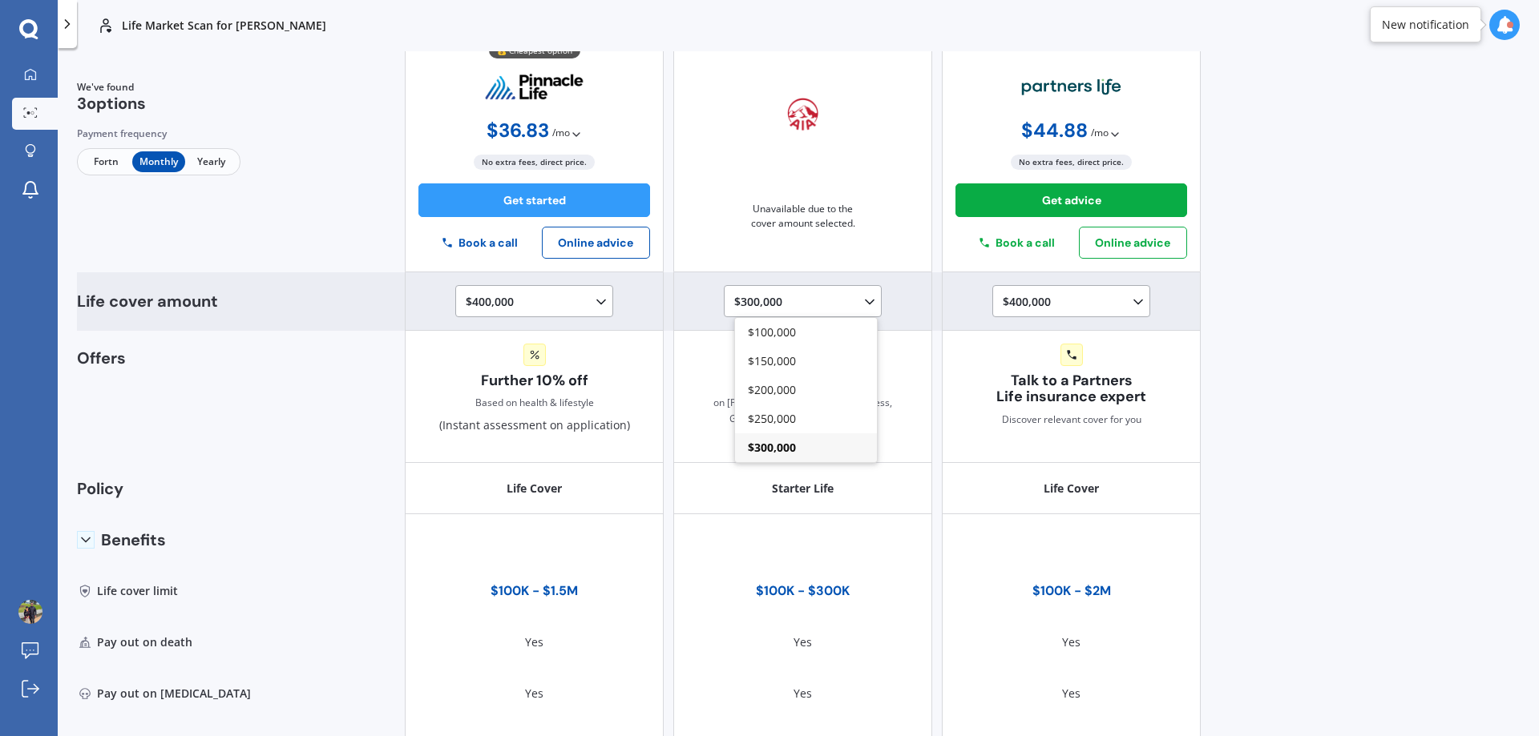
click at [888, 293] on div "$300,000 $100,000 $150,000 $200,000 $250,000 $300,000" at bounding box center [802, 301] width 259 height 59
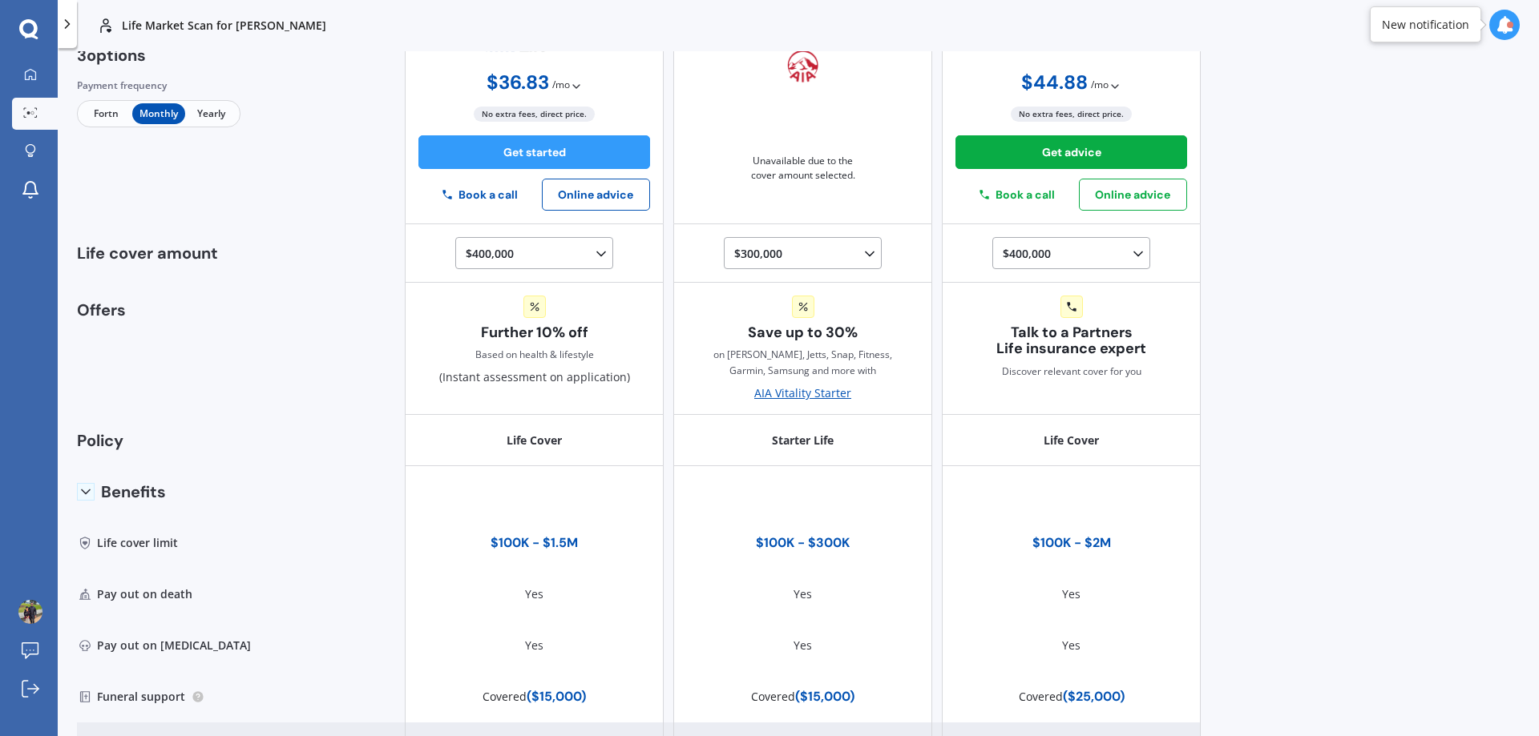
scroll to position [0, 0]
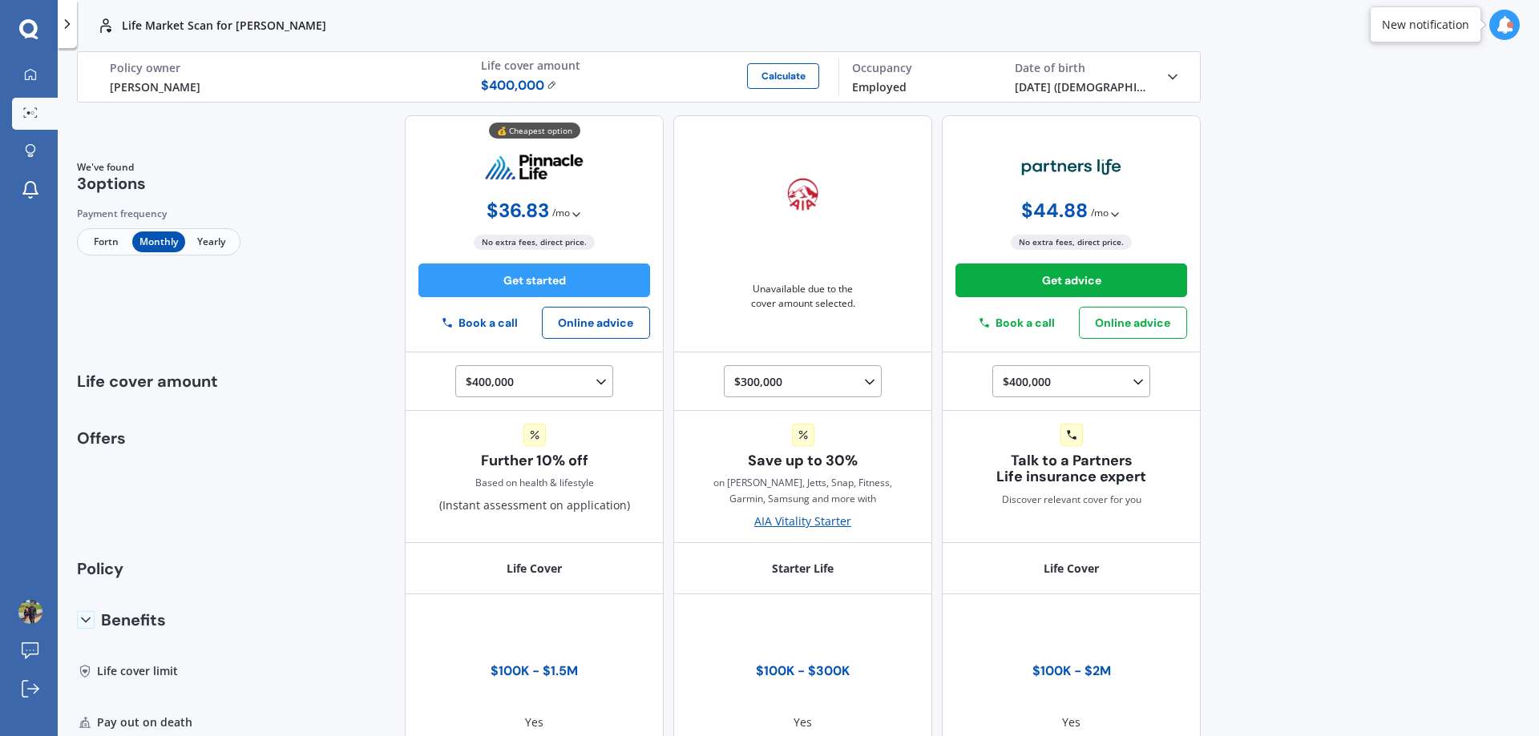
click at [104, 246] on span "Fortn" at bounding box center [106, 242] width 52 height 21
click at [769, 78] on button "Calculate" at bounding box center [783, 76] width 72 height 26
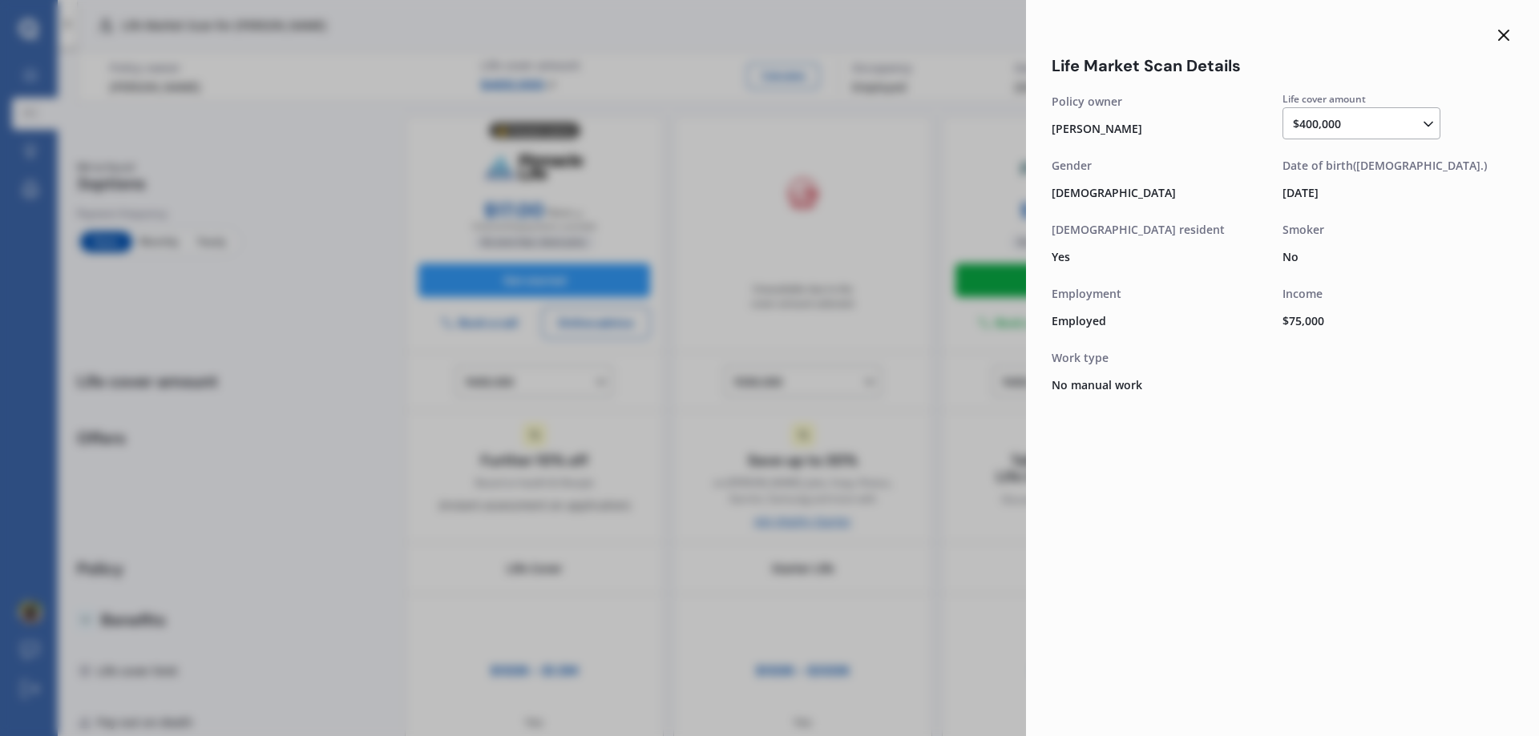
click at [1507, 35] on icon at bounding box center [1503, 35] width 19 height 19
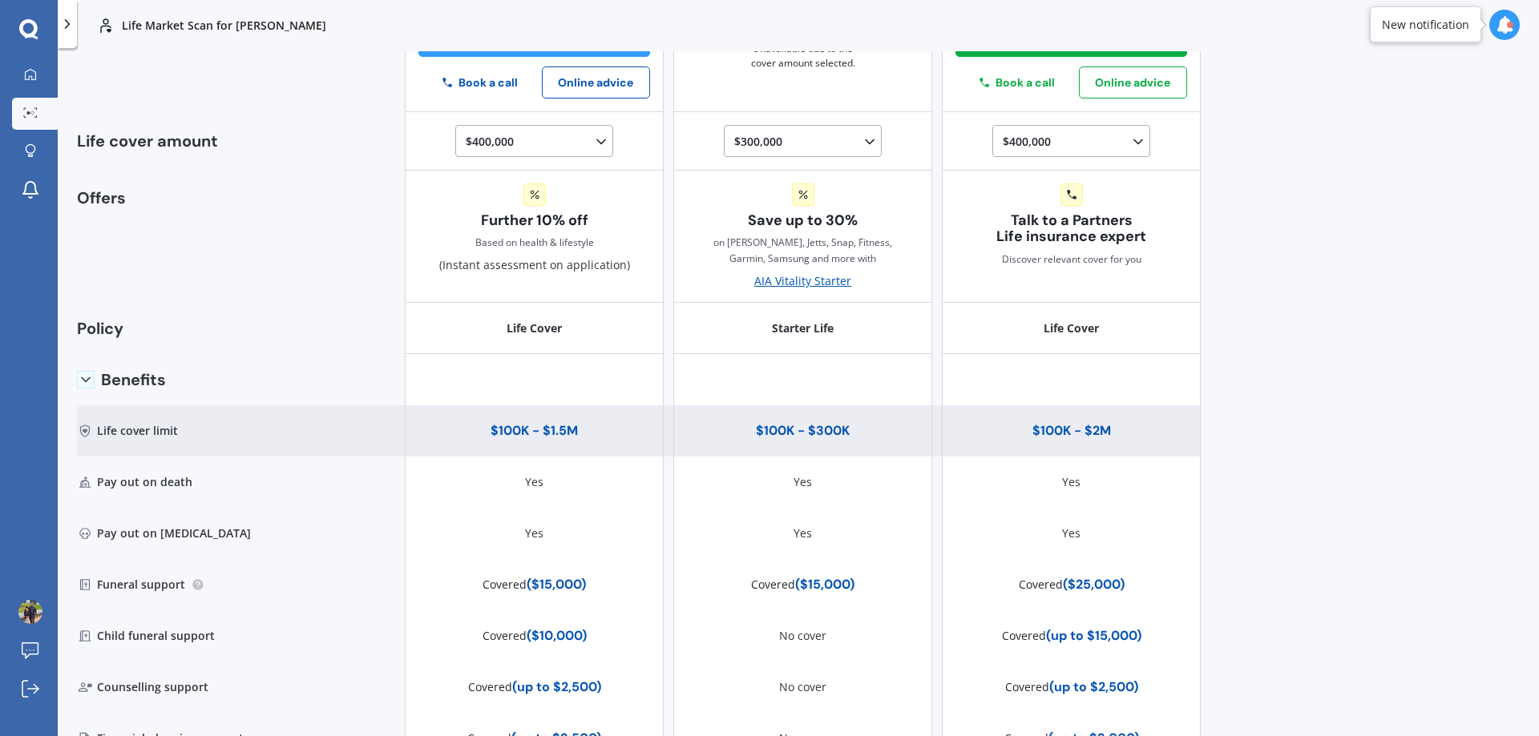
scroll to position [160, 0]
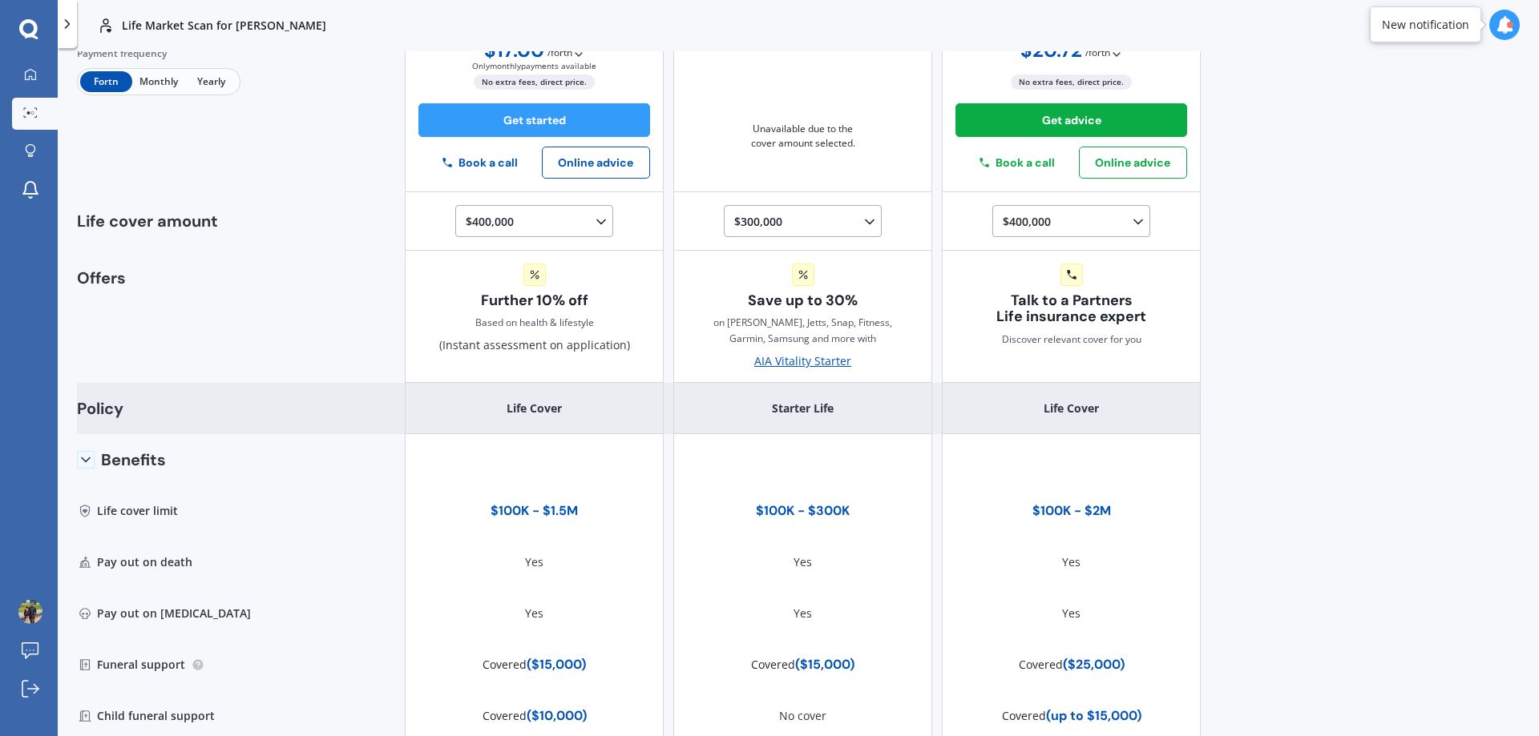
click at [551, 409] on div "Life Cover" at bounding box center [534, 408] width 259 height 51
click at [810, 408] on div "Starter Life" at bounding box center [802, 408] width 259 height 51
click at [1024, 417] on div "Life Cover" at bounding box center [1071, 408] width 259 height 51
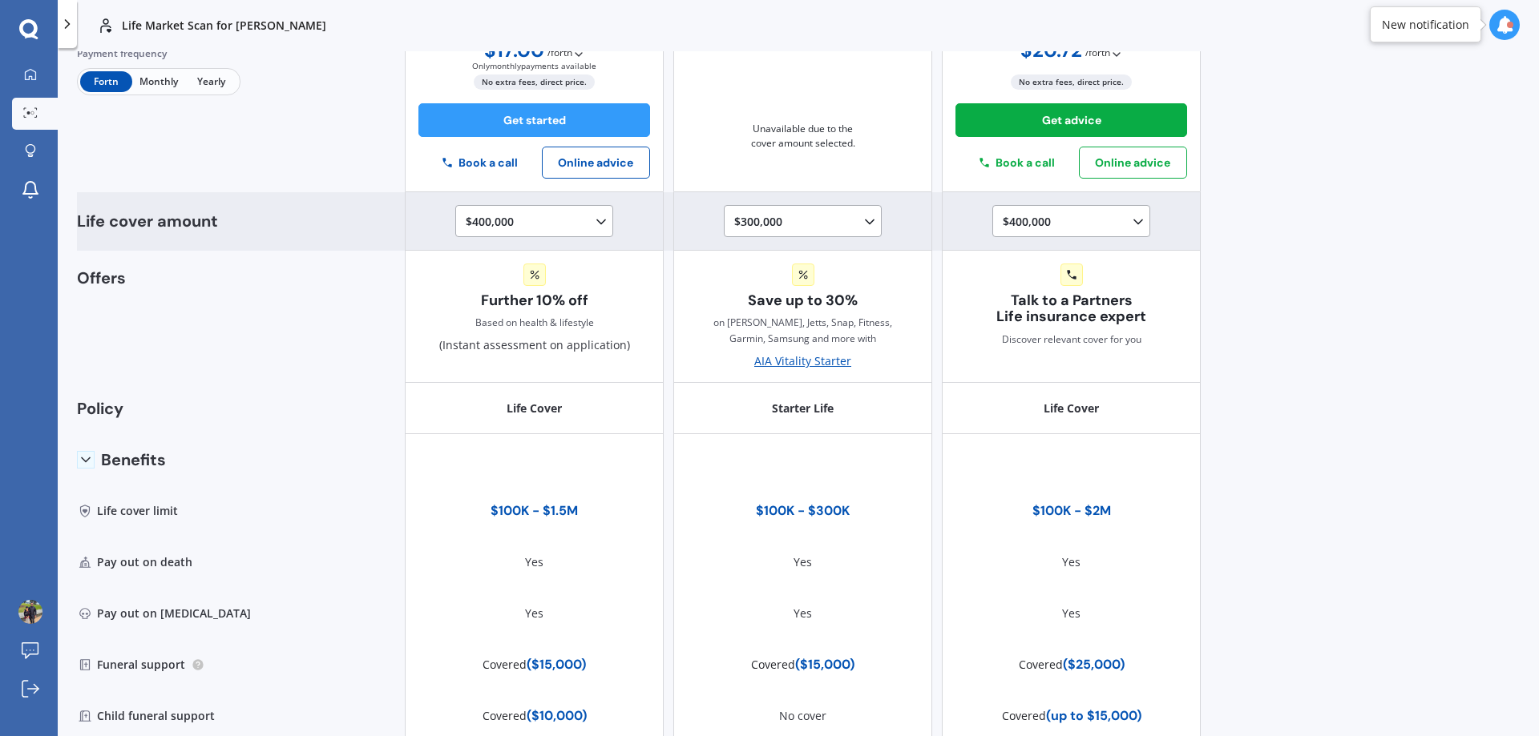
click at [1136, 217] on icon at bounding box center [1138, 222] width 16 height 16
click at [1031, 343] on span "$400,000" at bounding box center [1040, 340] width 48 height 15
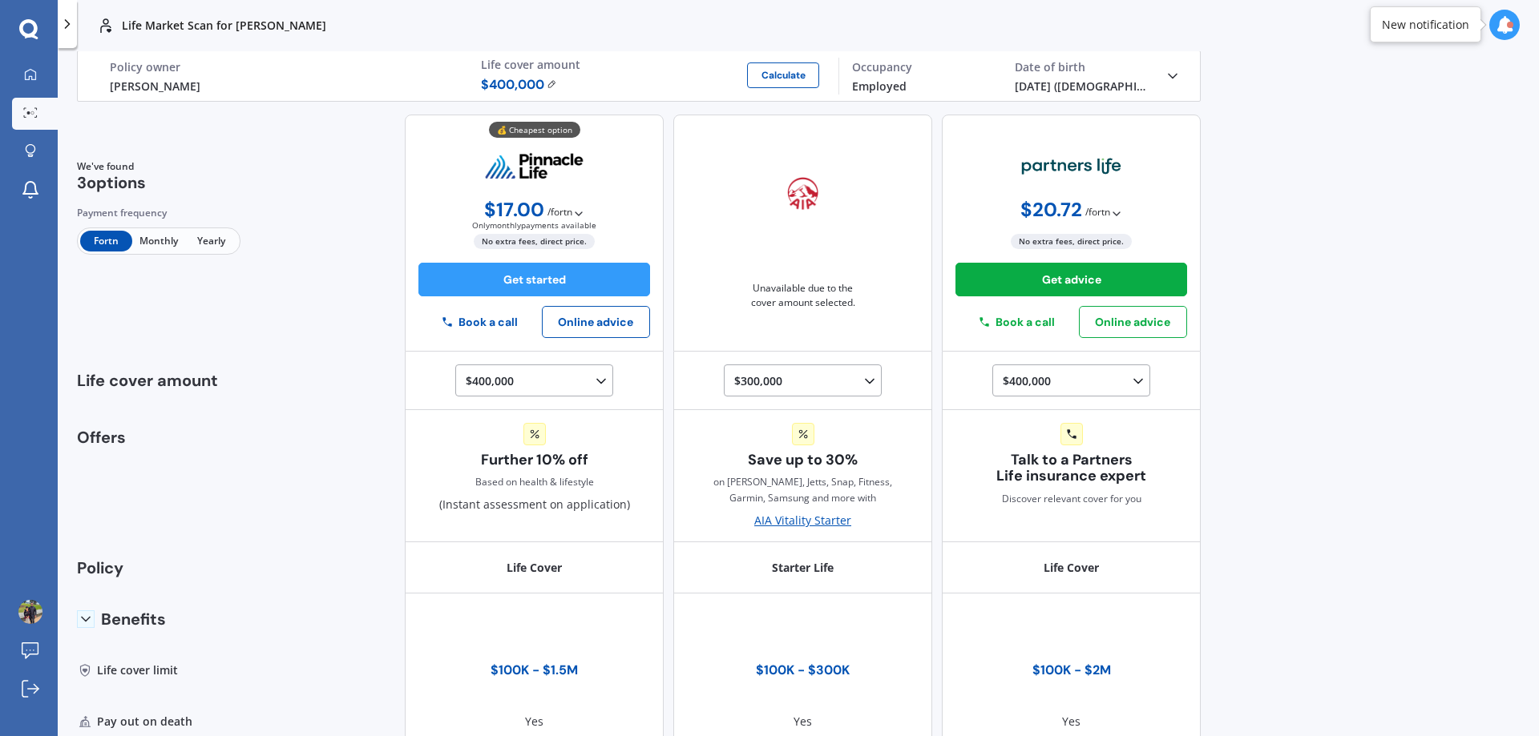
scroll to position [0, 0]
click at [1168, 76] on polyline at bounding box center [1172, 77] width 8 height 4
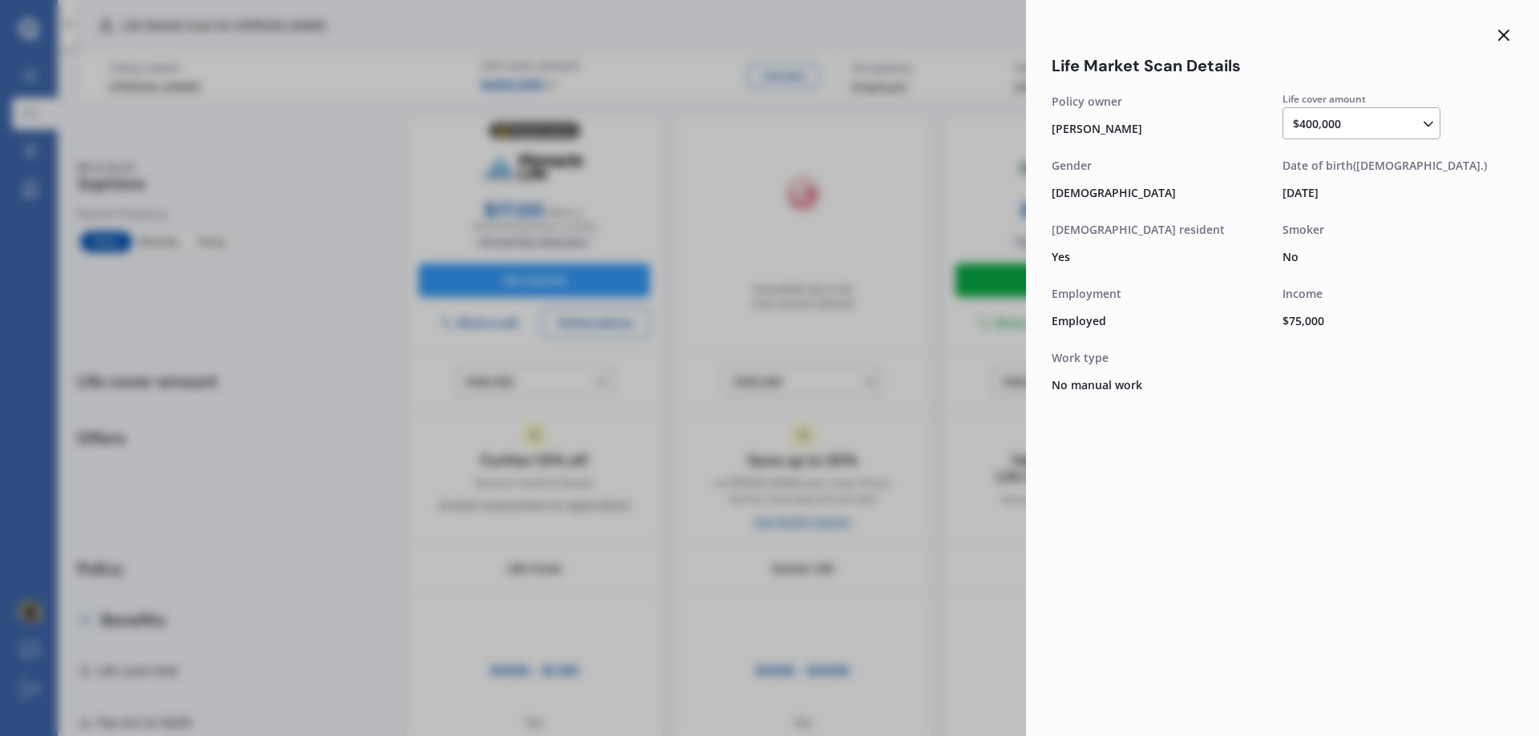
click at [1506, 27] on icon at bounding box center [1503, 35] width 19 height 19
